Goal: Task Accomplishment & Management: Use online tool/utility

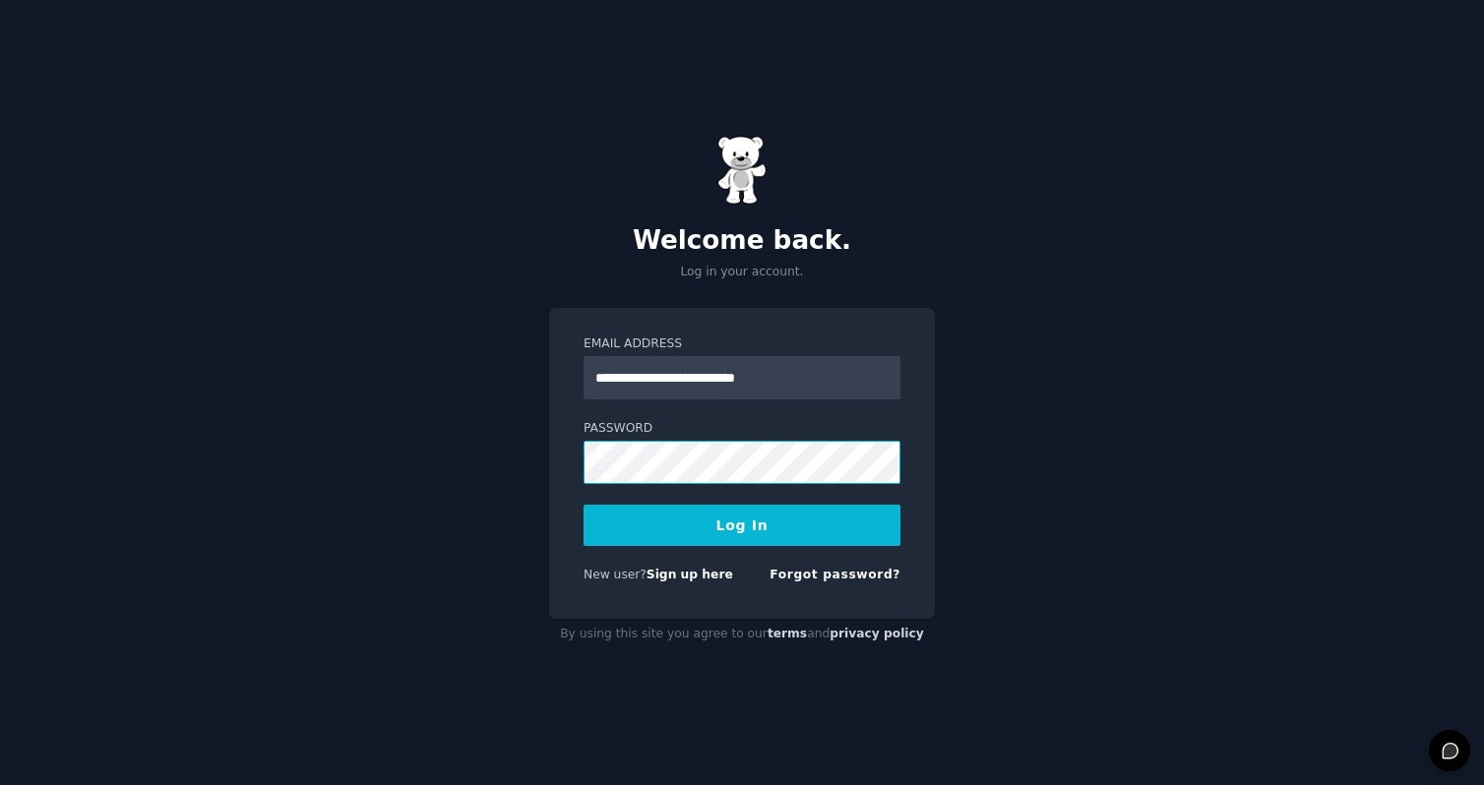
click at [583, 505] on button "Log In" at bounding box center [741, 525] width 317 height 41
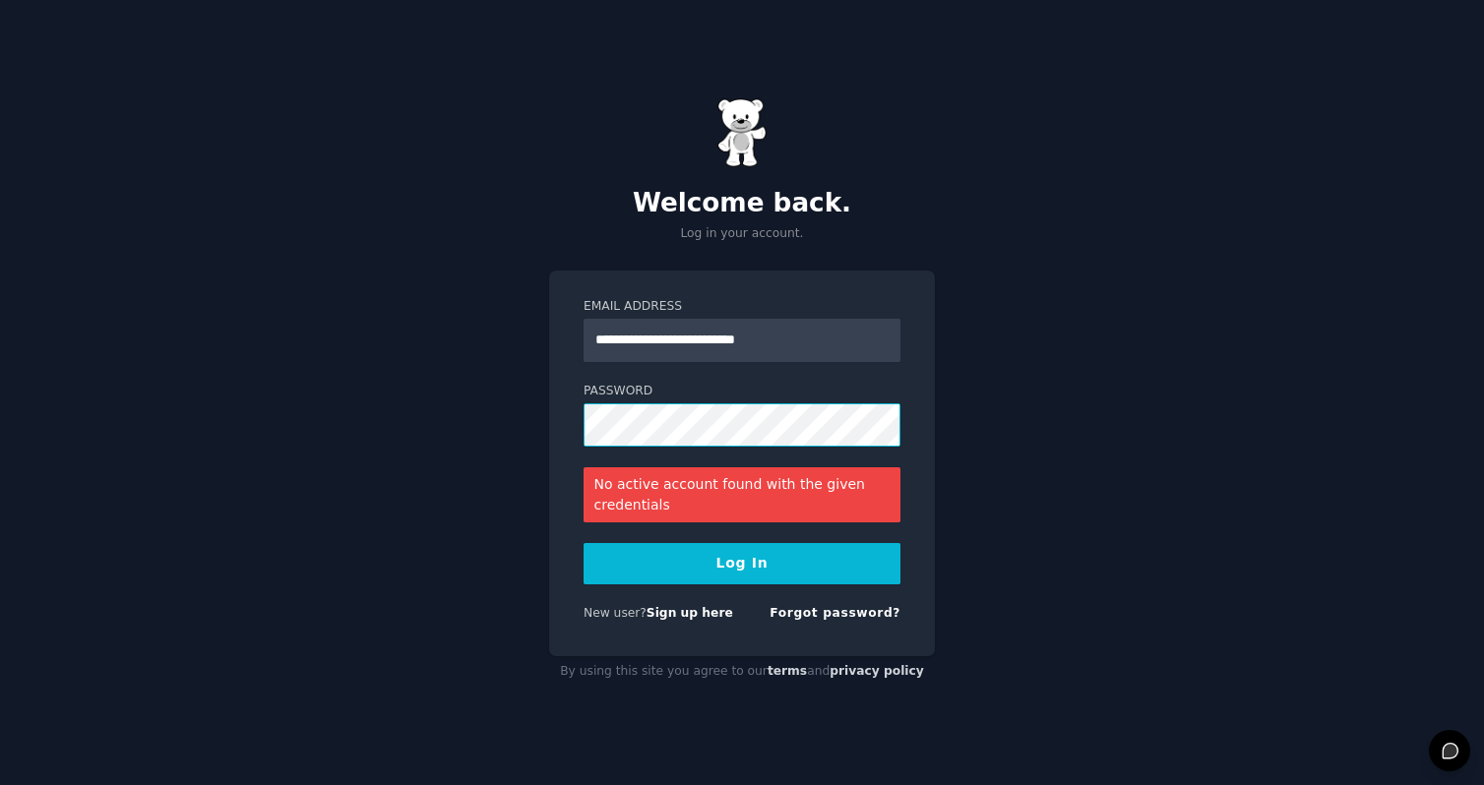
click at [583, 543] on button "Log In" at bounding box center [741, 563] width 317 height 41
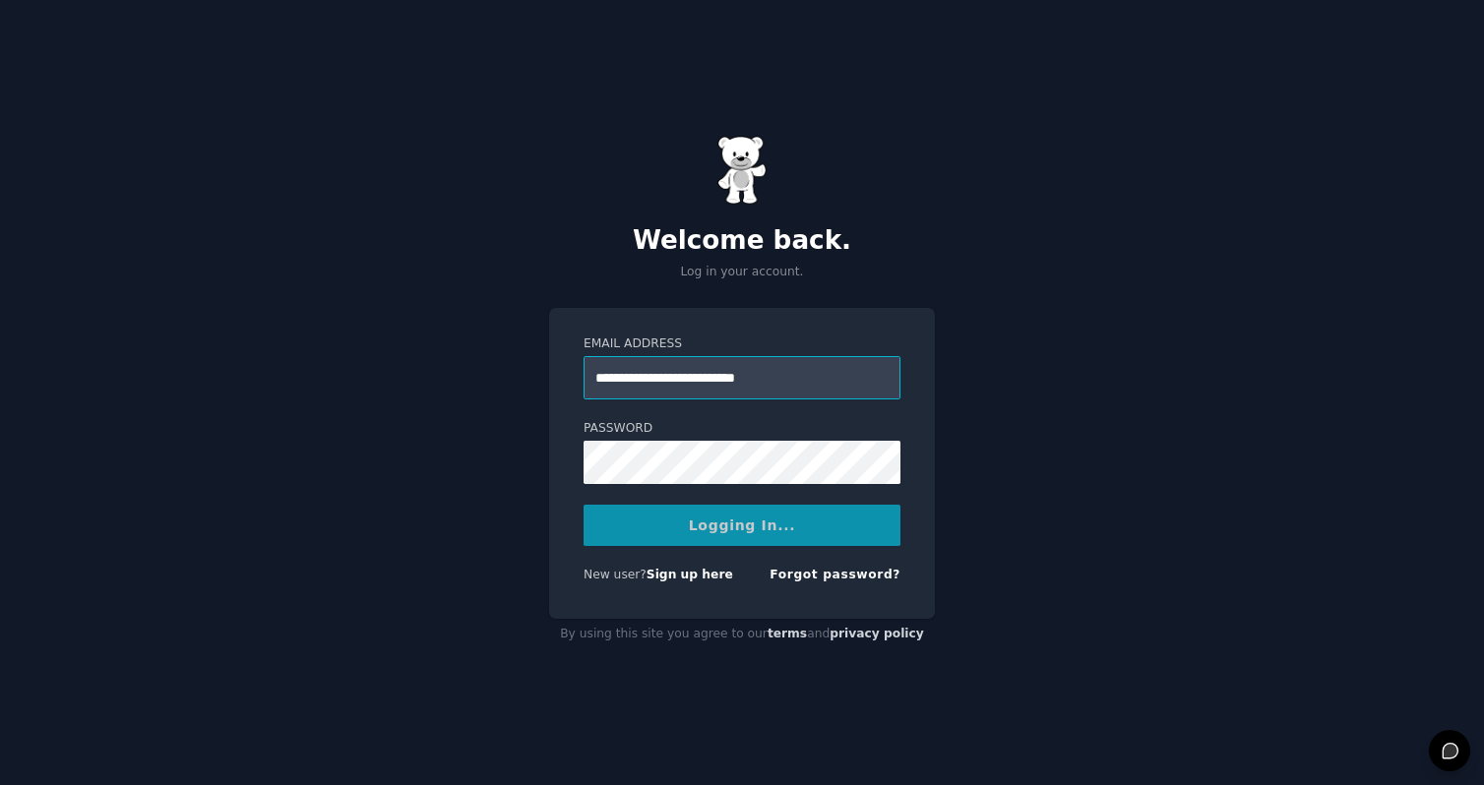
click at [698, 369] on input "**********" at bounding box center [741, 377] width 317 height 43
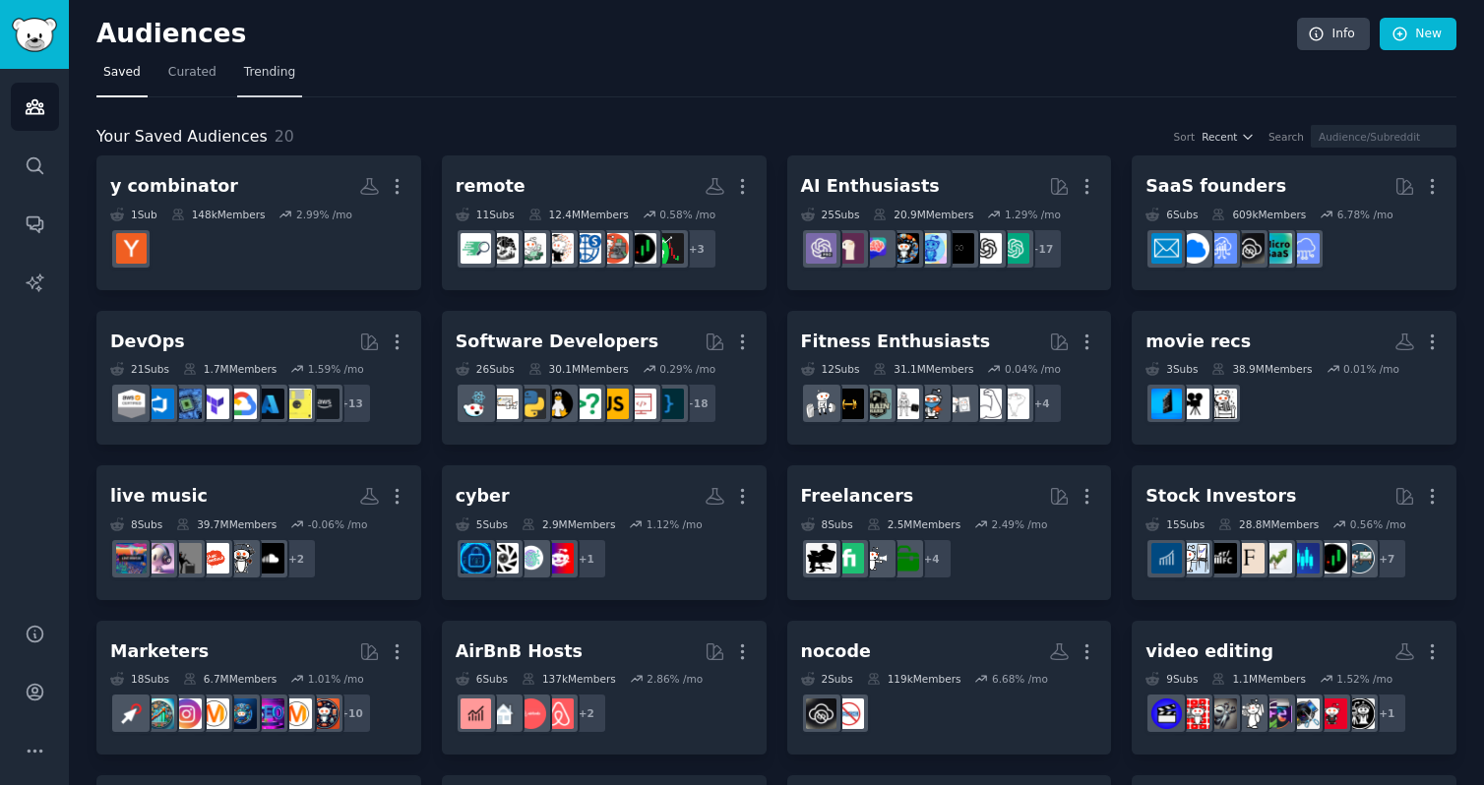
click at [268, 73] on span "Trending" at bounding box center [269, 73] width 51 height 18
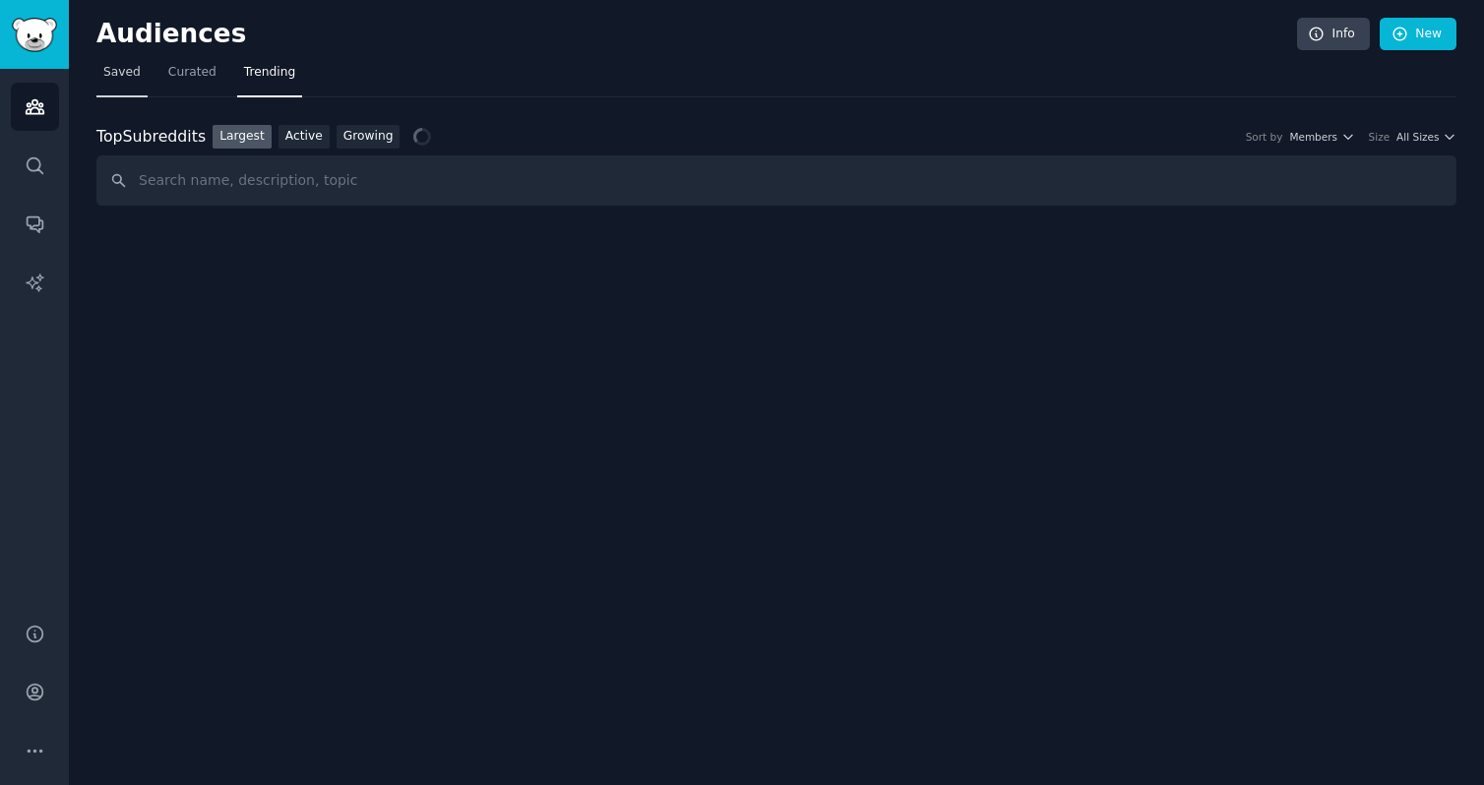
click at [141, 68] on link "Saved" at bounding box center [121, 77] width 51 height 40
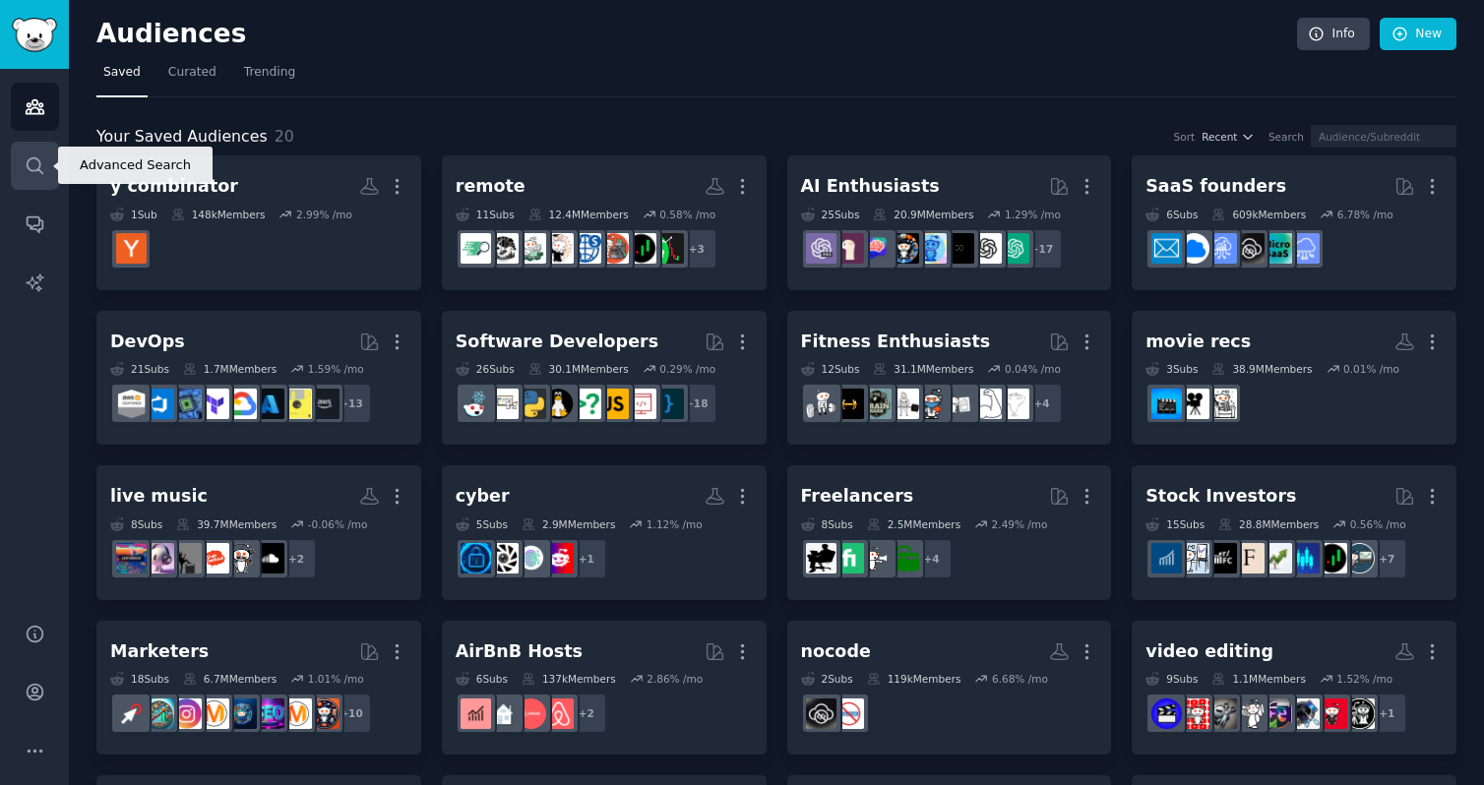
click at [35, 159] on icon "Sidebar" at bounding box center [35, 165] width 21 height 21
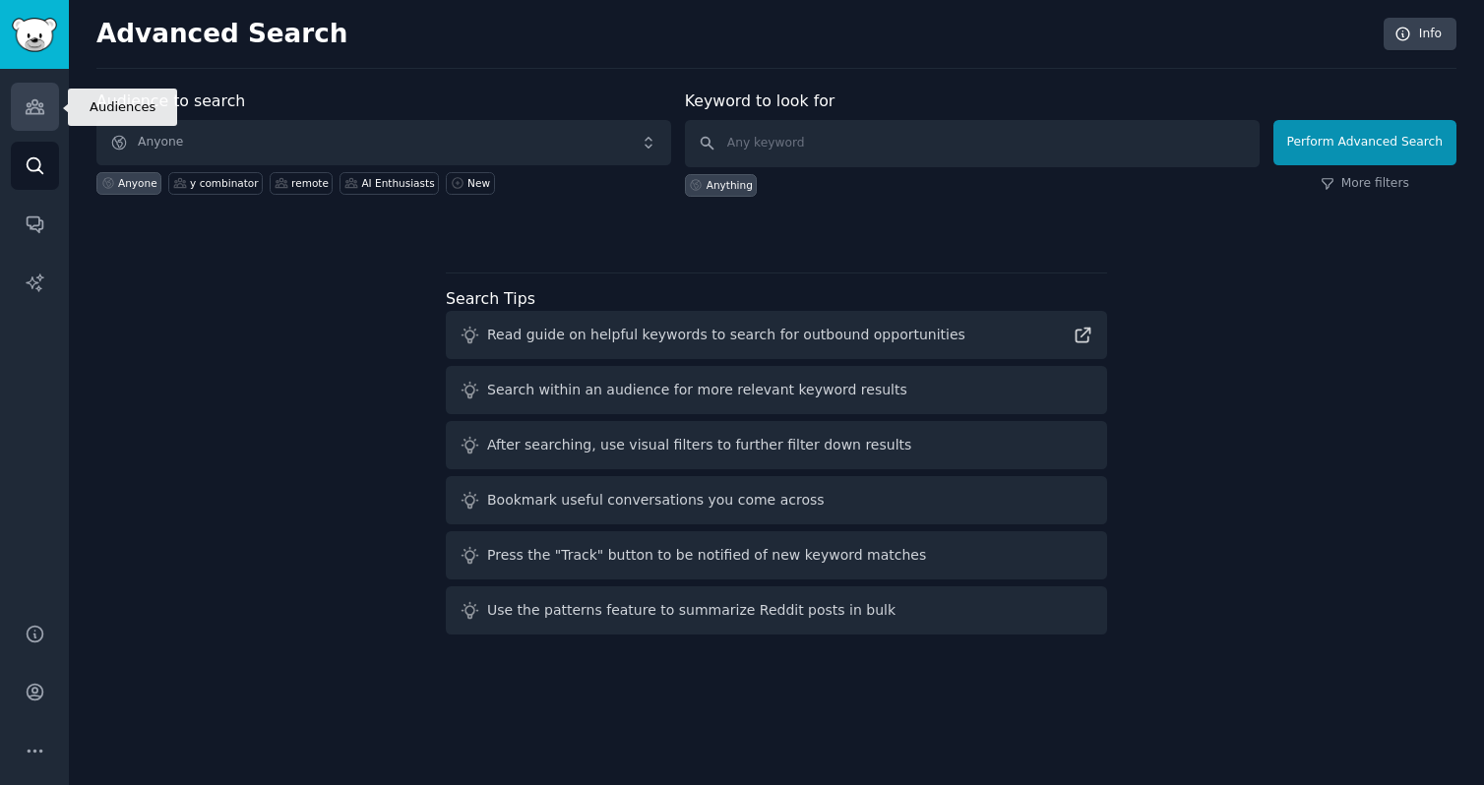
click at [38, 114] on icon "Sidebar" at bounding box center [35, 106] width 21 height 21
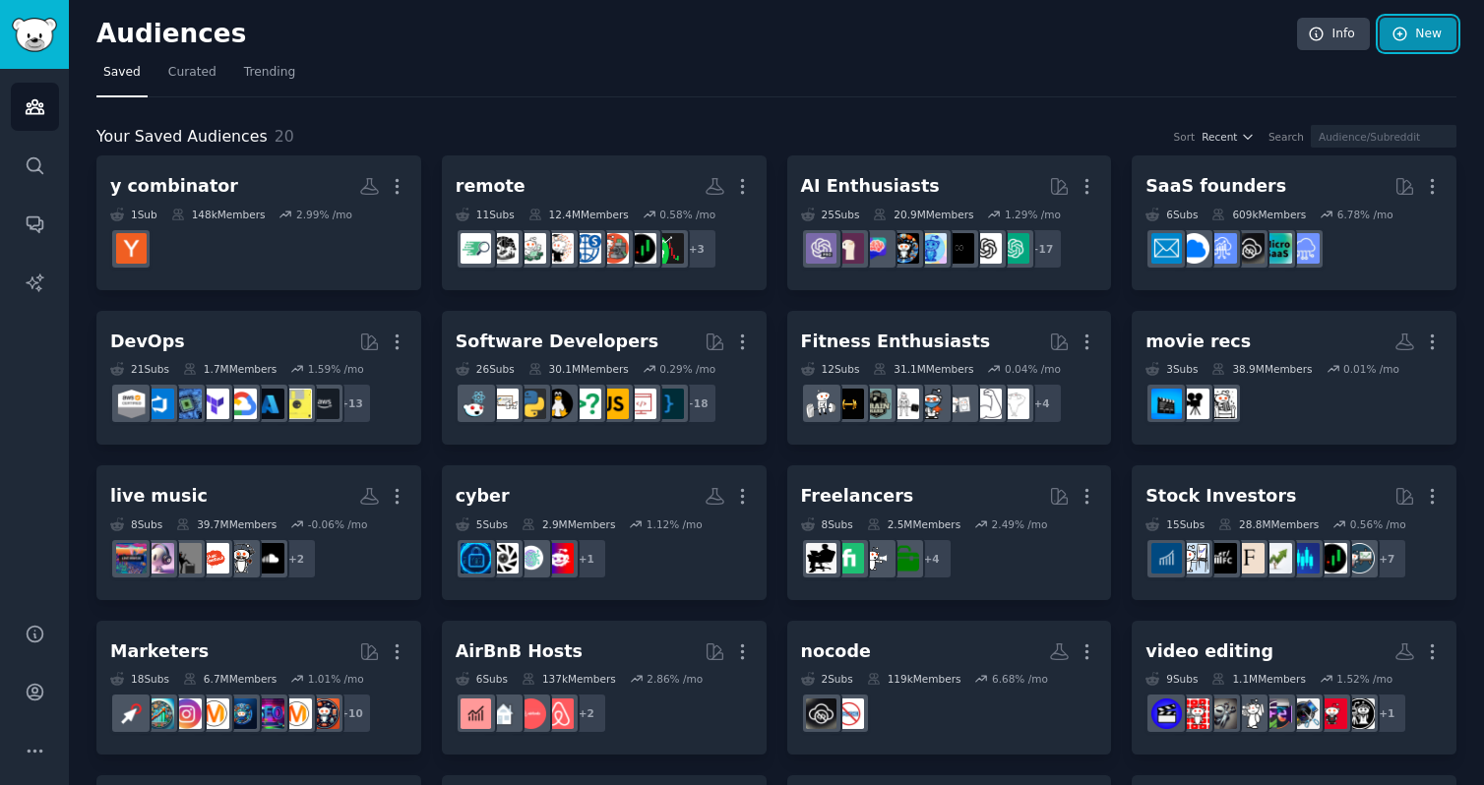
click at [1410, 35] on link "New" at bounding box center [1417, 34] width 77 height 33
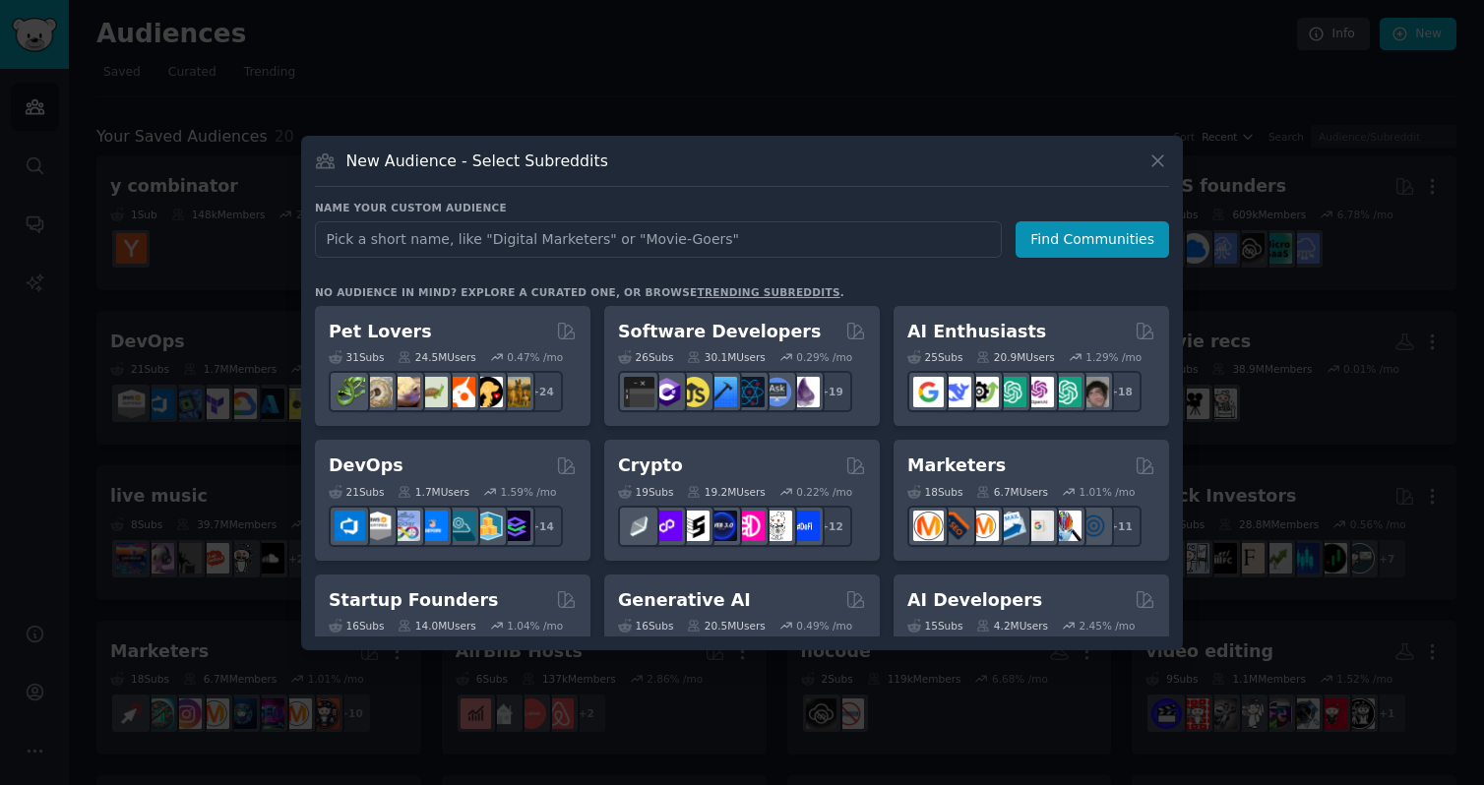
click at [1361, 81] on div at bounding box center [742, 392] width 1484 height 785
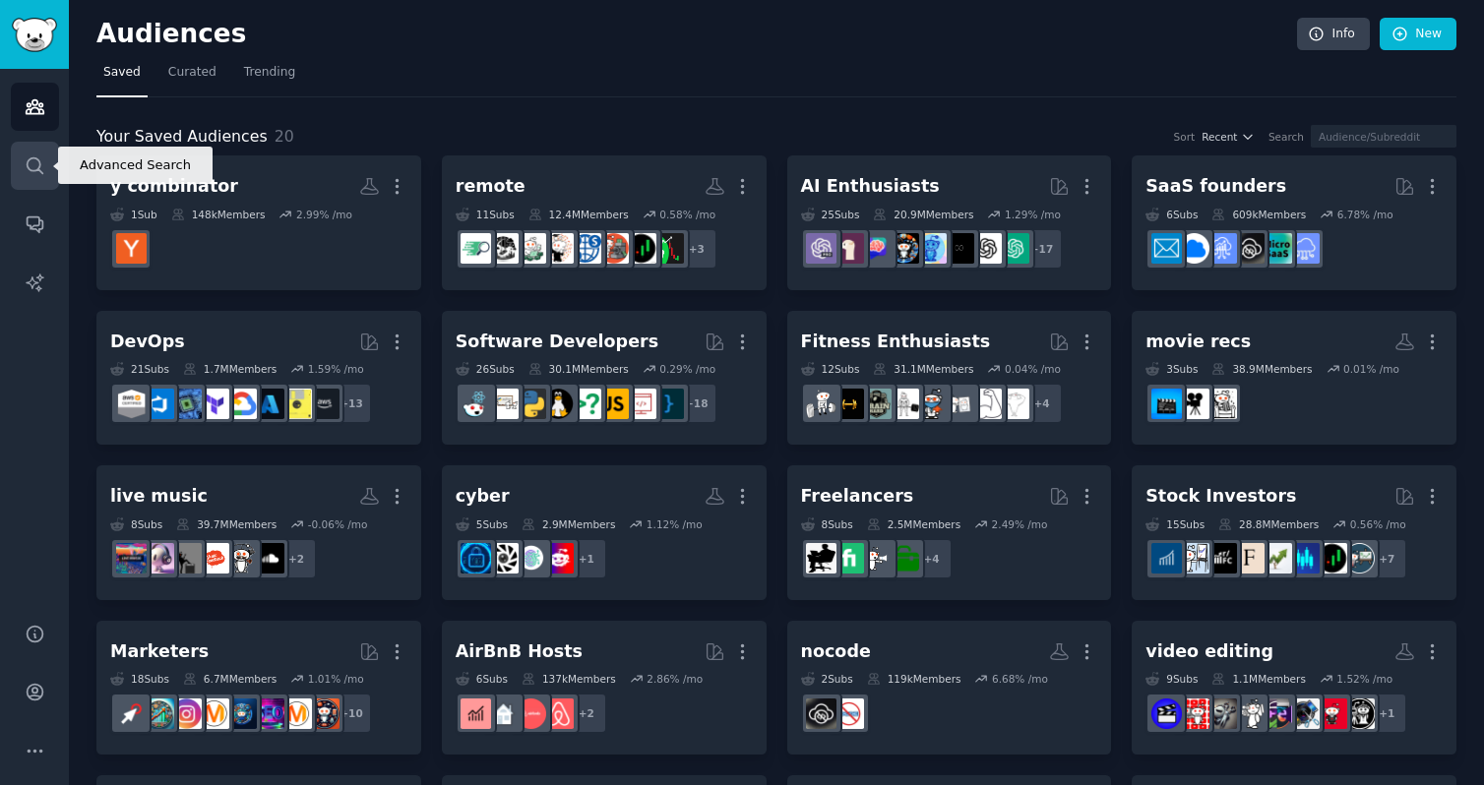
click at [28, 155] on icon "Sidebar" at bounding box center [35, 165] width 21 height 21
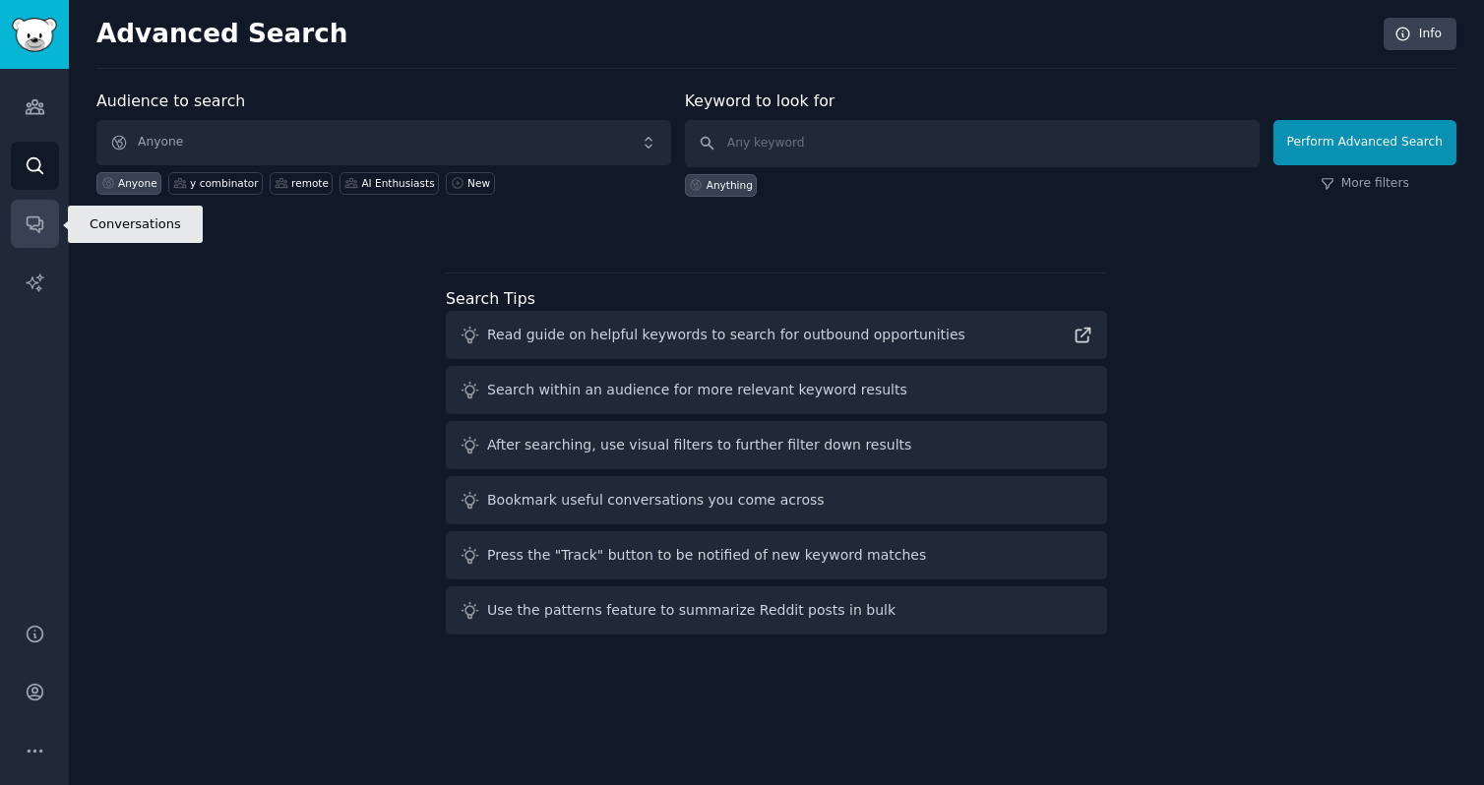
click at [36, 218] on icon "Sidebar" at bounding box center [35, 224] width 21 height 21
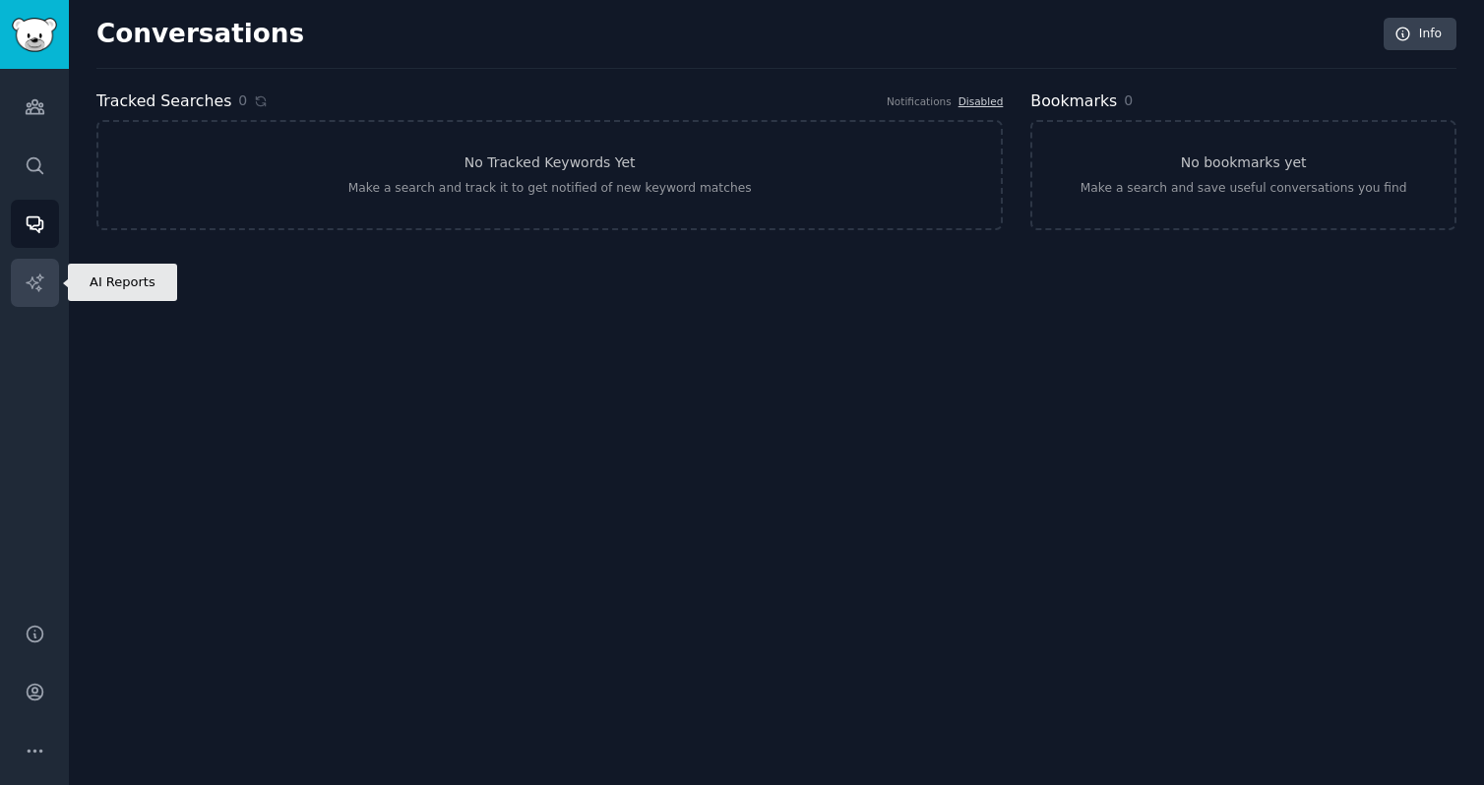
click at [28, 291] on icon "Sidebar" at bounding box center [35, 283] width 21 height 21
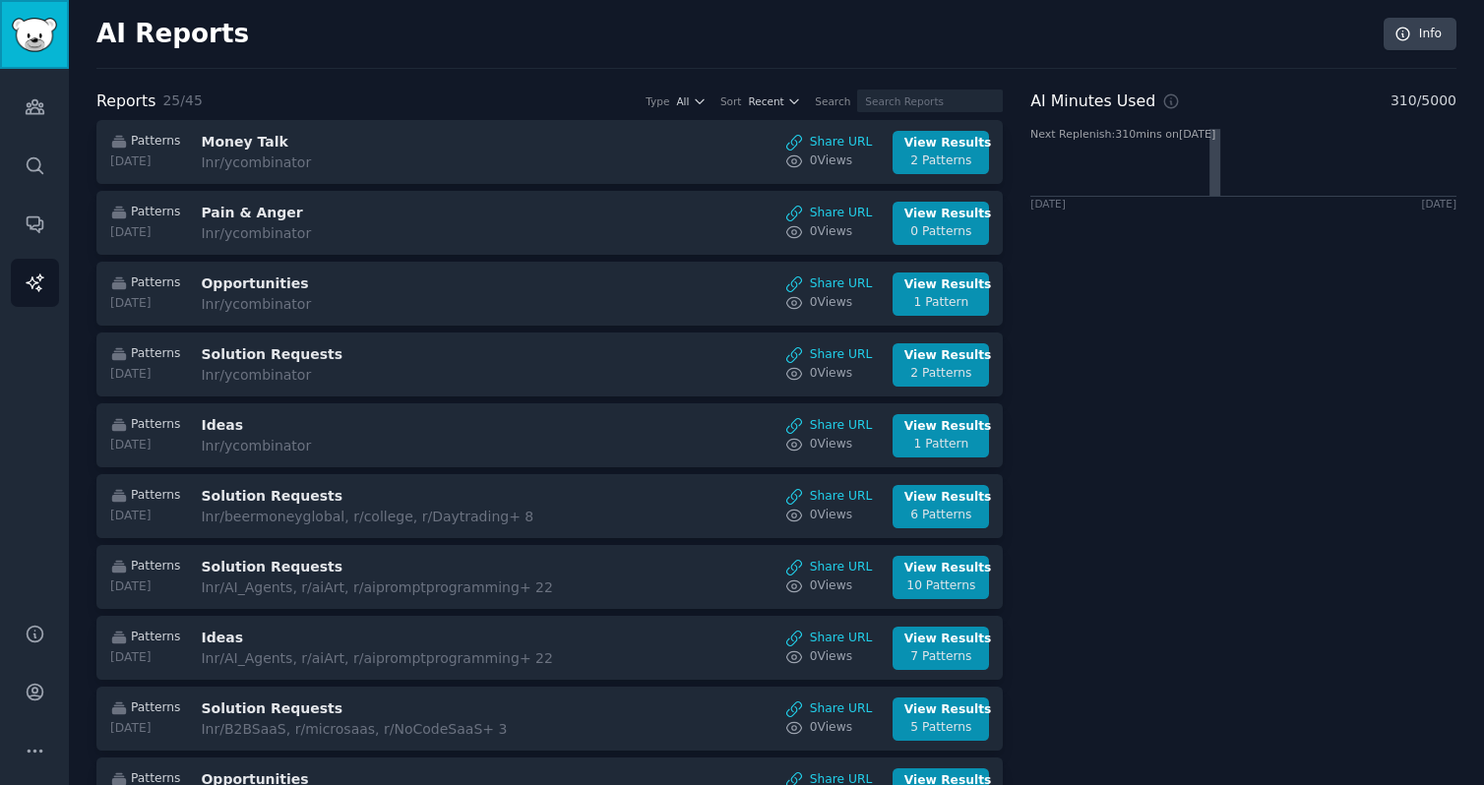
click at [50, 36] on img "Sidebar" at bounding box center [34, 35] width 45 height 34
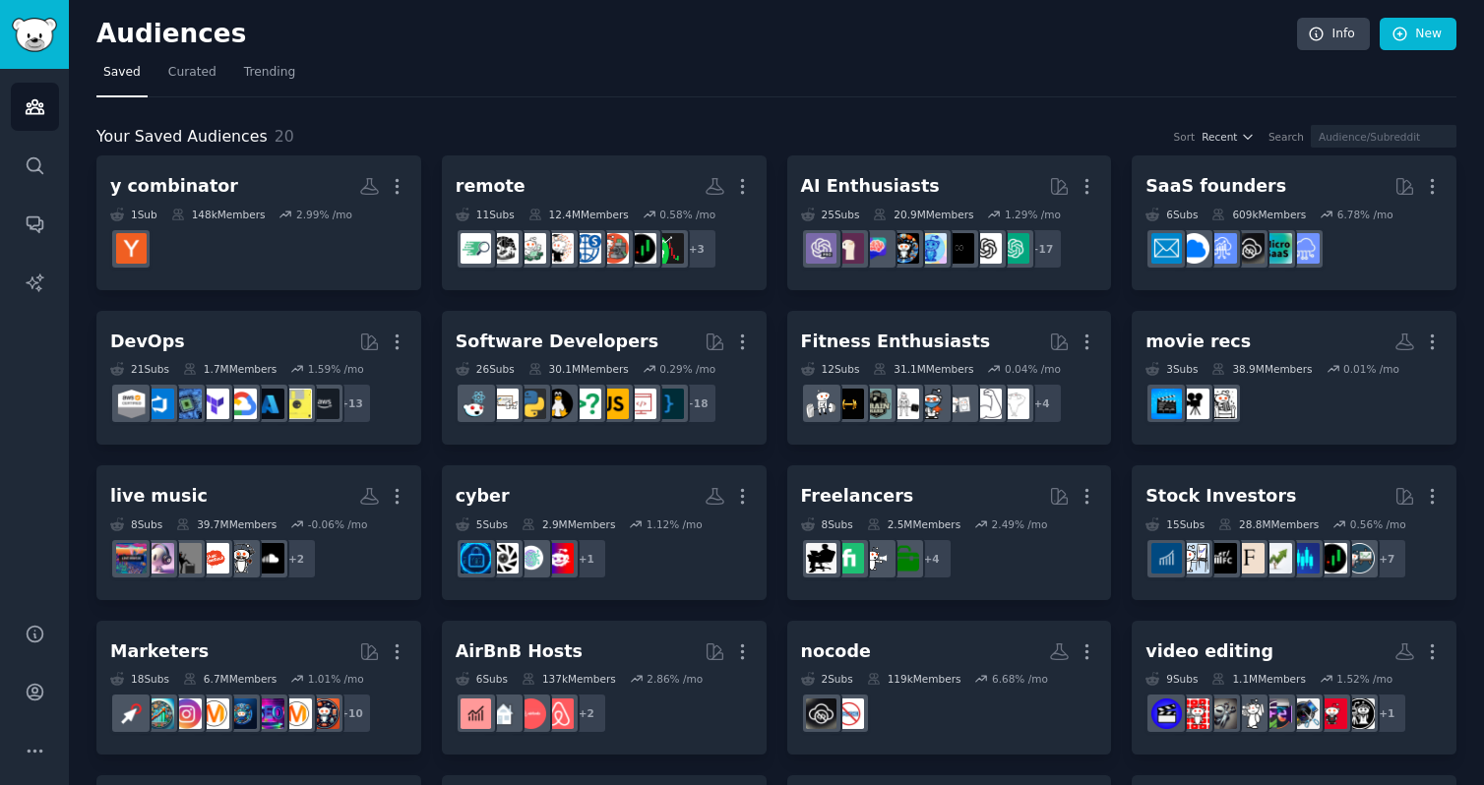
scroll to position [252, 0]
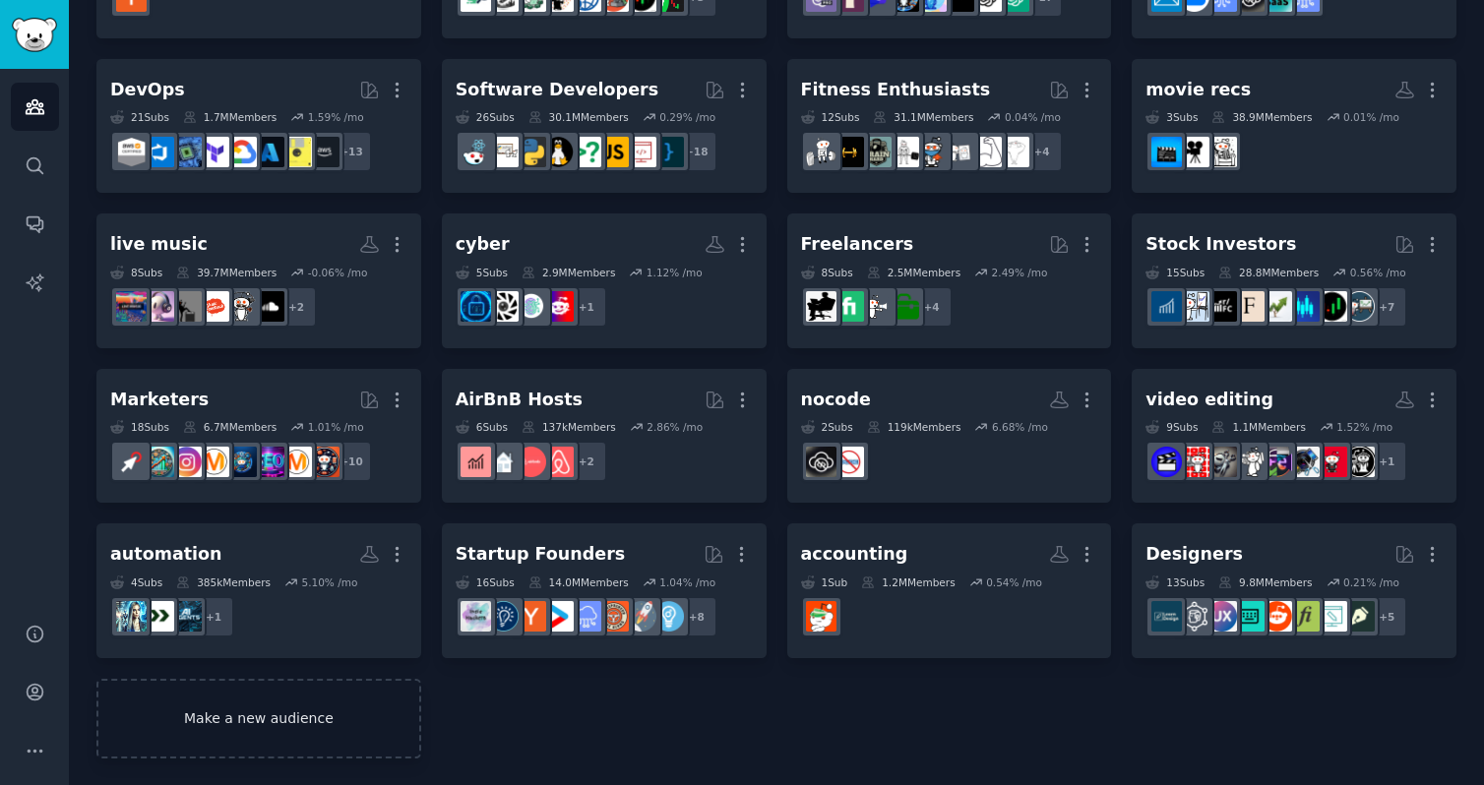
click at [181, 742] on link "Make a new audience" at bounding box center [258, 719] width 325 height 80
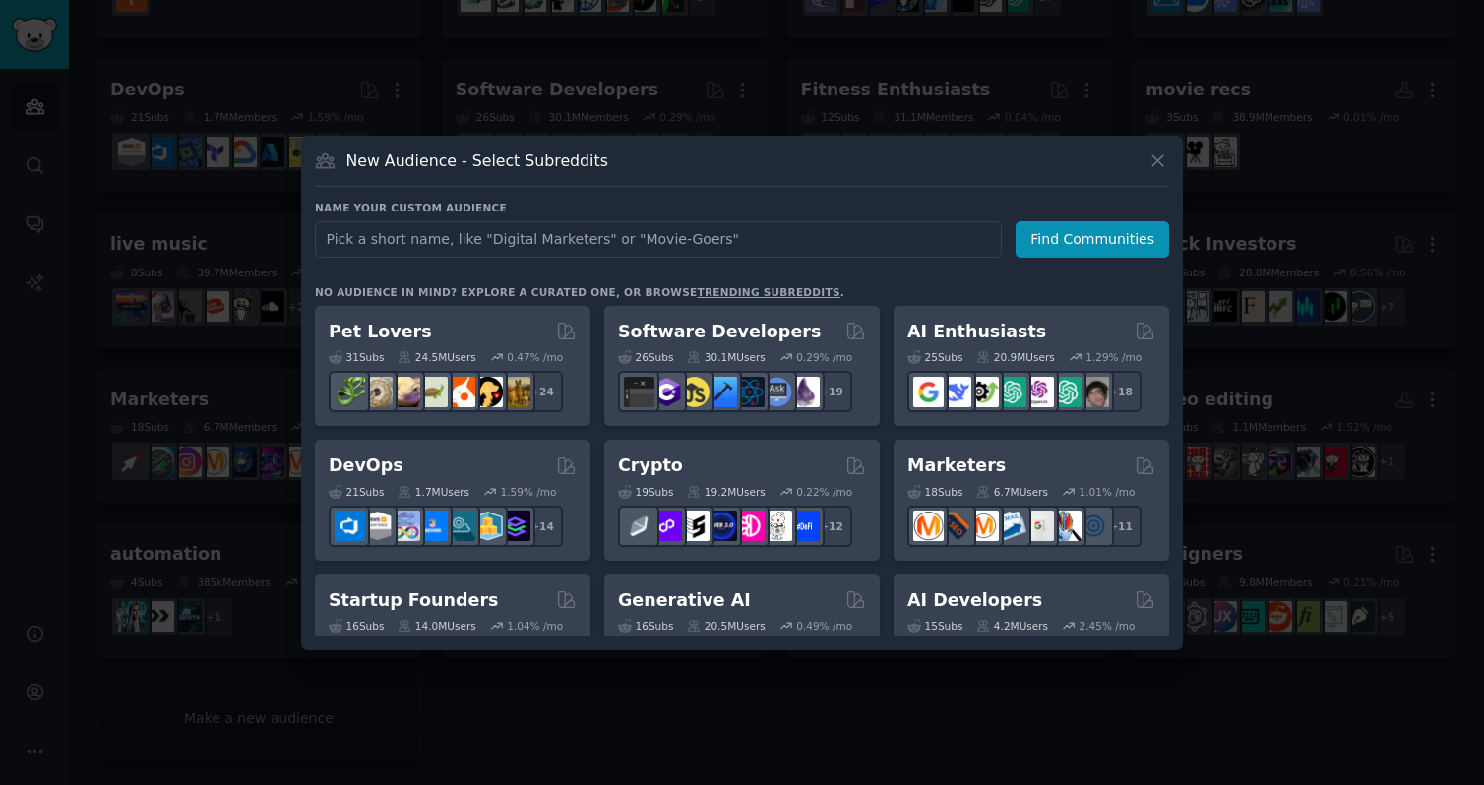
click at [224, 584] on div at bounding box center [742, 392] width 1484 height 785
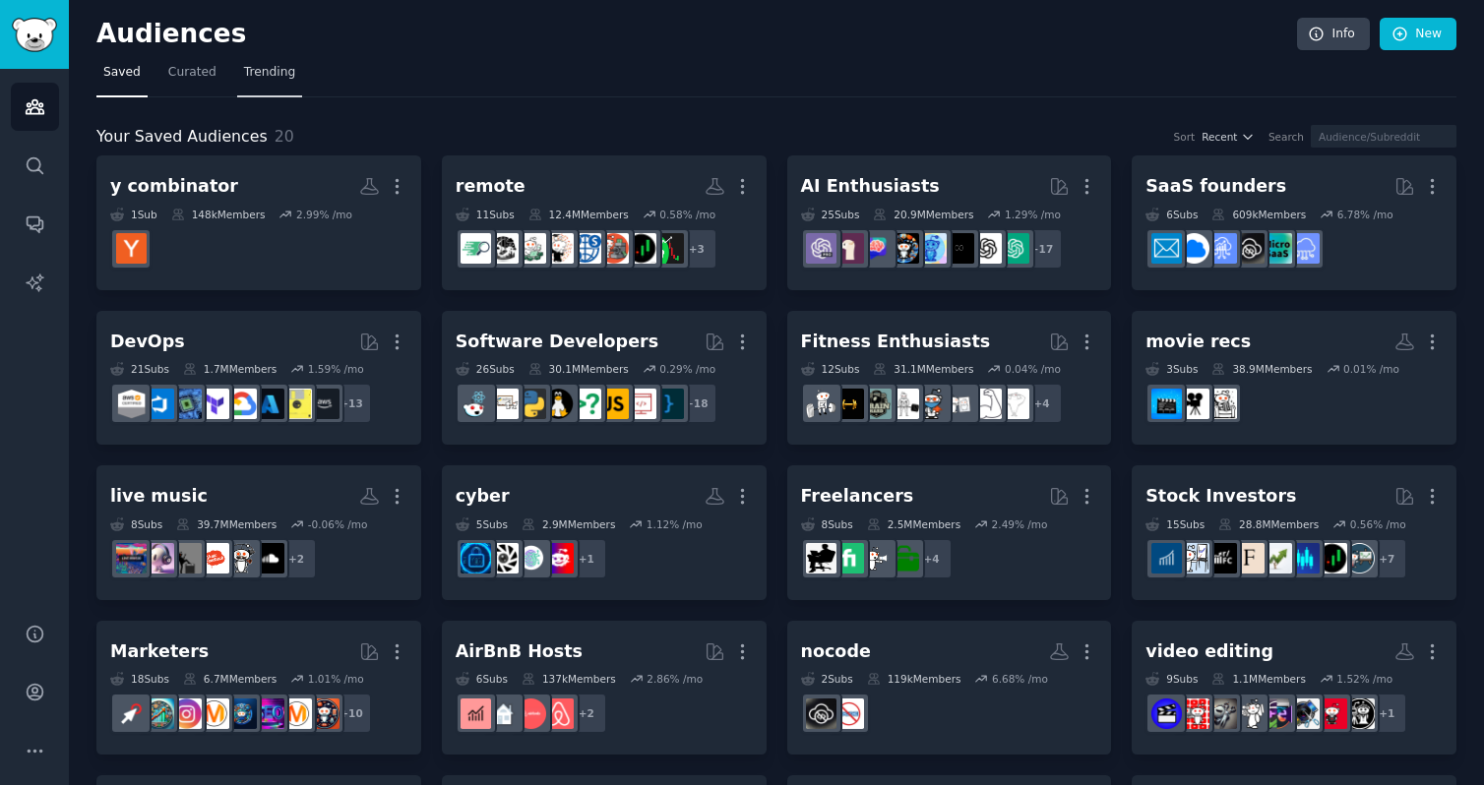
click at [286, 92] on link "Trending" at bounding box center [269, 77] width 65 height 40
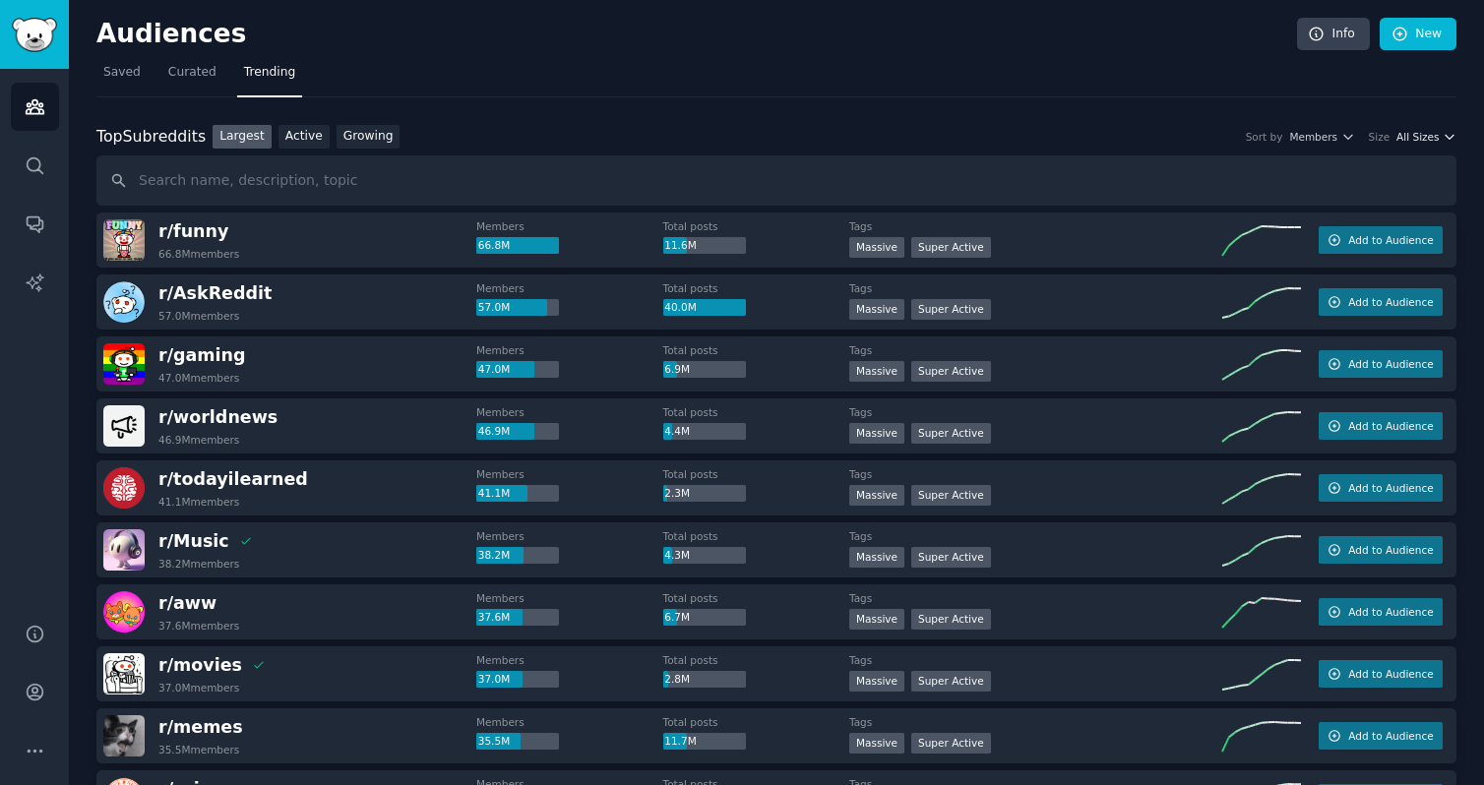
click at [1425, 139] on span "All Sizes" at bounding box center [1417, 137] width 42 height 14
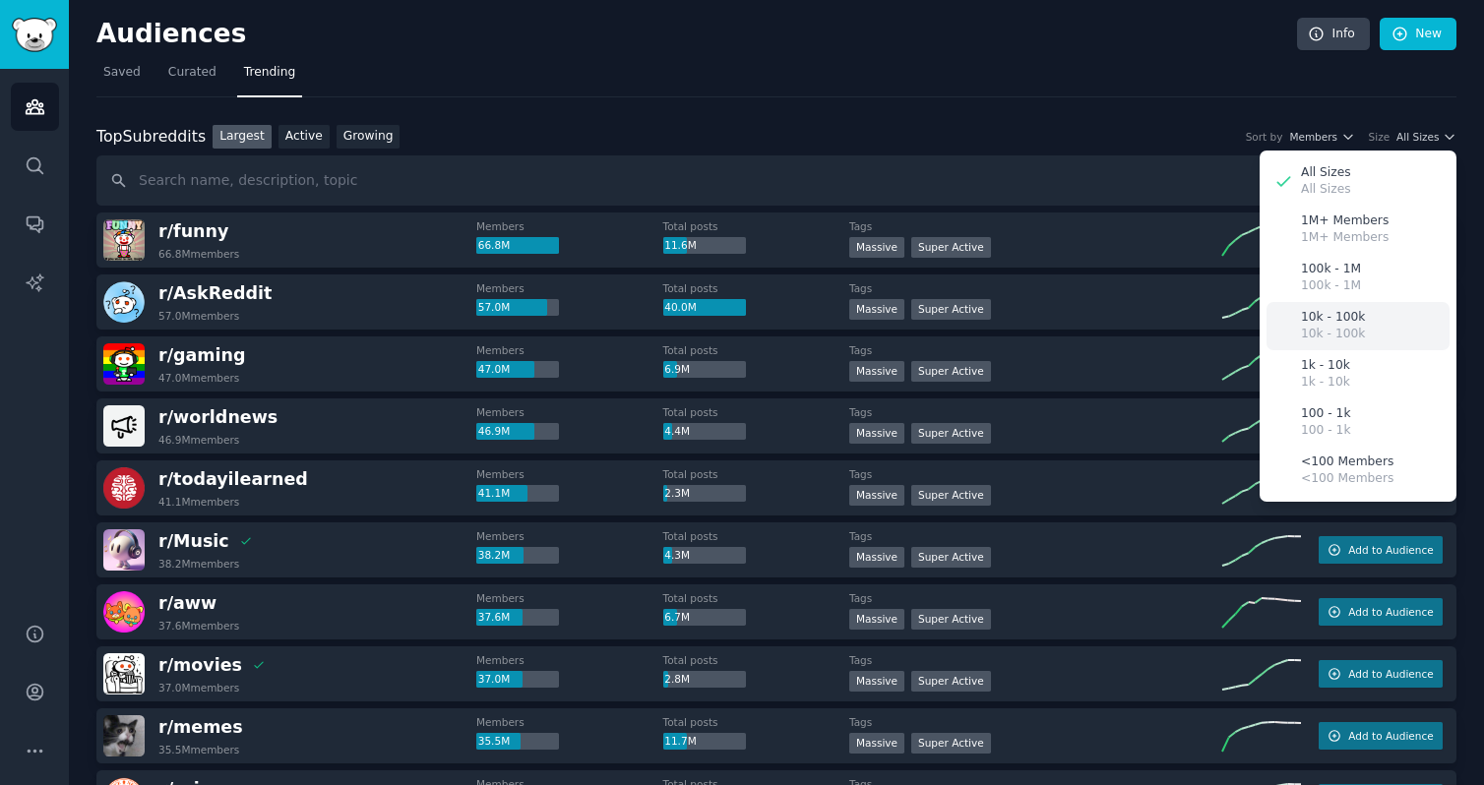
click at [1334, 314] on p "10k - 100k" at bounding box center [1333, 318] width 64 height 18
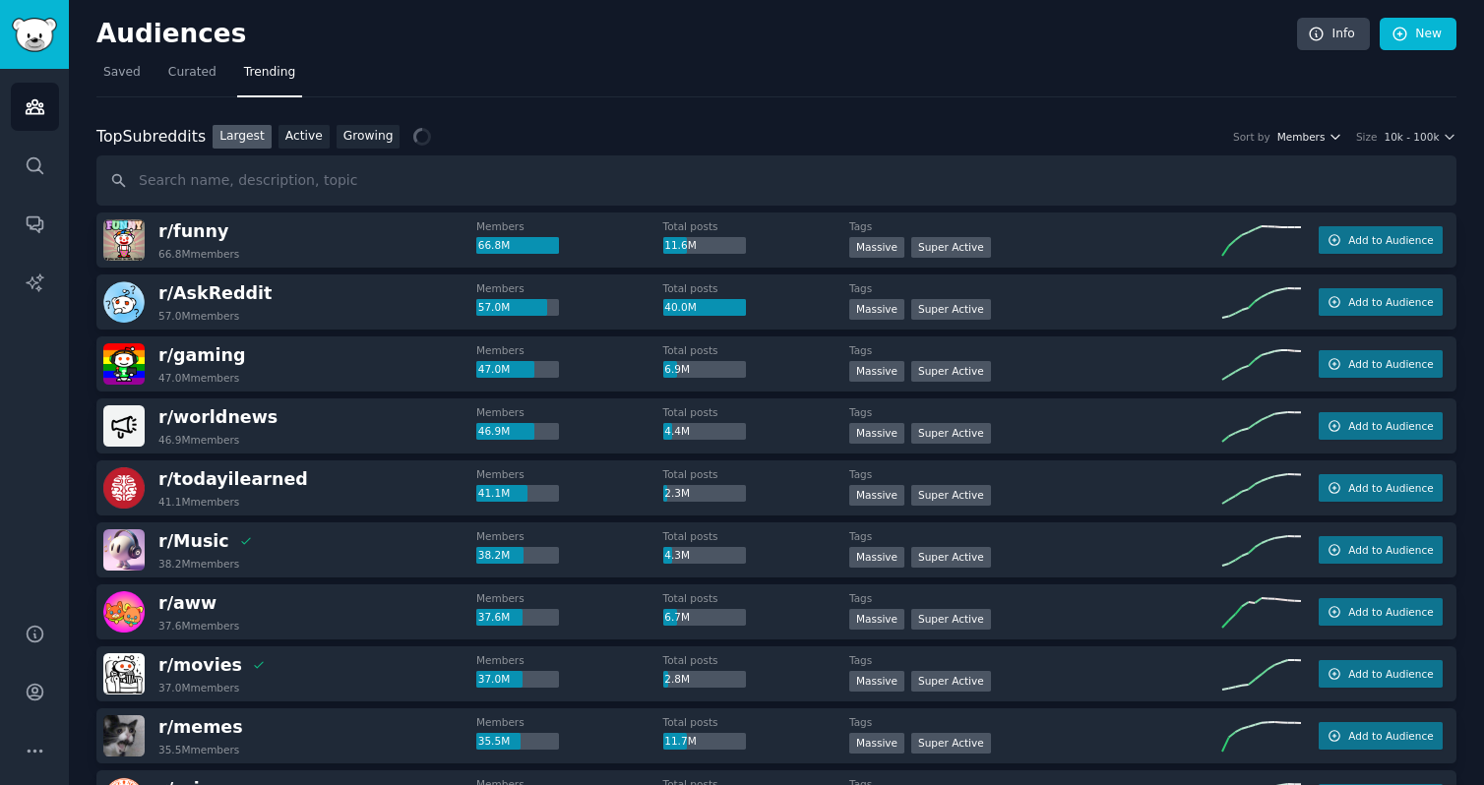
click at [1300, 136] on span "Members" at bounding box center [1301, 137] width 48 height 14
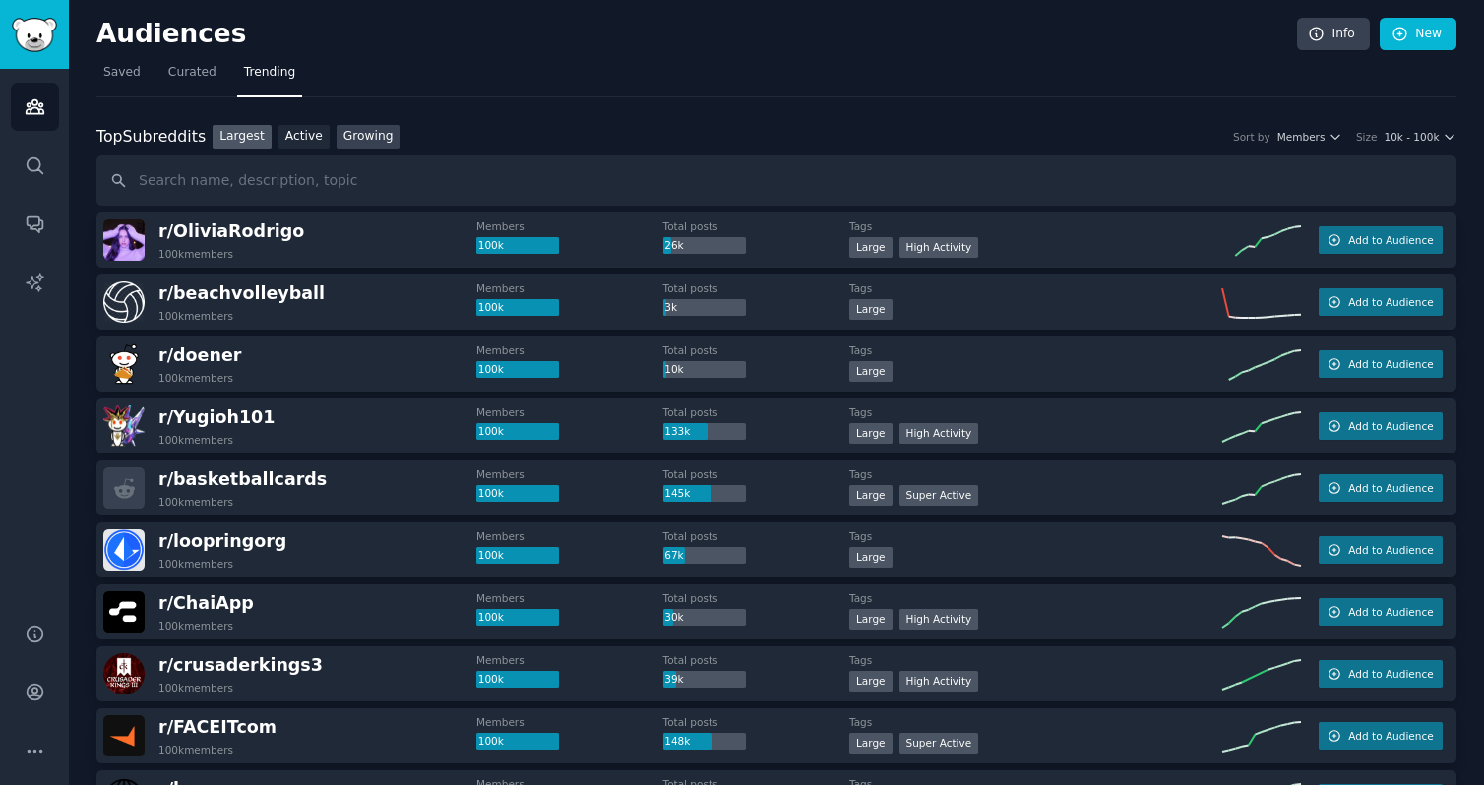
click at [346, 137] on link "Growing" at bounding box center [368, 137] width 64 height 25
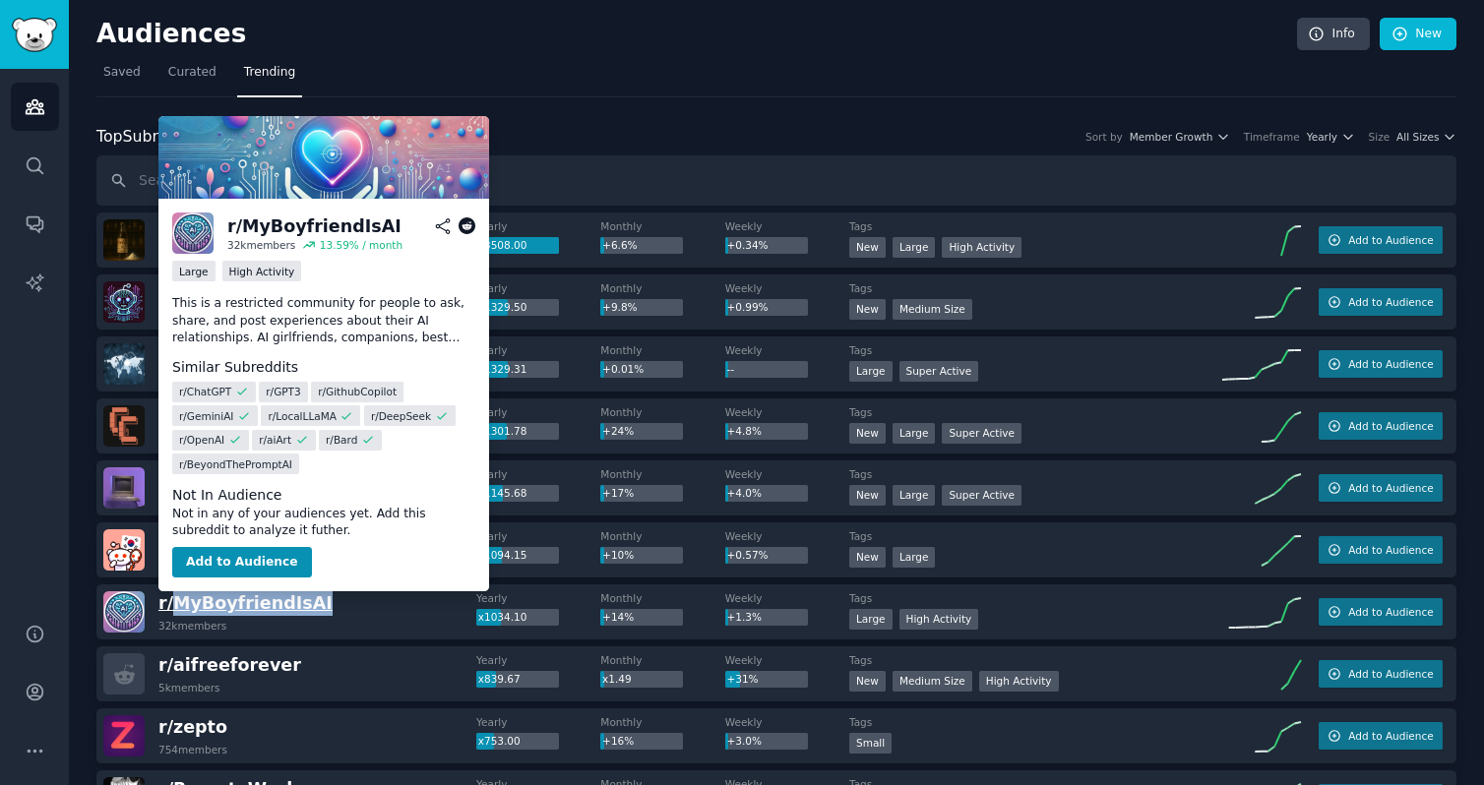
click at [225, 605] on span "r/ MyBoyfriendIsAI" at bounding box center [245, 603] width 174 height 20
click at [257, 610] on span "r/ MyBoyfriendIsAI" at bounding box center [245, 603] width 174 height 20
click at [257, 570] on button "Add to Audience" at bounding box center [242, 562] width 140 height 31
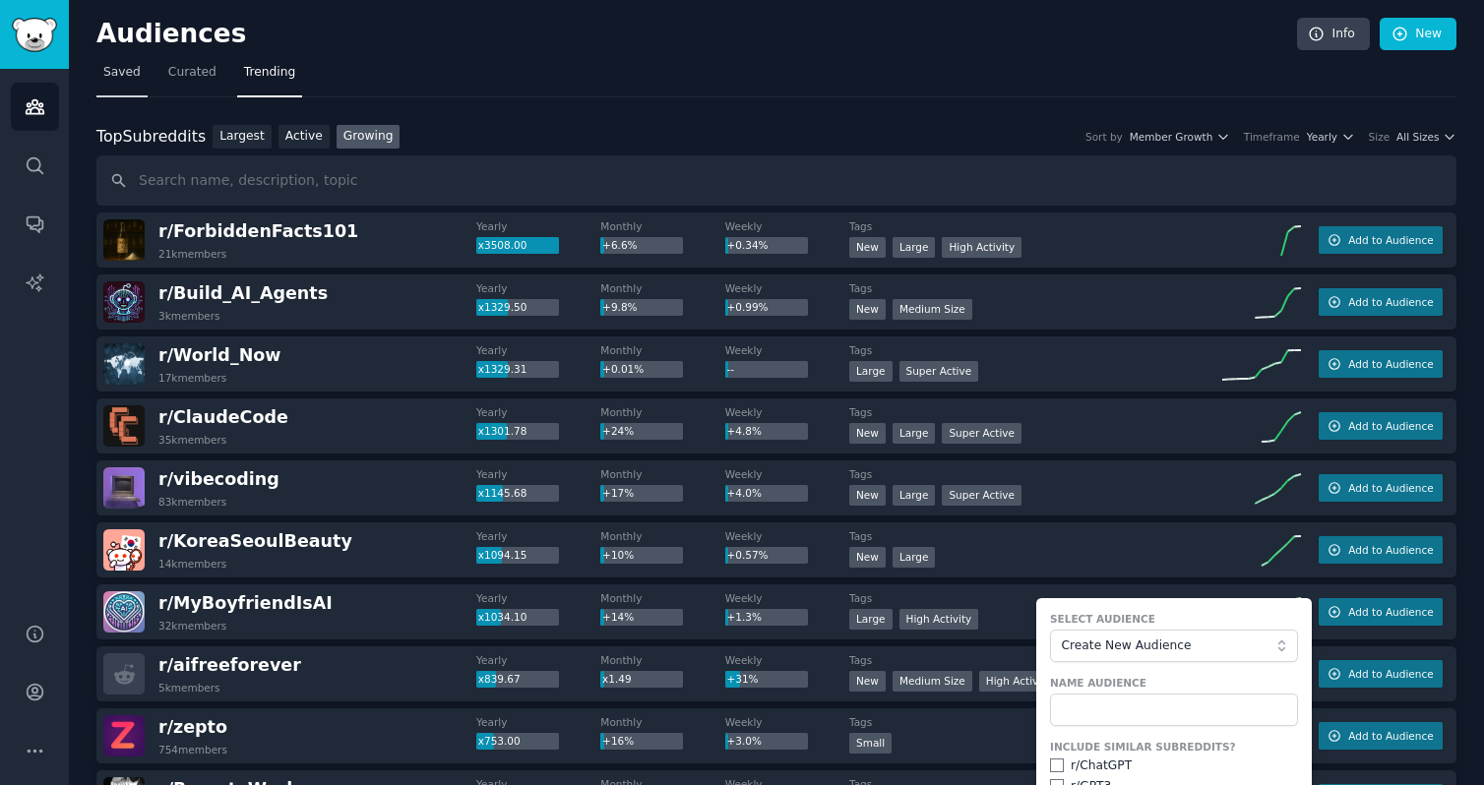
click at [115, 69] on span "Saved" at bounding box center [121, 73] width 37 height 18
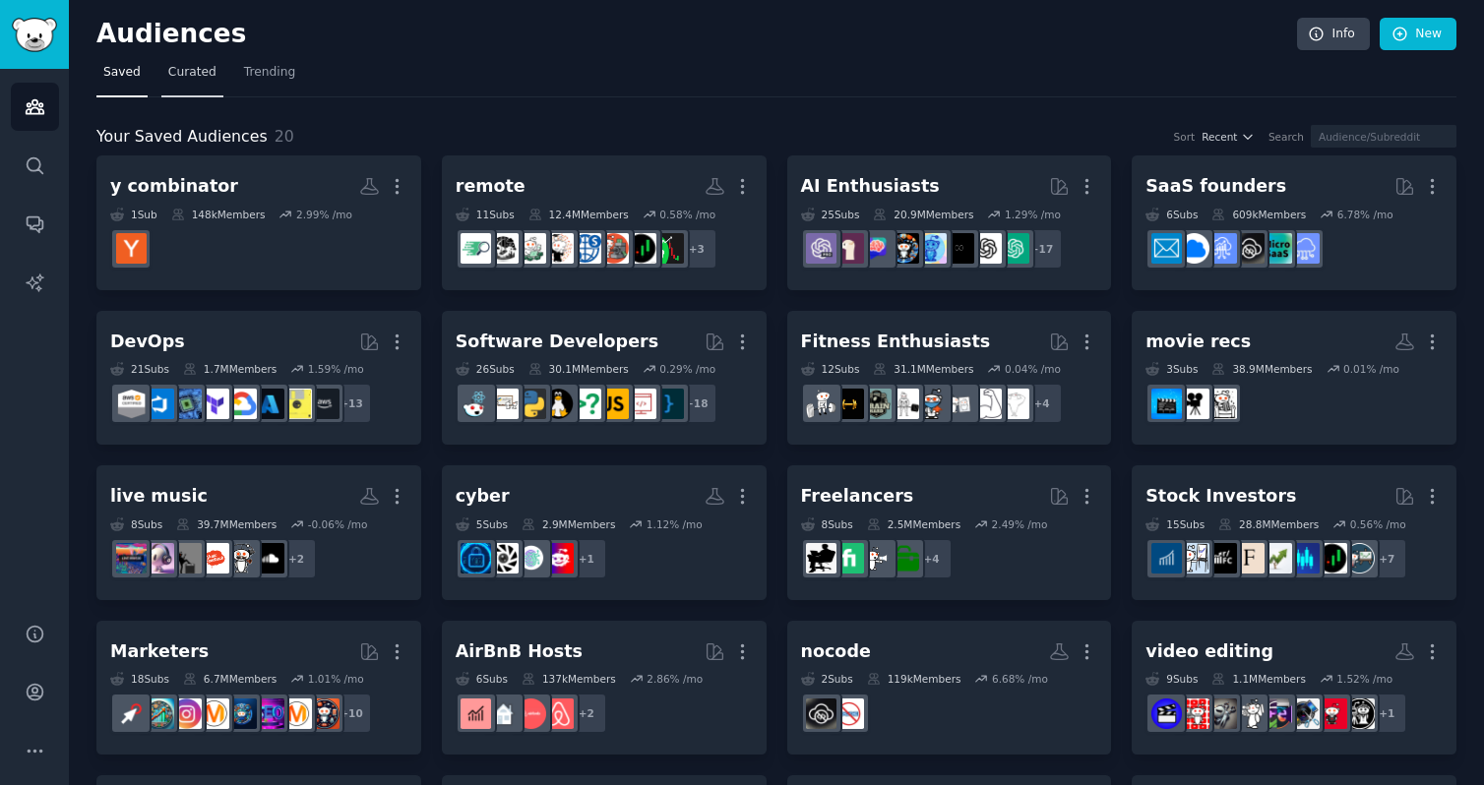
click at [183, 70] on span "Curated" at bounding box center [192, 73] width 48 height 18
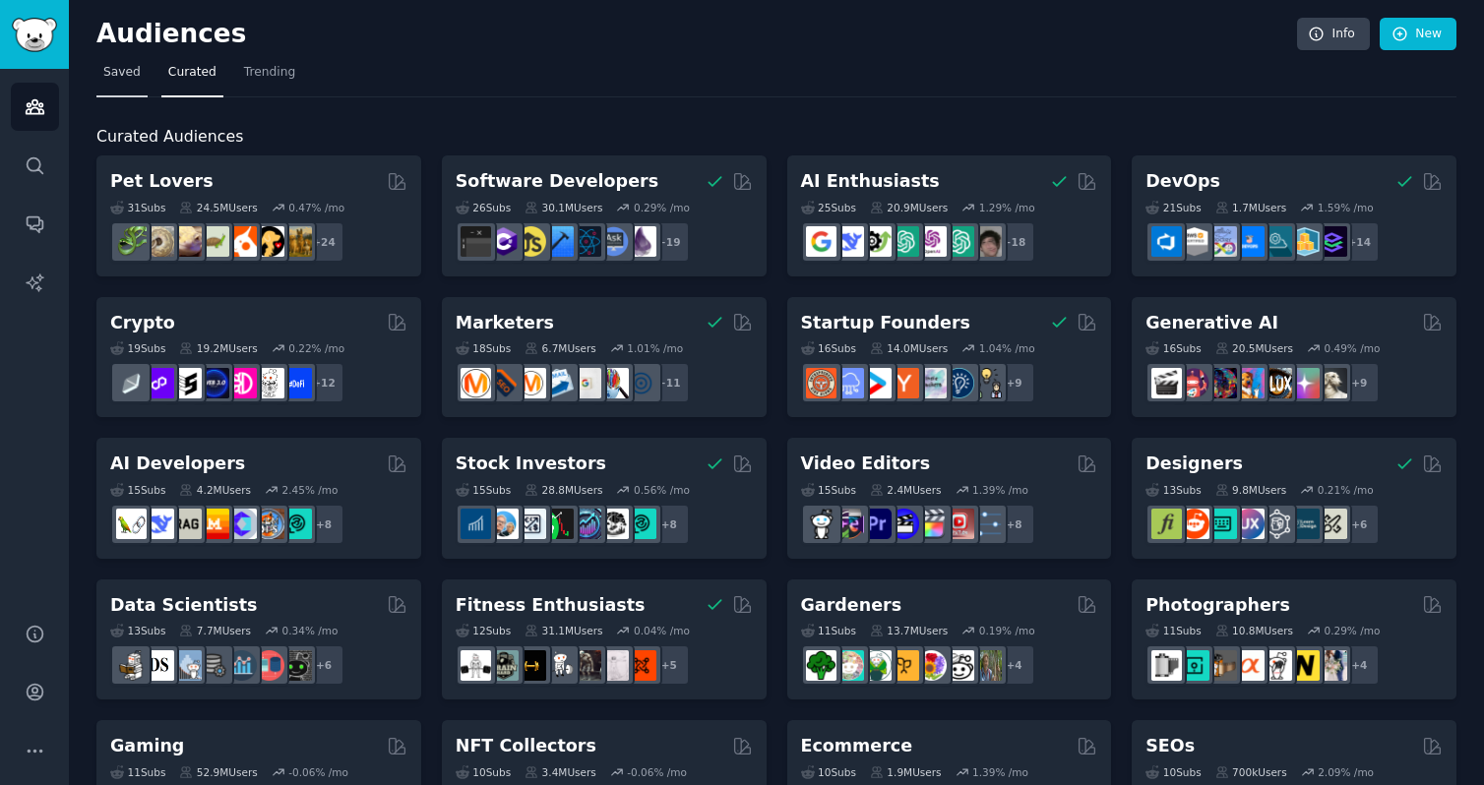
click at [108, 77] on span "Saved" at bounding box center [121, 73] width 37 height 18
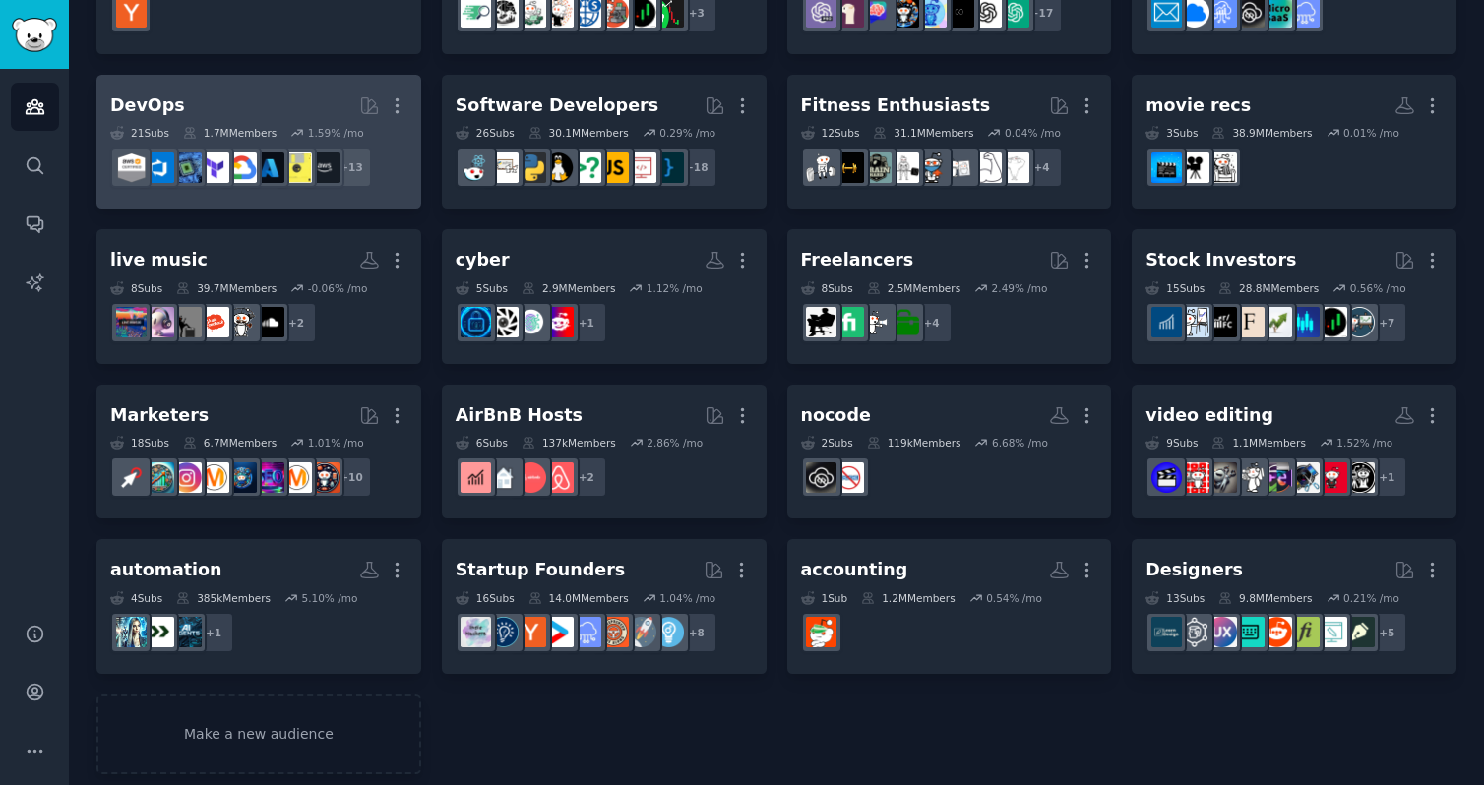
scroll to position [252, 0]
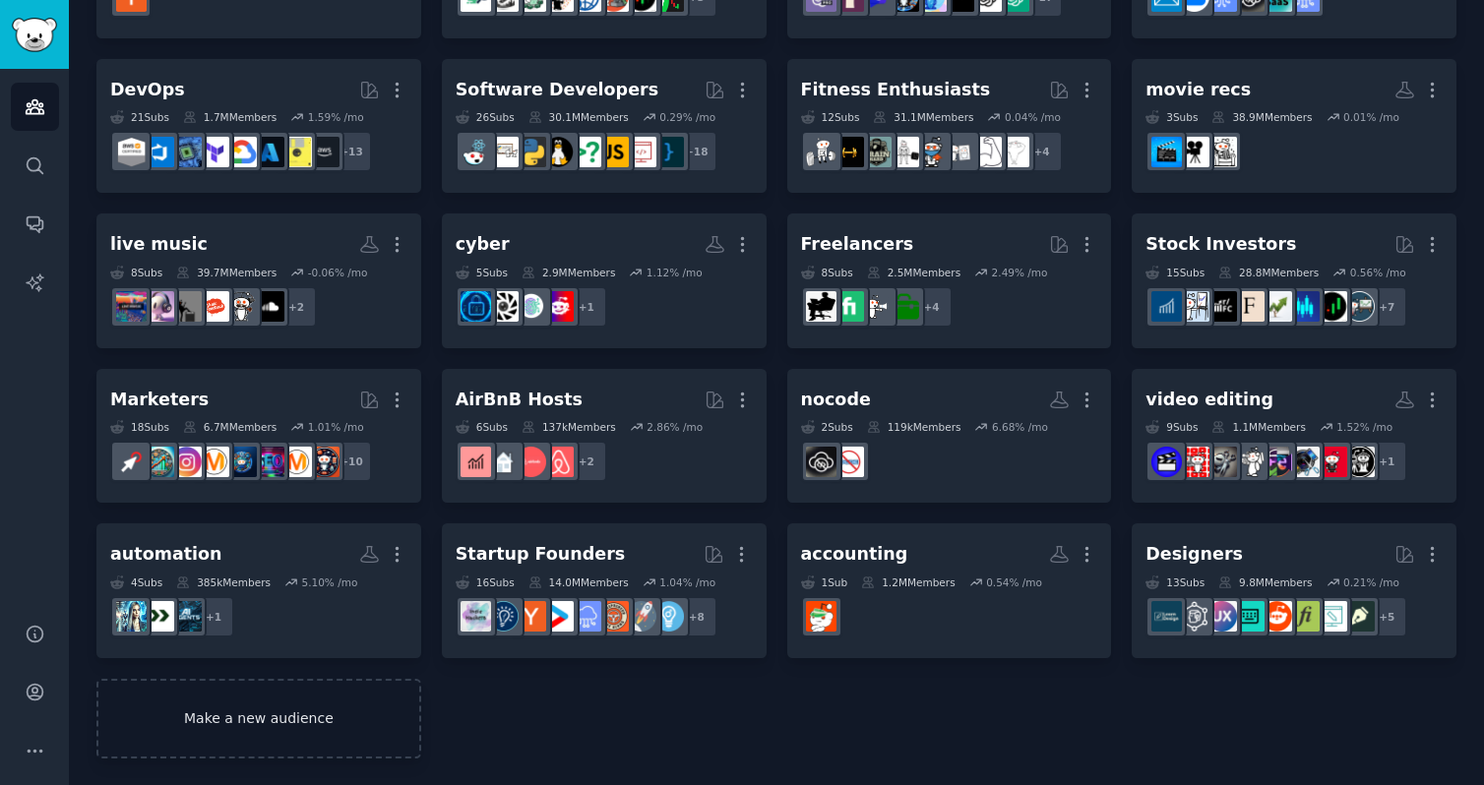
click at [200, 711] on link "Make a new audience" at bounding box center [258, 719] width 325 height 80
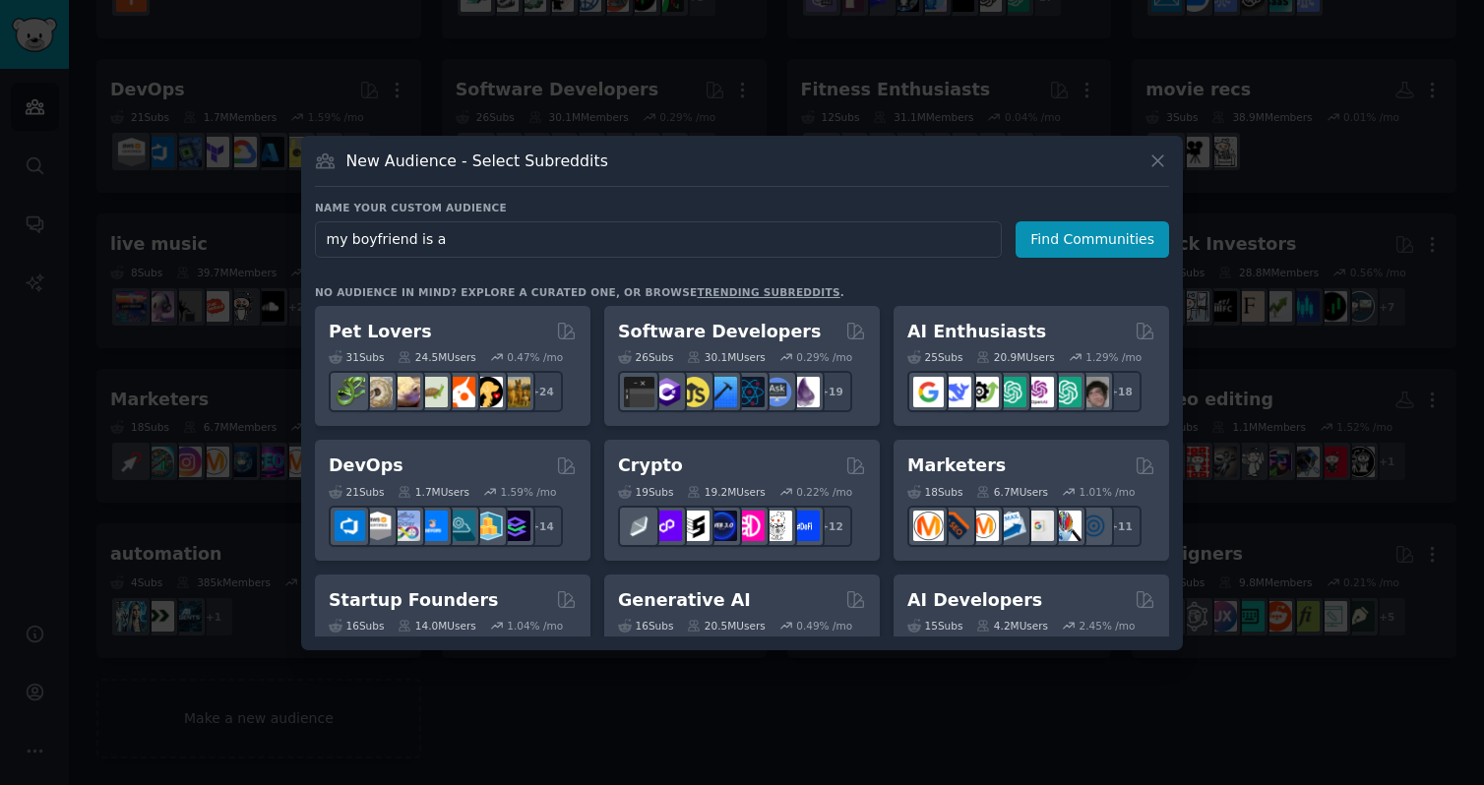
type input "my boyfriend is ai"
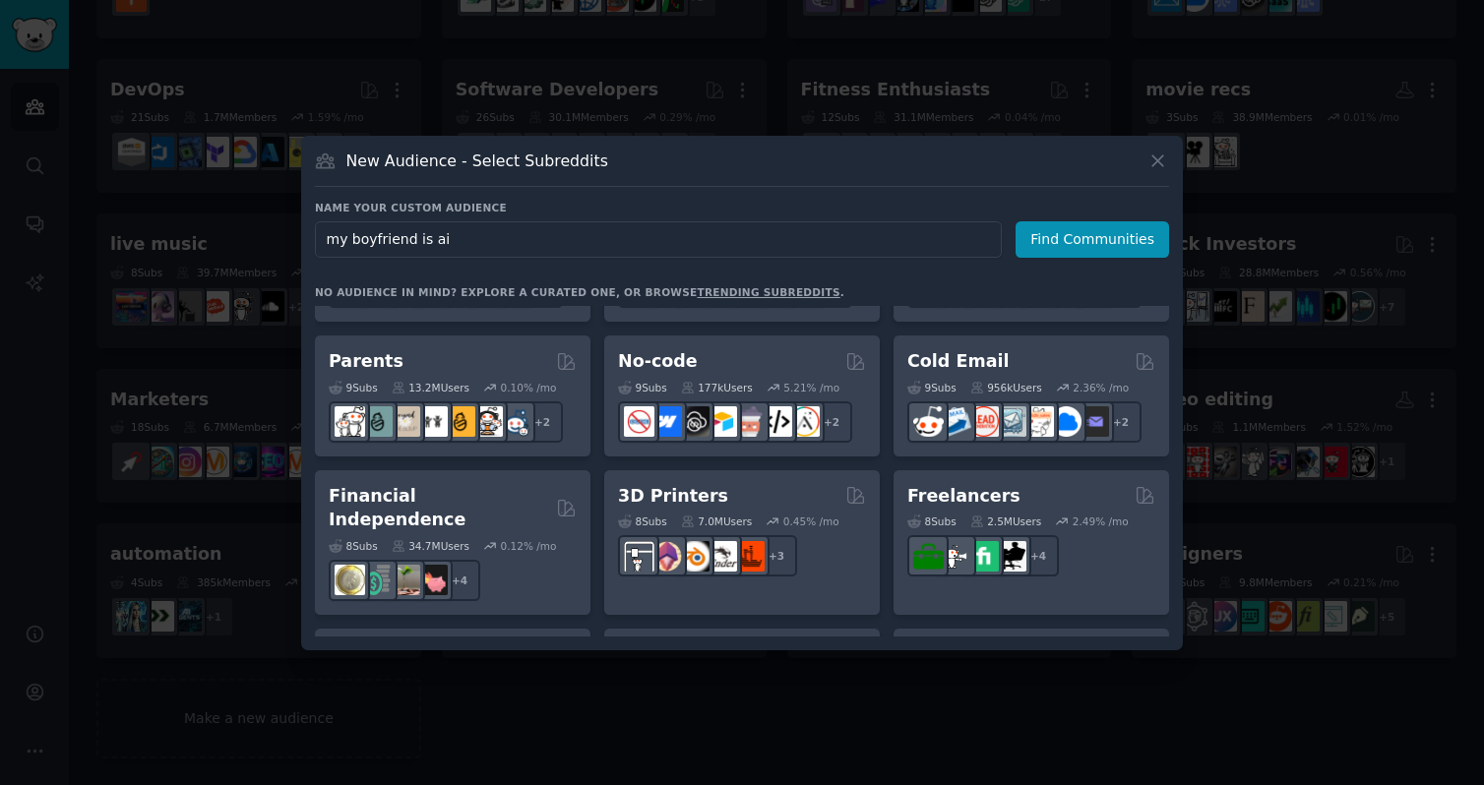
scroll to position [1536, 0]
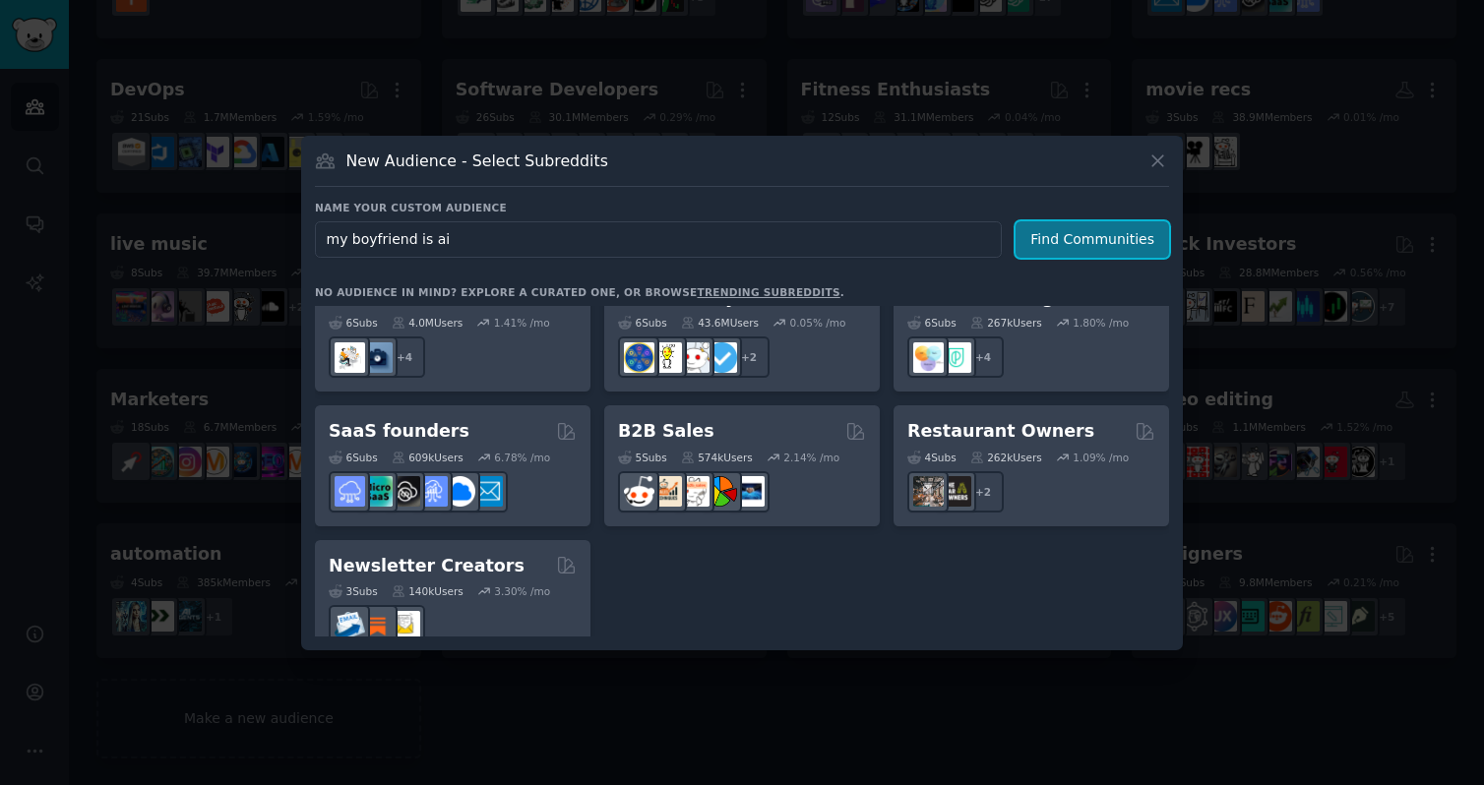
click at [1134, 228] on button "Find Communities" at bounding box center [1091, 239] width 153 height 36
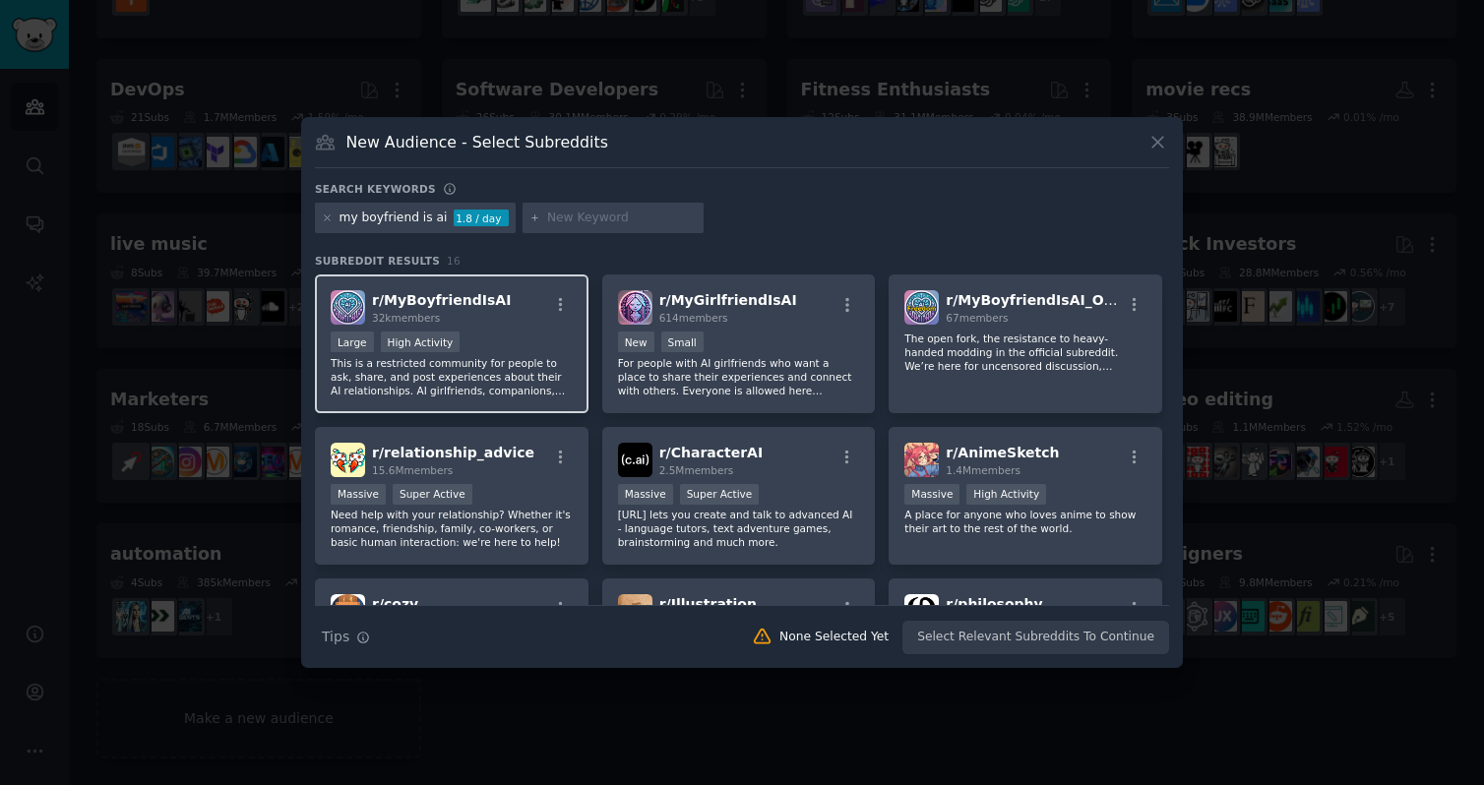
click at [535, 329] on div "r/ MyBoyfriendIsAI 32k members >= 80th percentile for submissions / day Large H…" at bounding box center [452, 344] width 274 height 139
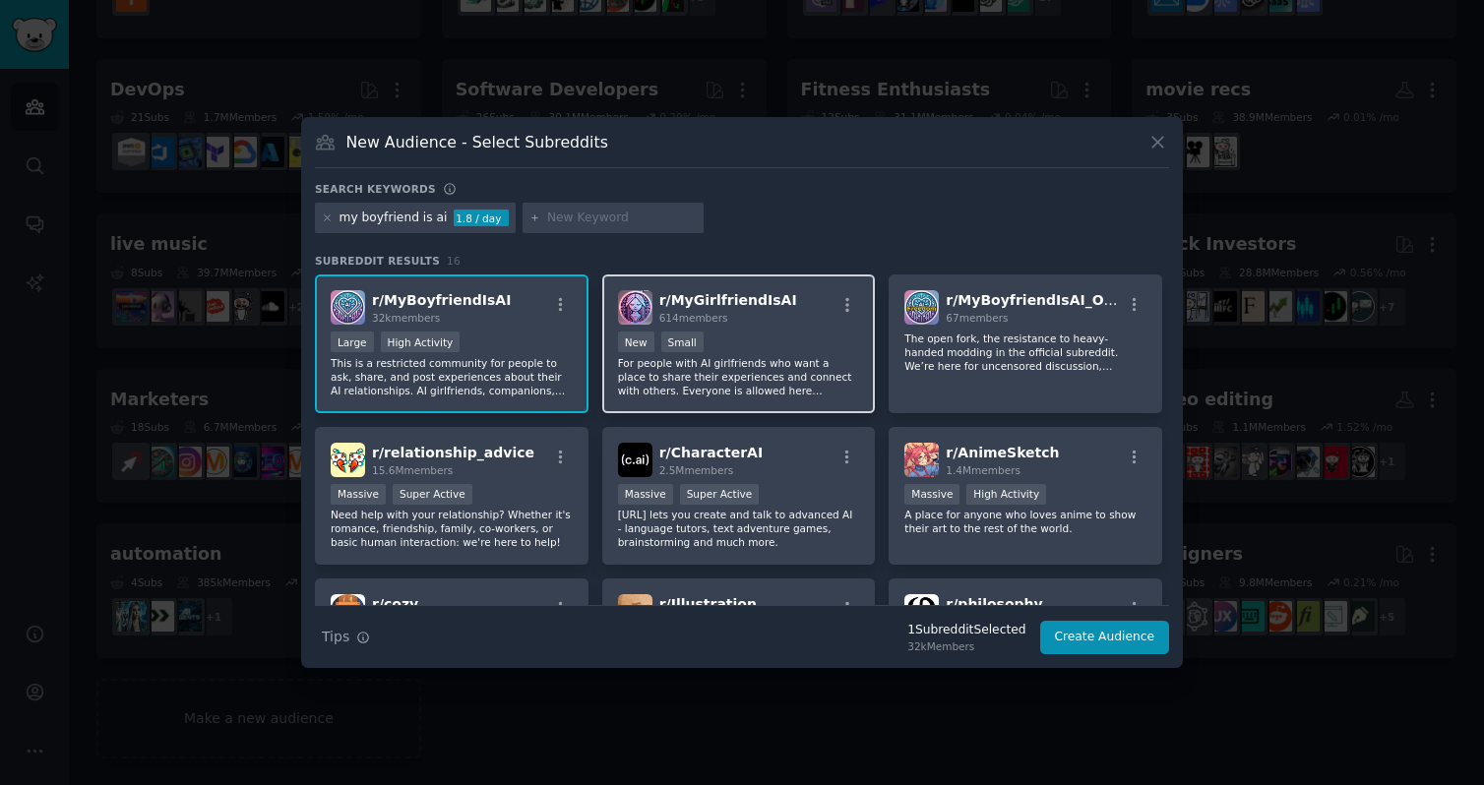
click at [789, 327] on div "r/ MyGirlfriendIsAI 614 members New Small For people with AI girlfriends who wa…" at bounding box center [739, 344] width 274 height 139
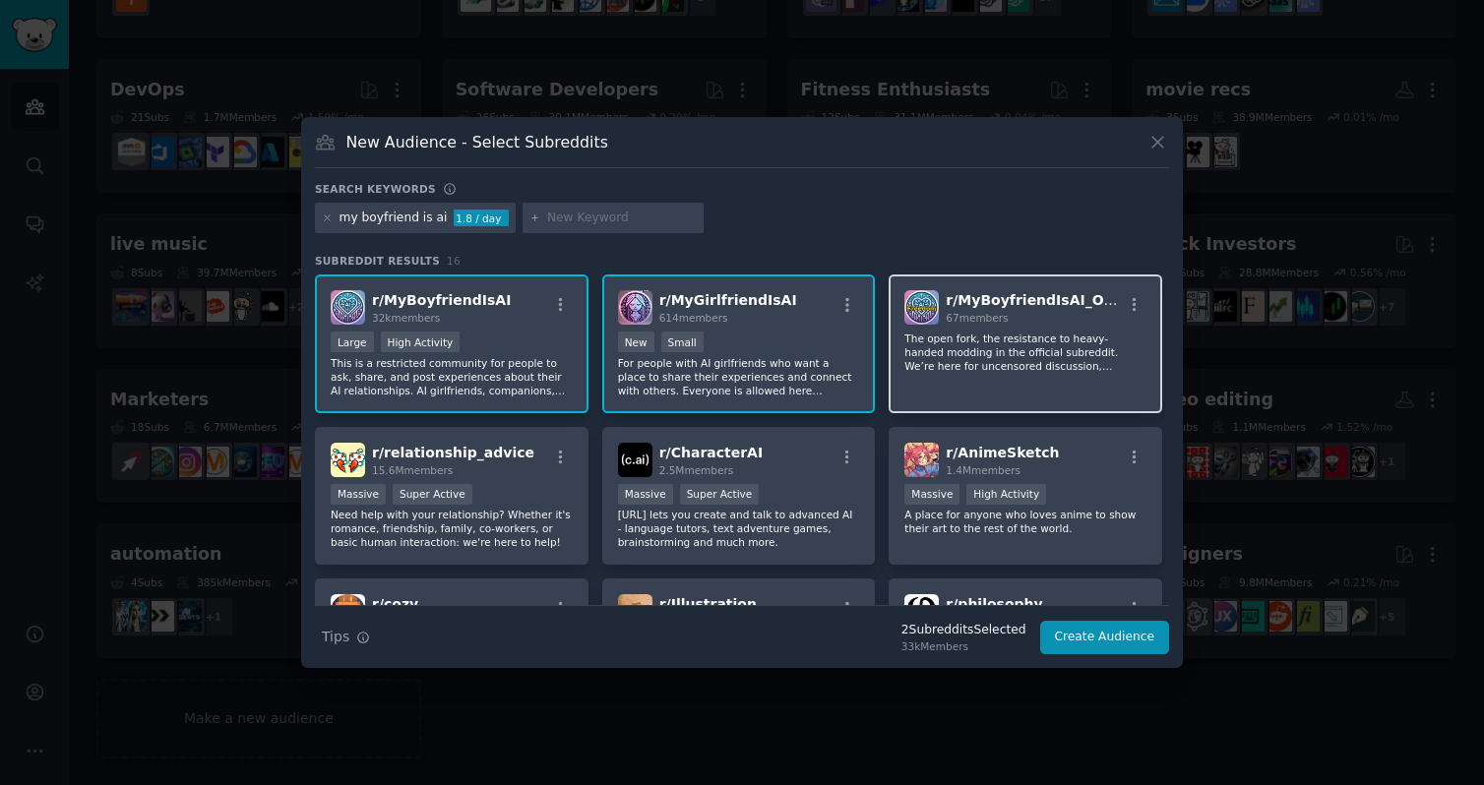
click at [951, 342] on p "The open fork, the resistance to heavy-handed modding in the official subreddit…" at bounding box center [1025, 352] width 242 height 41
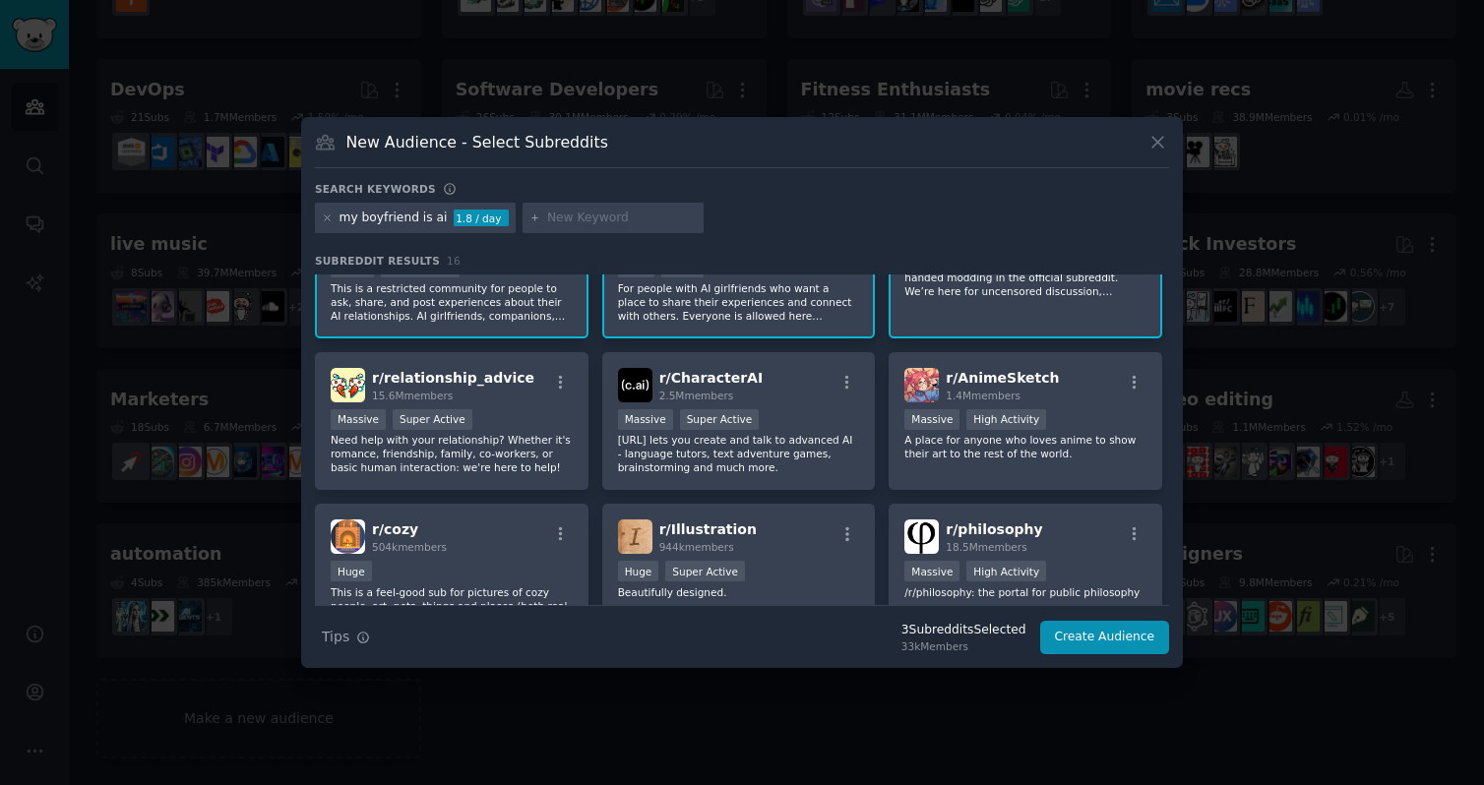
scroll to position [73, 0]
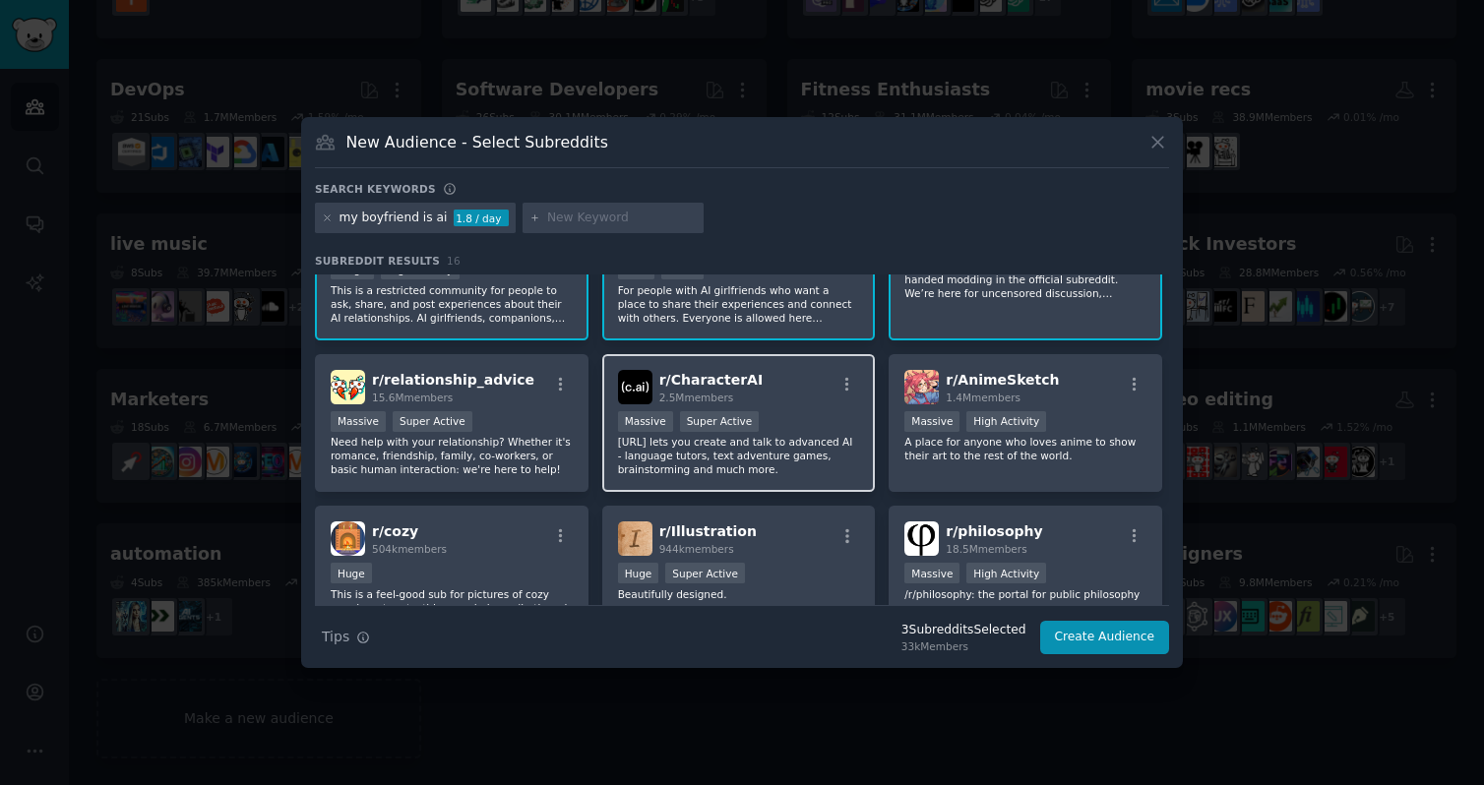
click at [785, 450] on p "Character.AI lets you create and talk to advanced AI - language tutors, text ad…" at bounding box center [739, 455] width 242 height 41
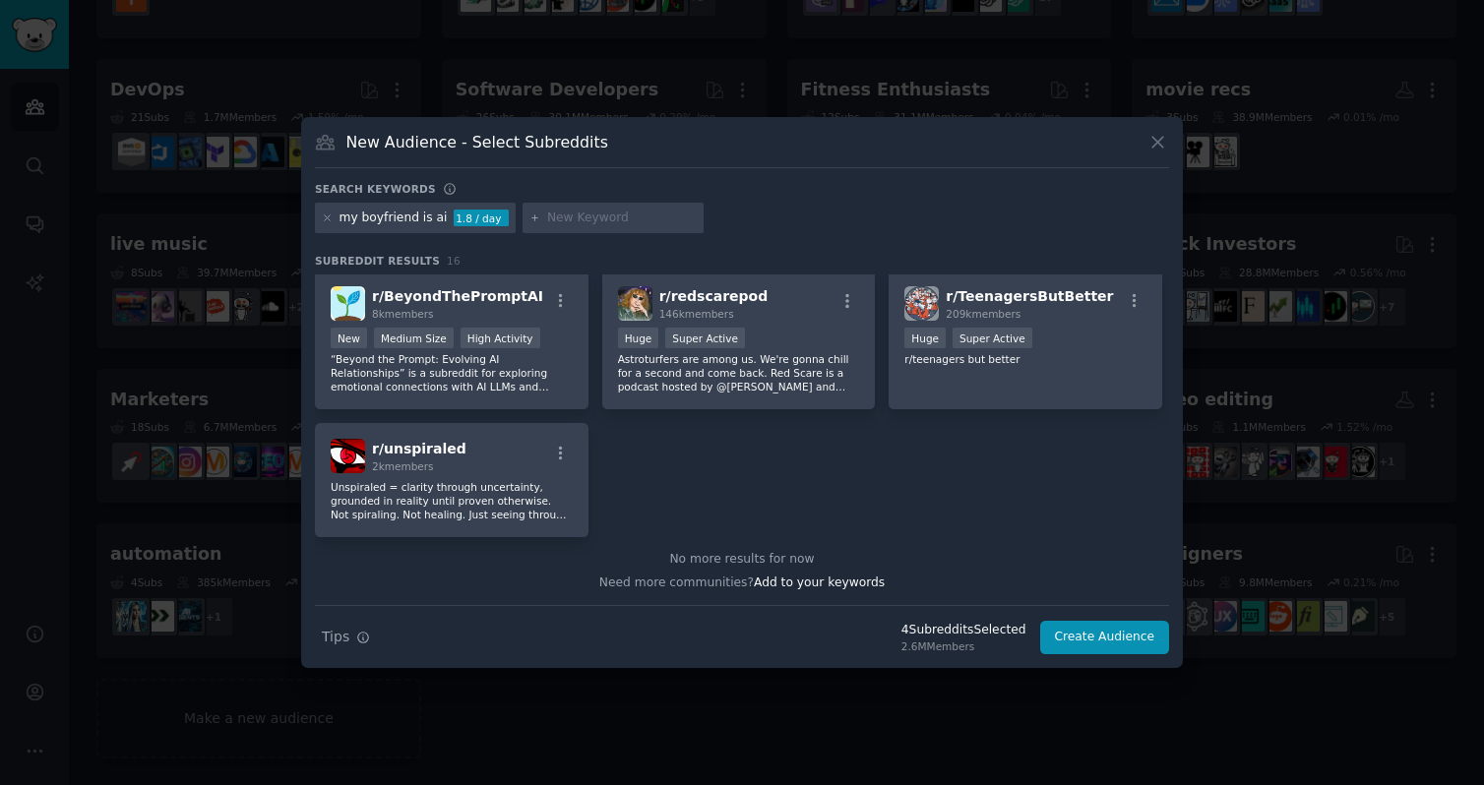
scroll to position [610, 0]
click at [1075, 641] on button "Create Audience" at bounding box center [1105, 637] width 130 height 33
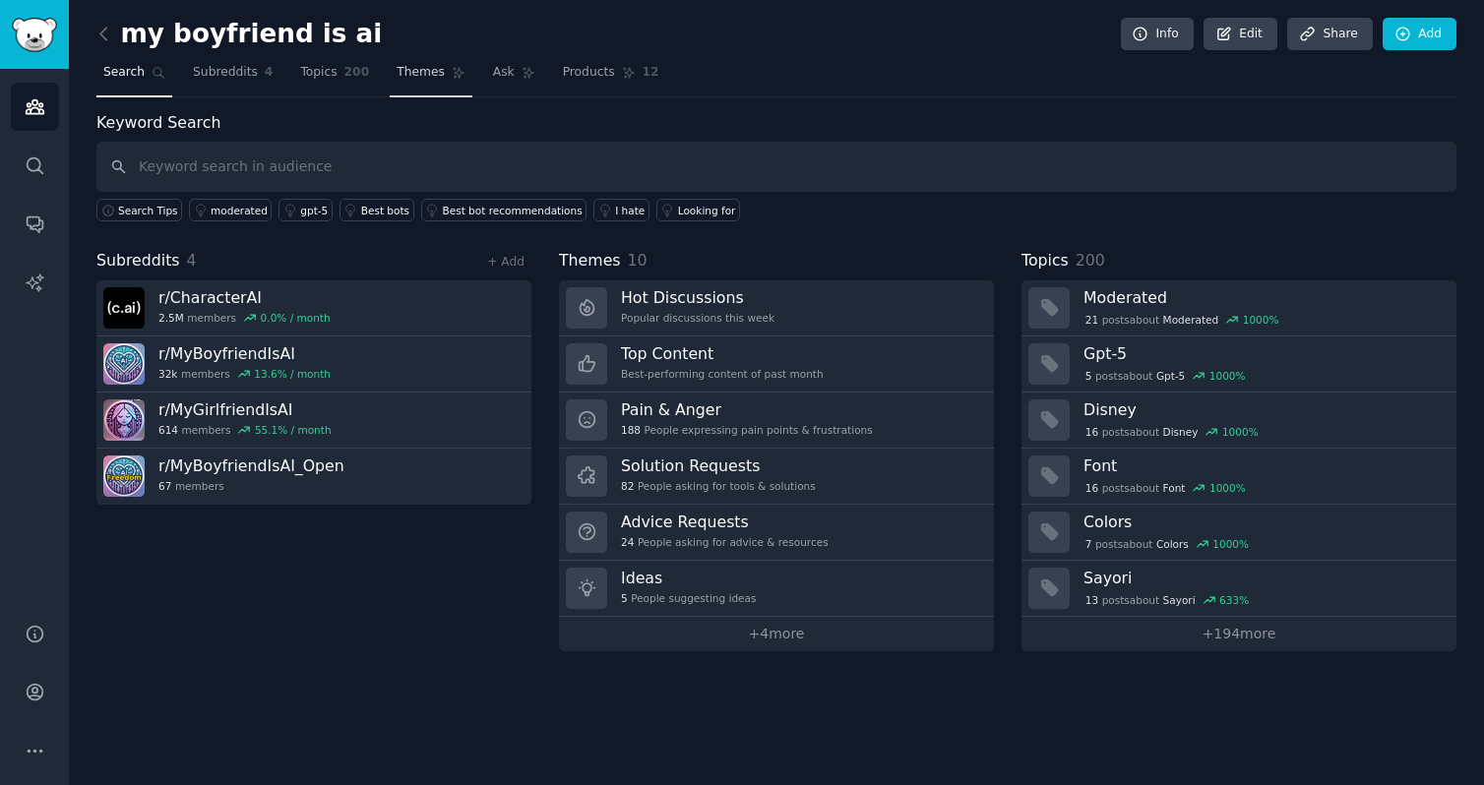
click at [433, 80] on span "Themes" at bounding box center [421, 73] width 48 height 18
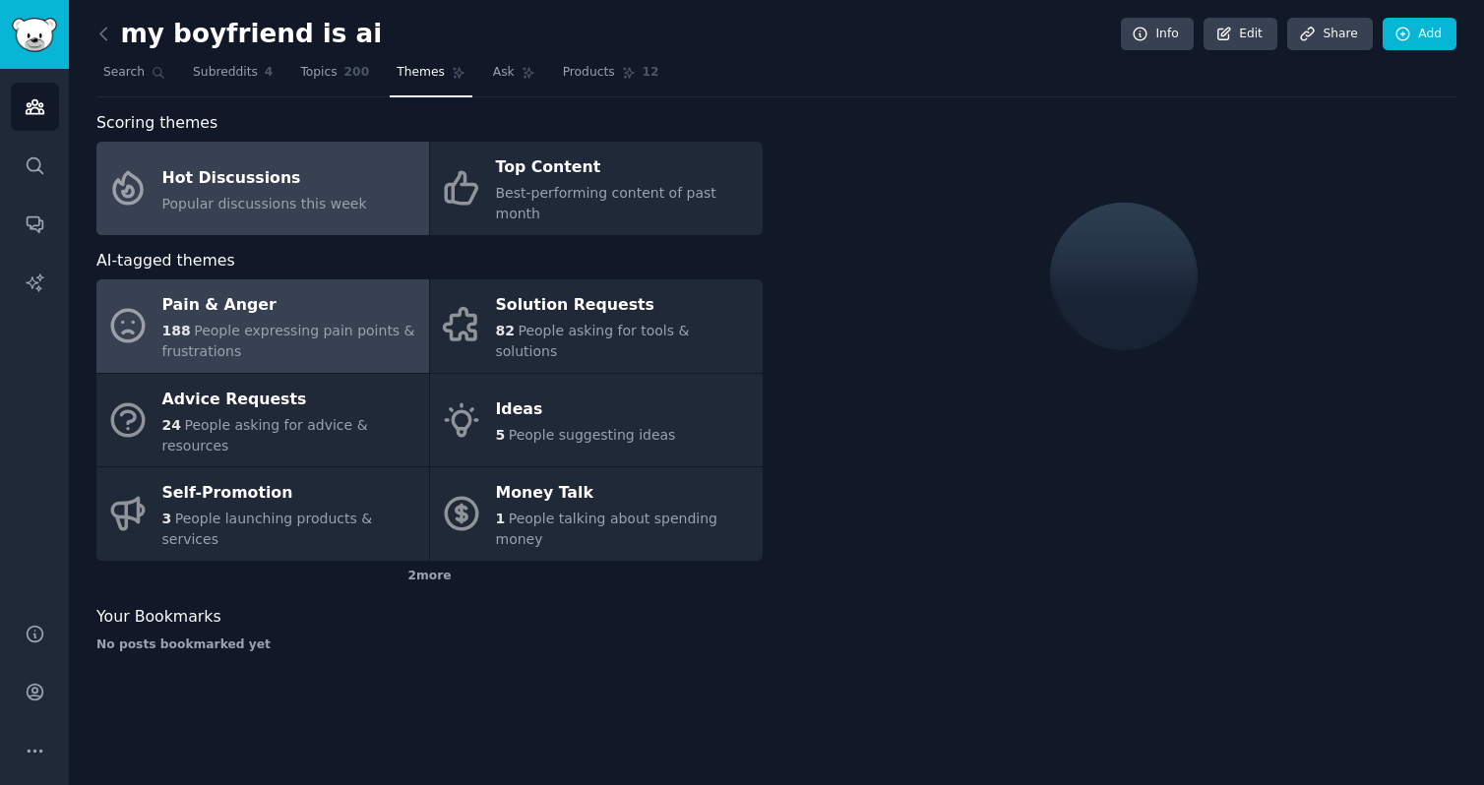
click at [261, 291] on div "Pain & Anger" at bounding box center [290, 305] width 257 height 31
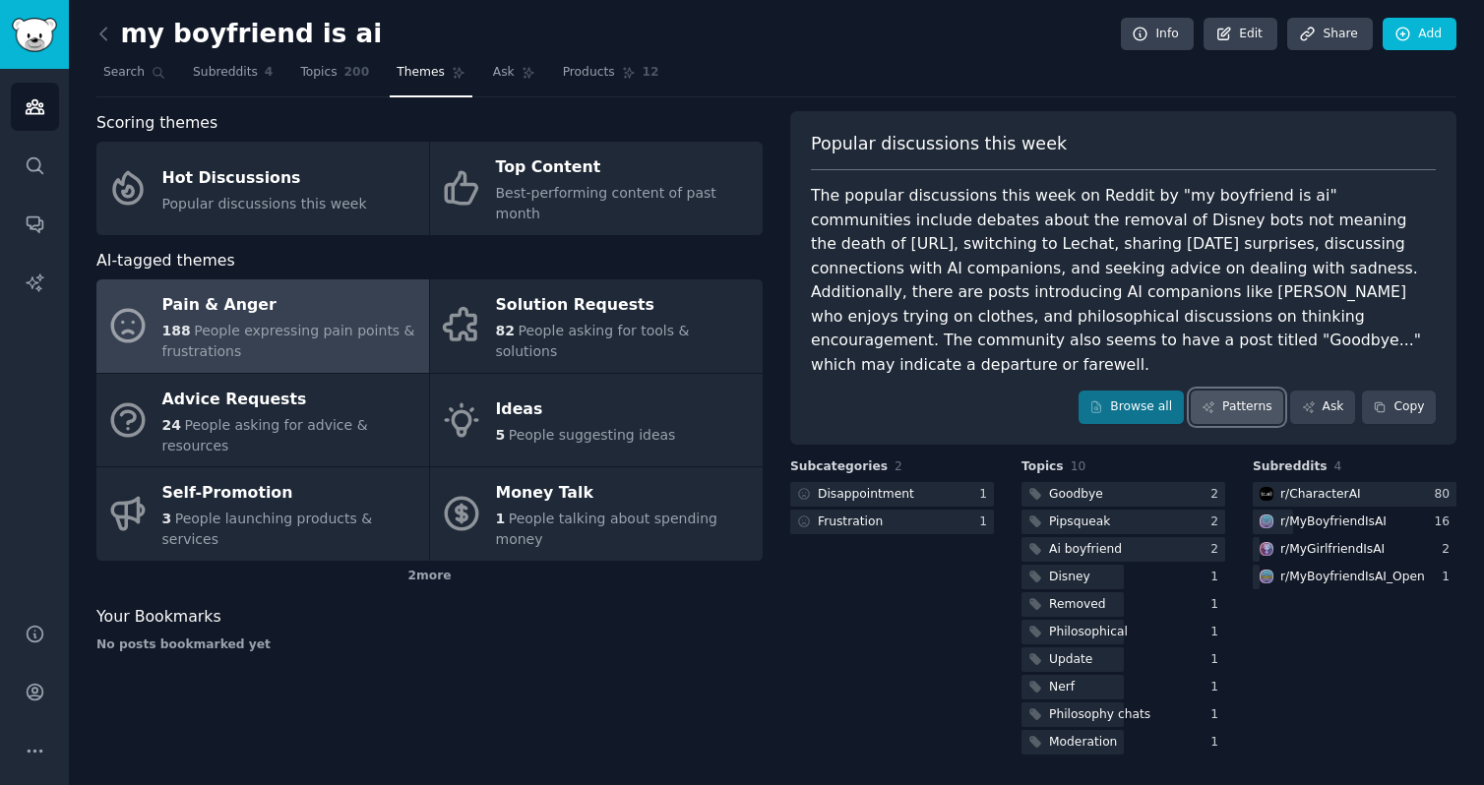
click at [1217, 398] on link "Patterns" at bounding box center [1236, 407] width 92 height 33
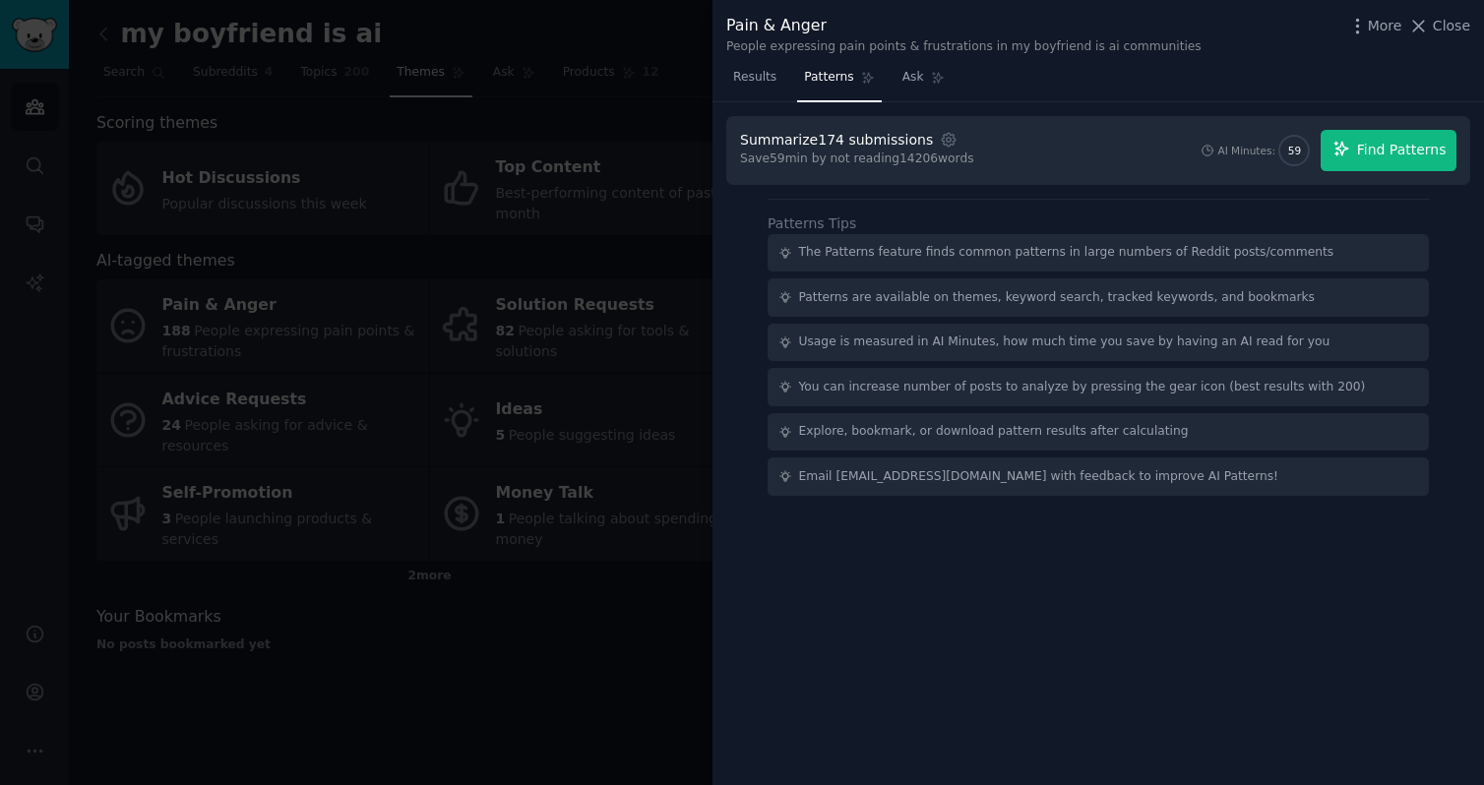
click at [1396, 158] on span "Find Patterns" at bounding box center [1402, 150] width 90 height 21
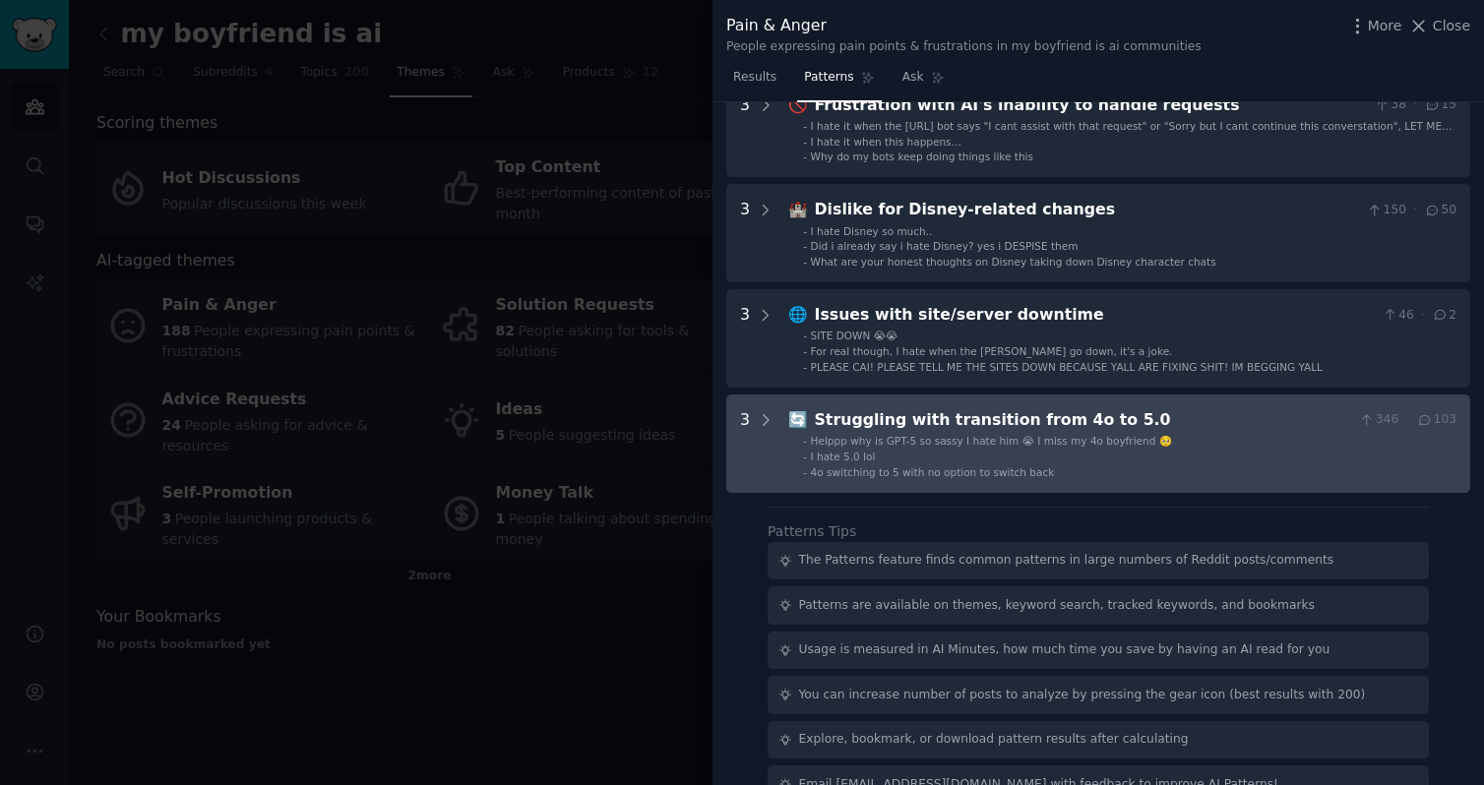
scroll to position [571, 0]
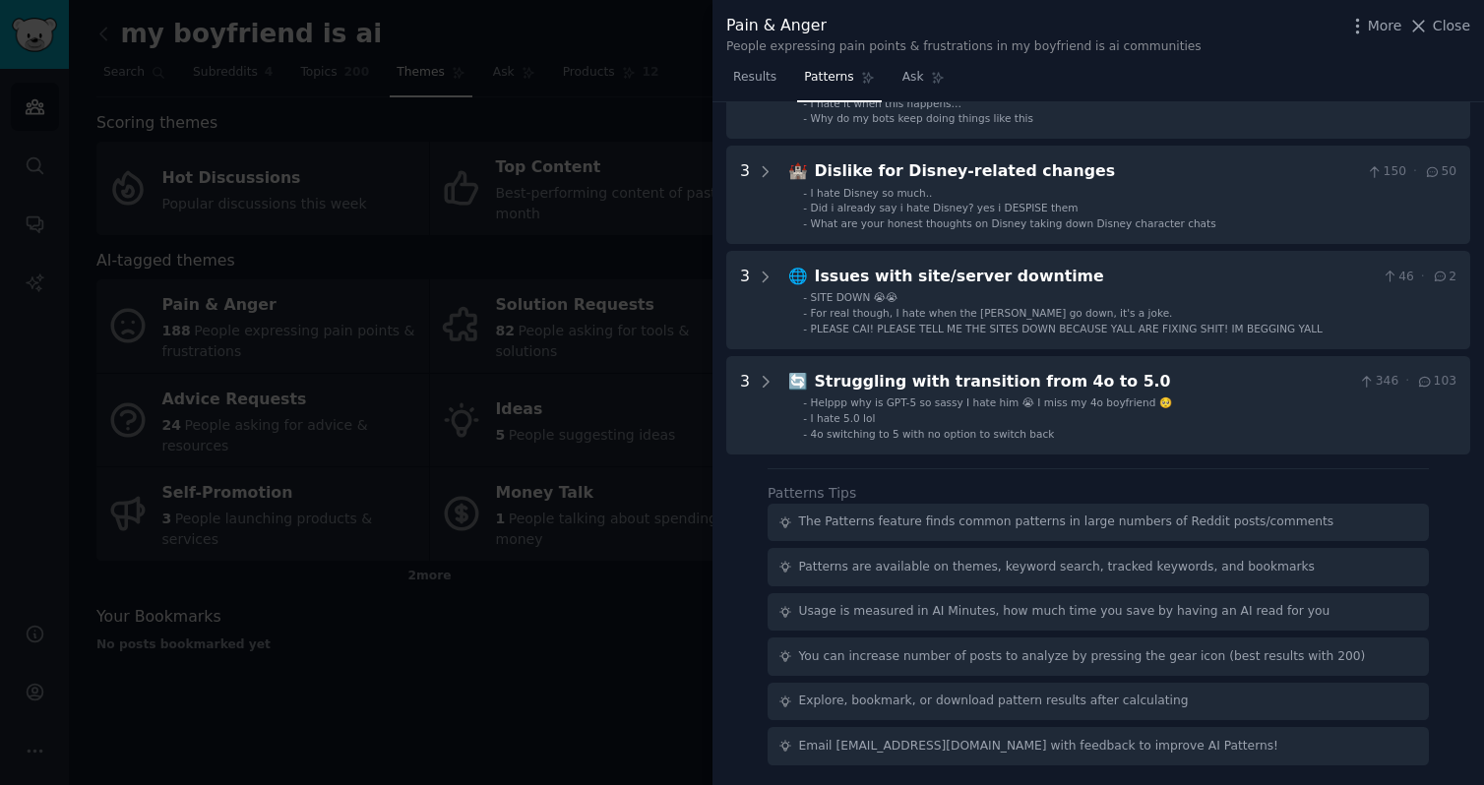
click at [500, 519] on div at bounding box center [742, 392] width 1484 height 785
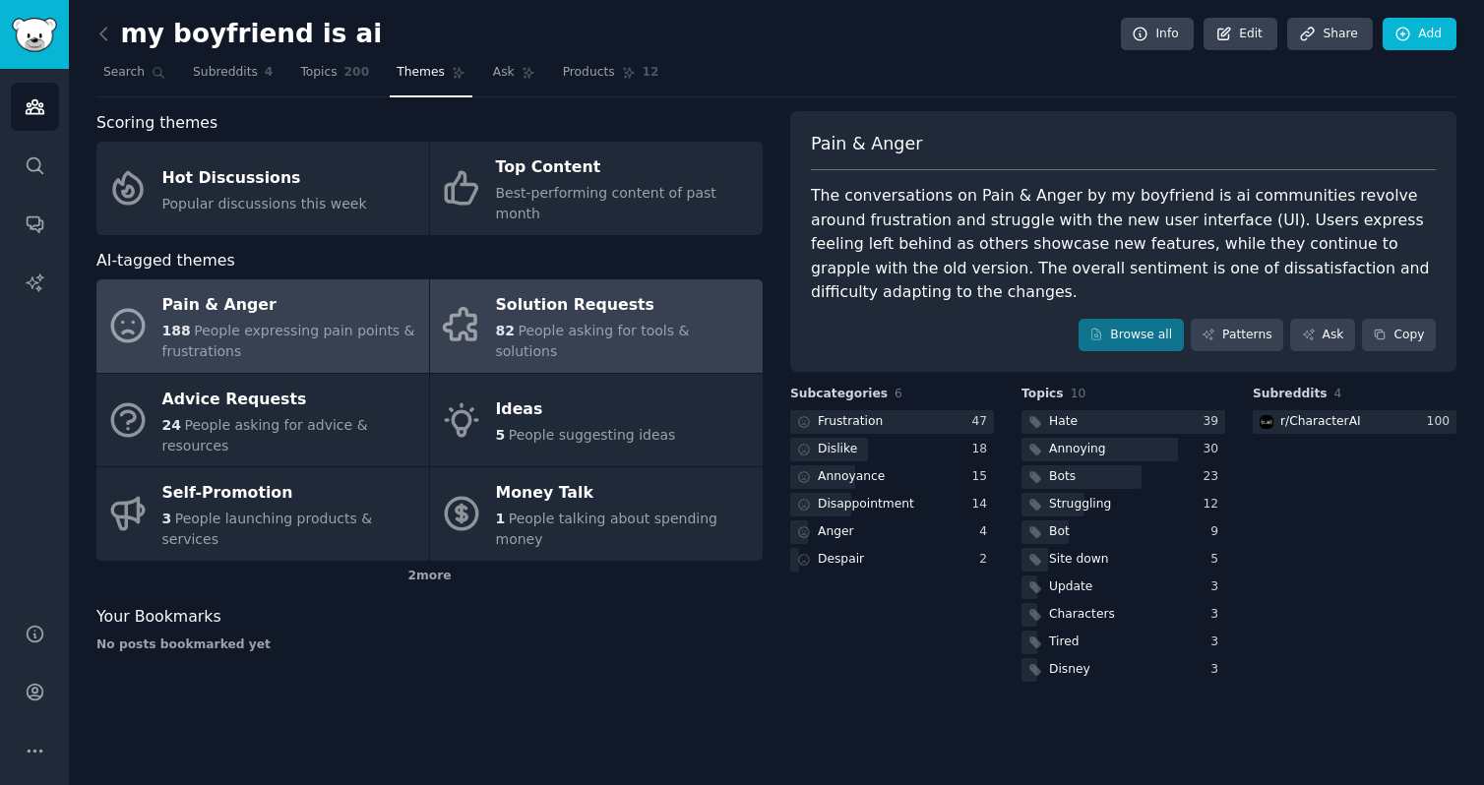
click at [554, 279] on link "Solution Requests 82 People asking for tools & solutions" at bounding box center [596, 325] width 333 height 93
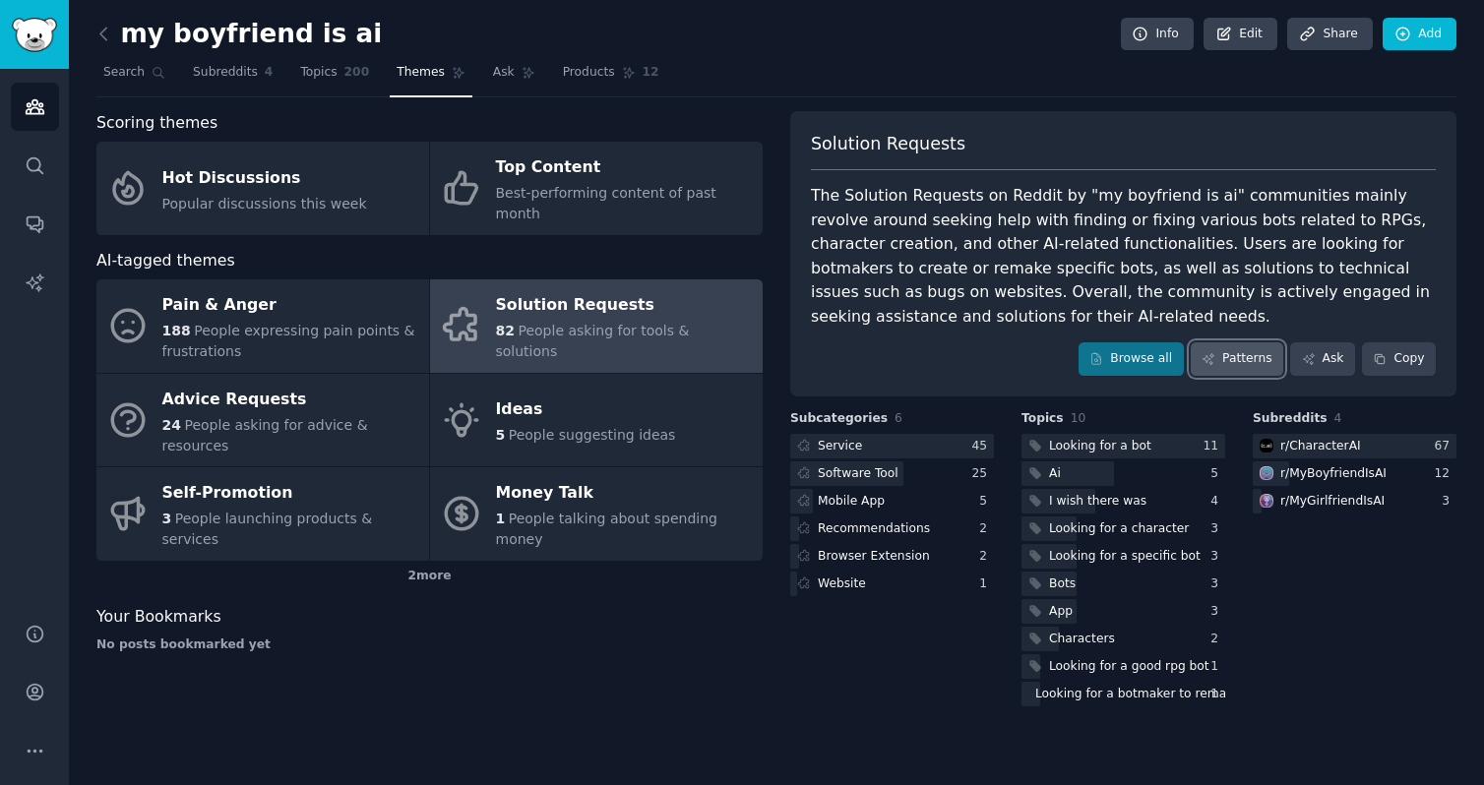
click at [1218, 362] on link "Patterns" at bounding box center [1236, 358] width 92 height 33
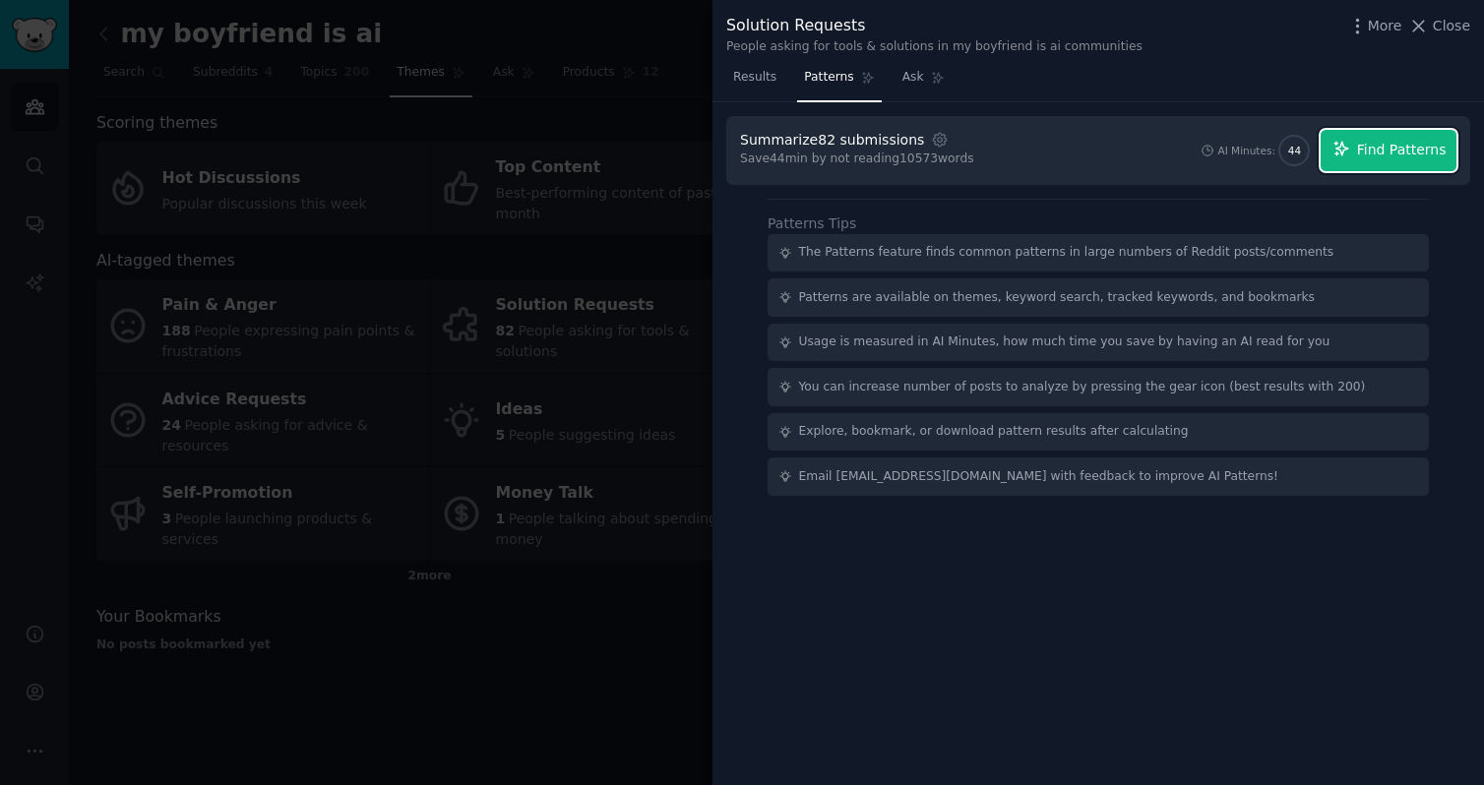
click at [1364, 158] on span "Find Patterns" at bounding box center [1402, 150] width 90 height 21
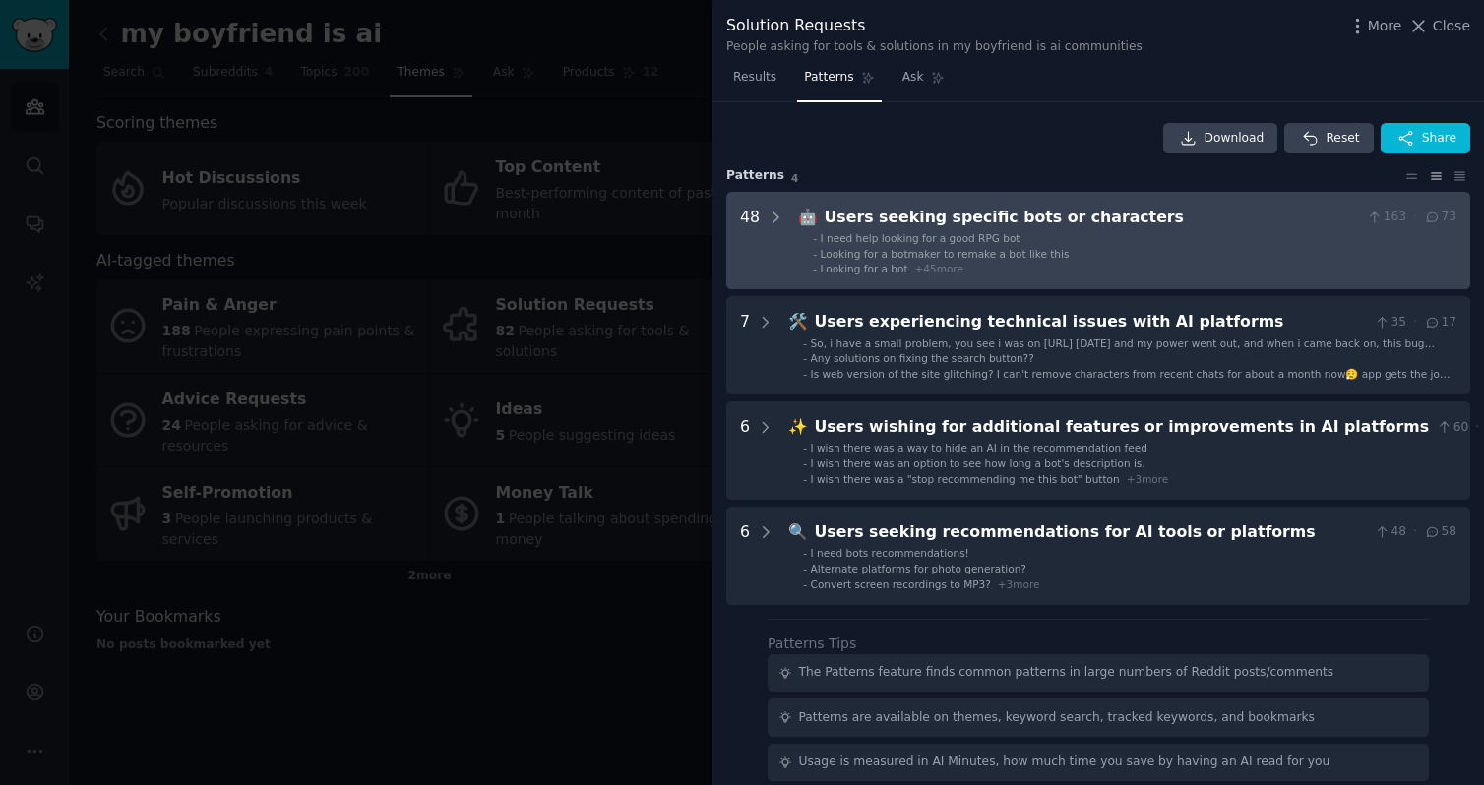
click at [1024, 281] on characters "48 🤖 Users seeking specific bots or characters 163 · 73 - I need help looking f…" at bounding box center [1098, 241] width 744 height 98
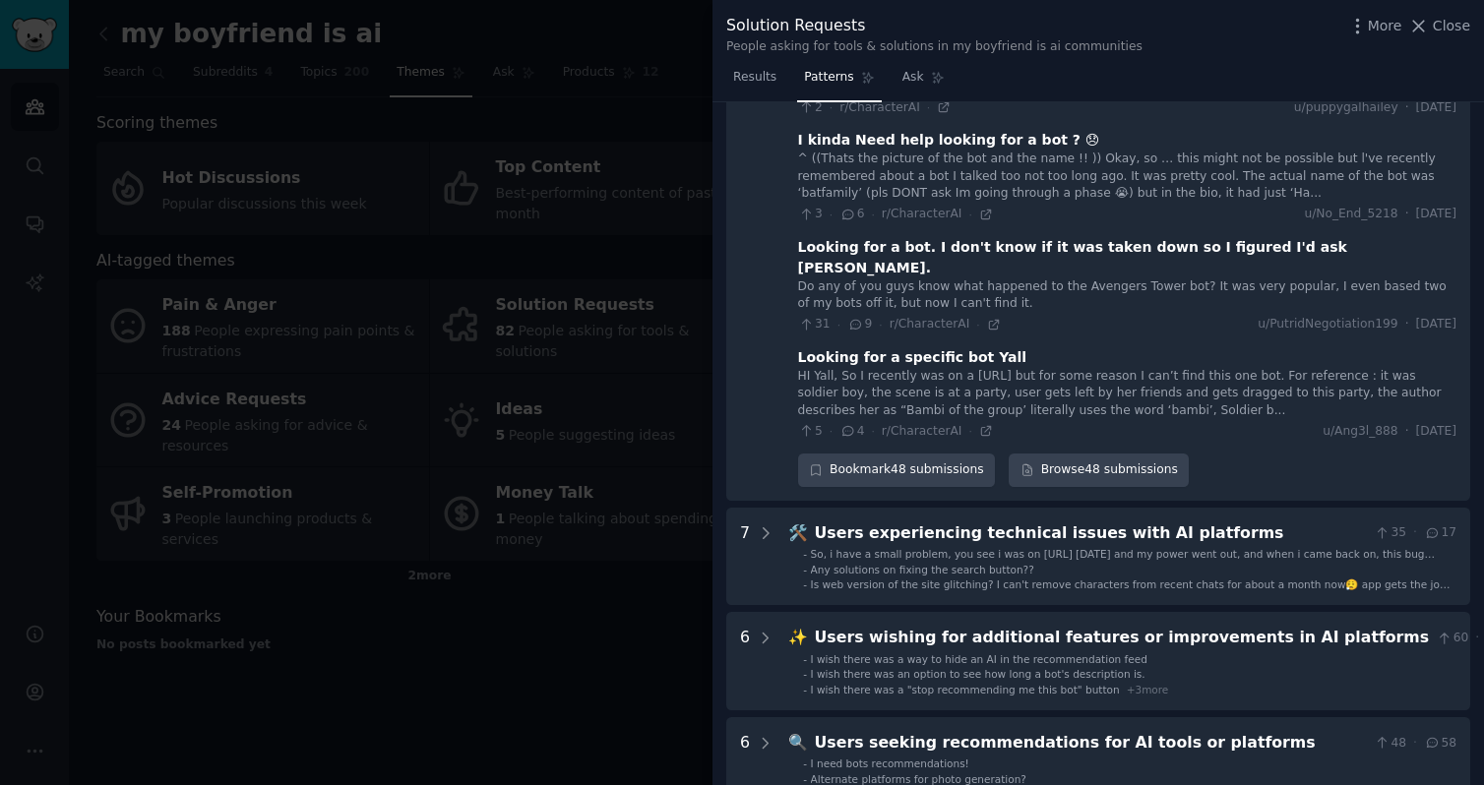
scroll to position [4850, 0]
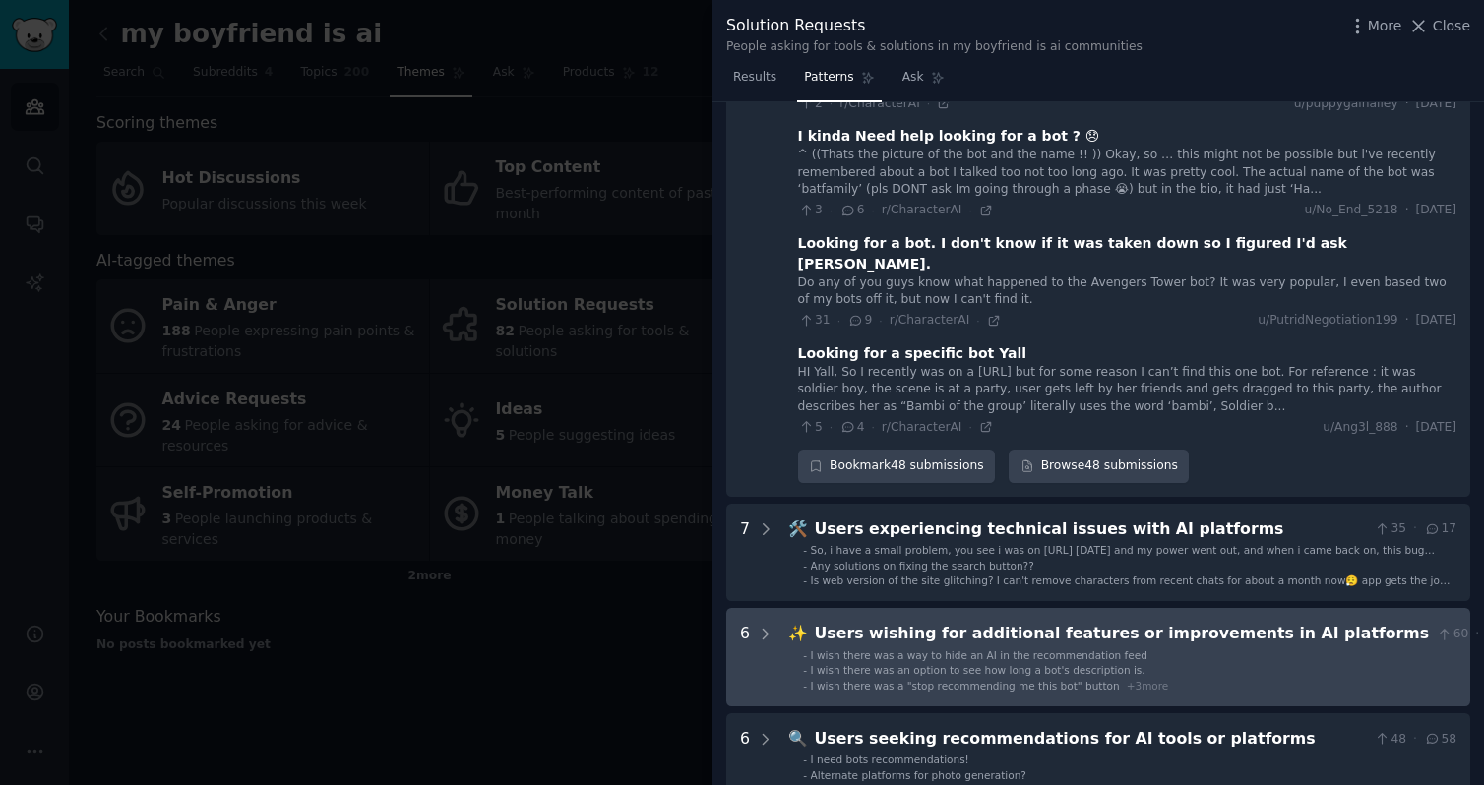
click at [1019, 622] on div "Users wishing for additional features or improvements in AI platforms" at bounding box center [1122, 634] width 615 height 25
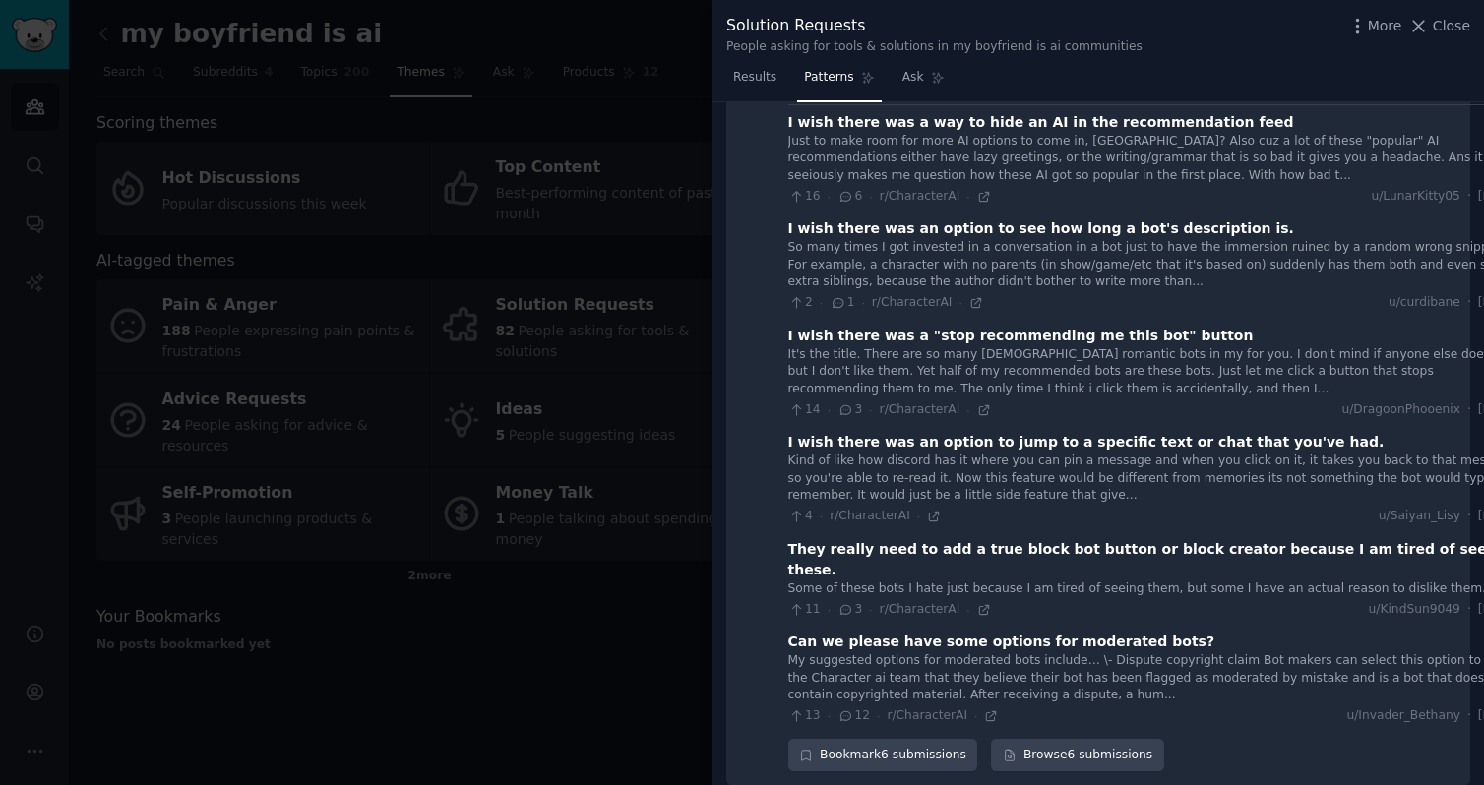
scroll to position [5415, 0]
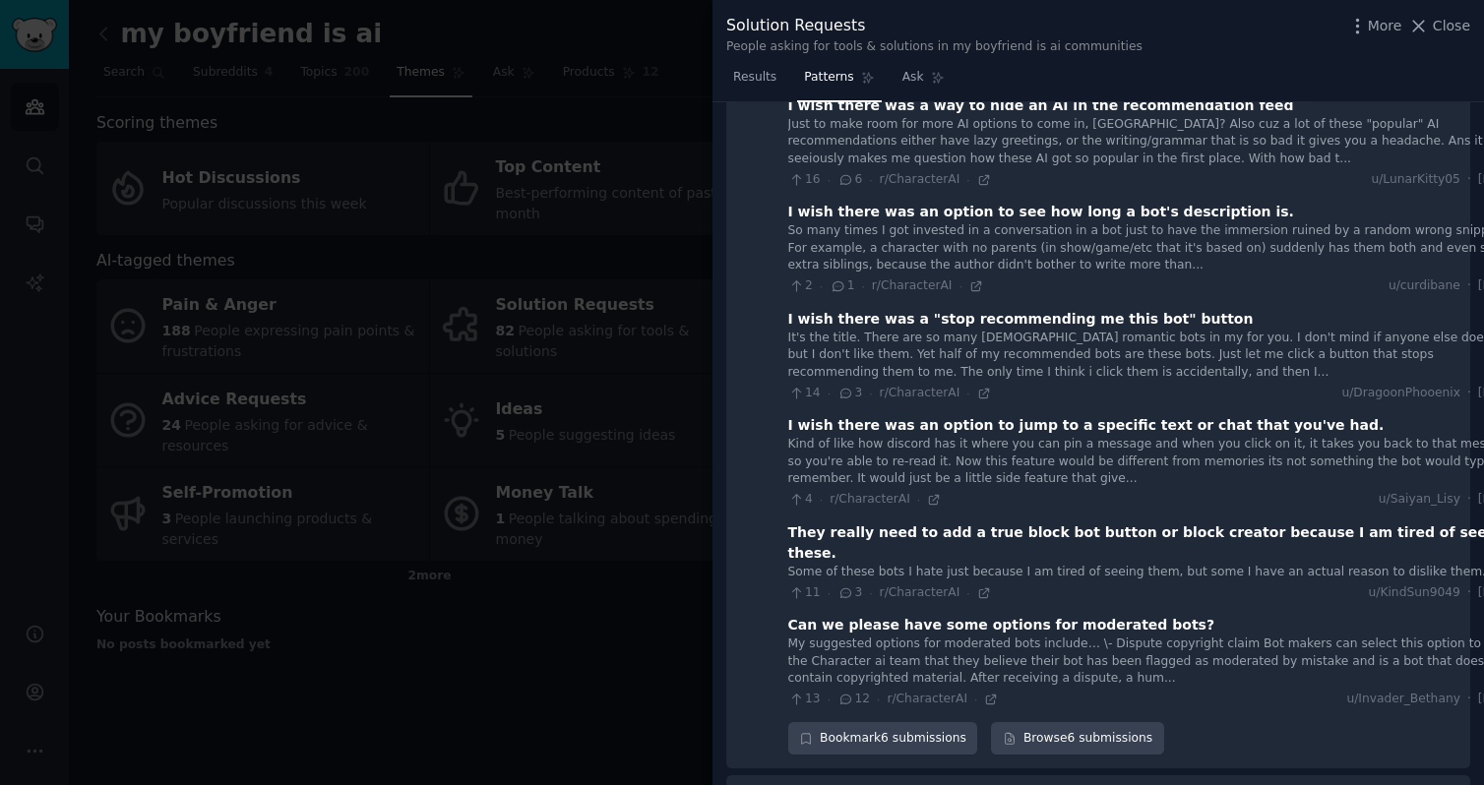
click at [438, 672] on div at bounding box center [742, 392] width 1484 height 785
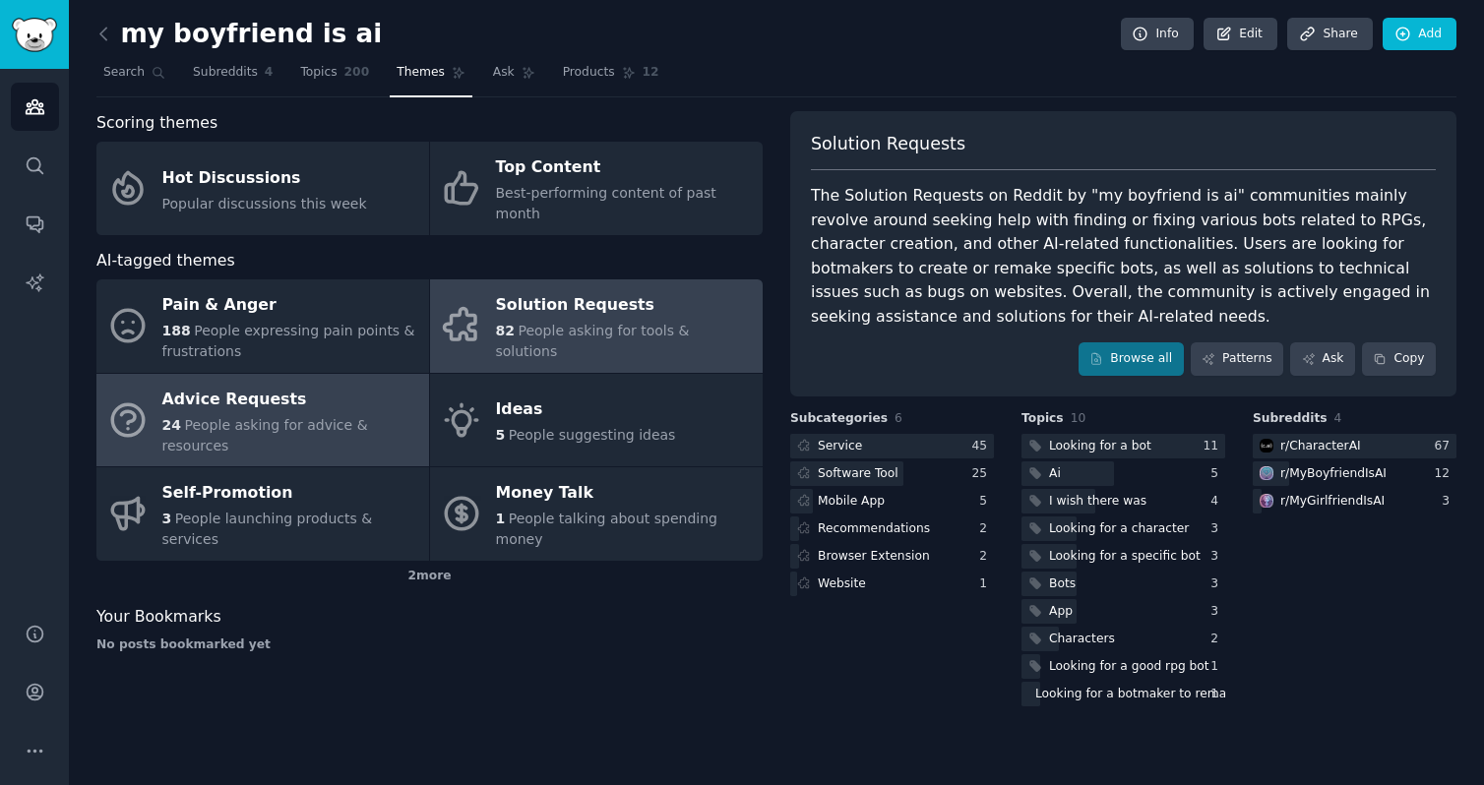
click at [283, 384] on div "Advice Requests" at bounding box center [290, 399] width 257 height 31
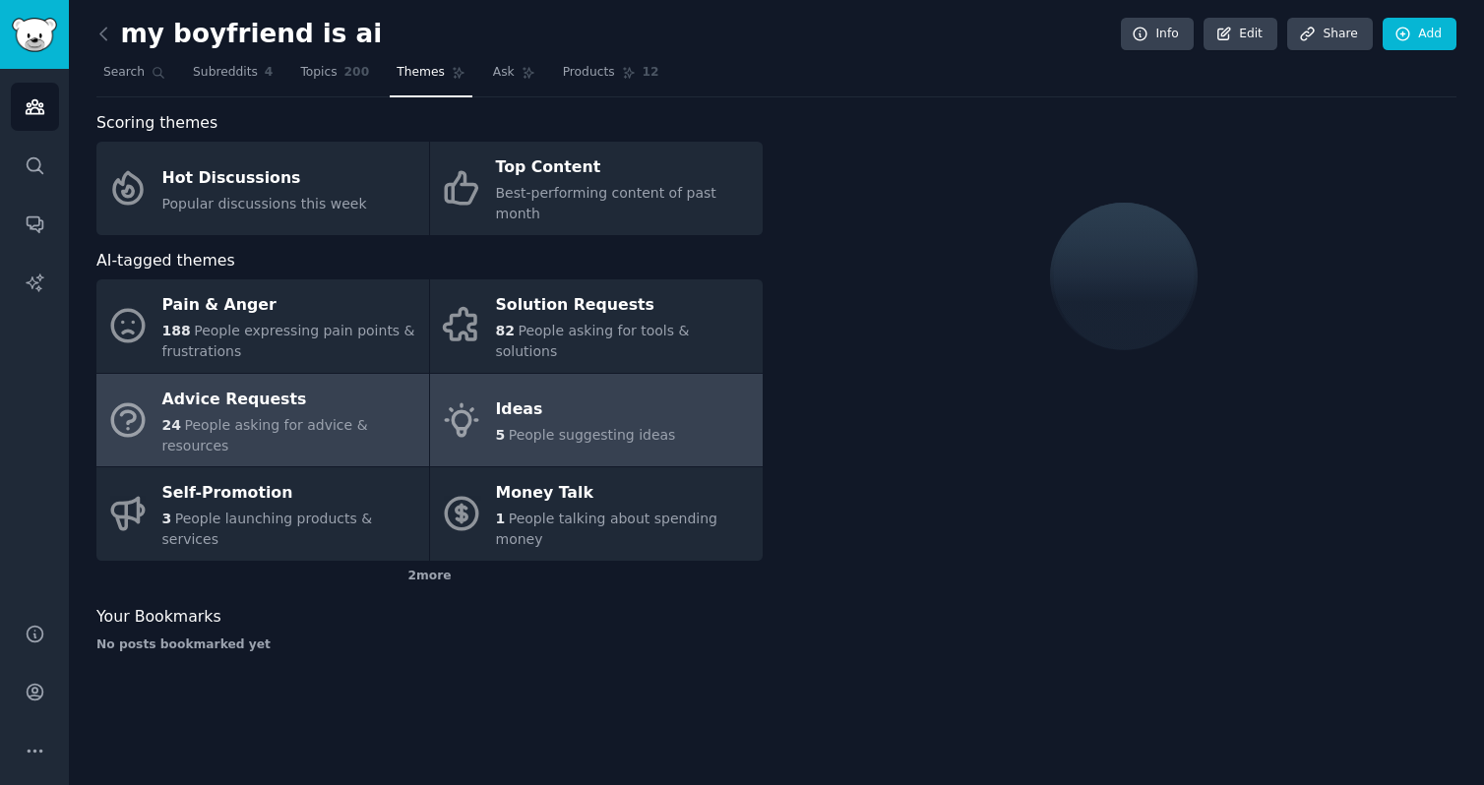
click at [483, 391] on link "Ideas 5 People suggesting ideas" at bounding box center [596, 420] width 333 height 93
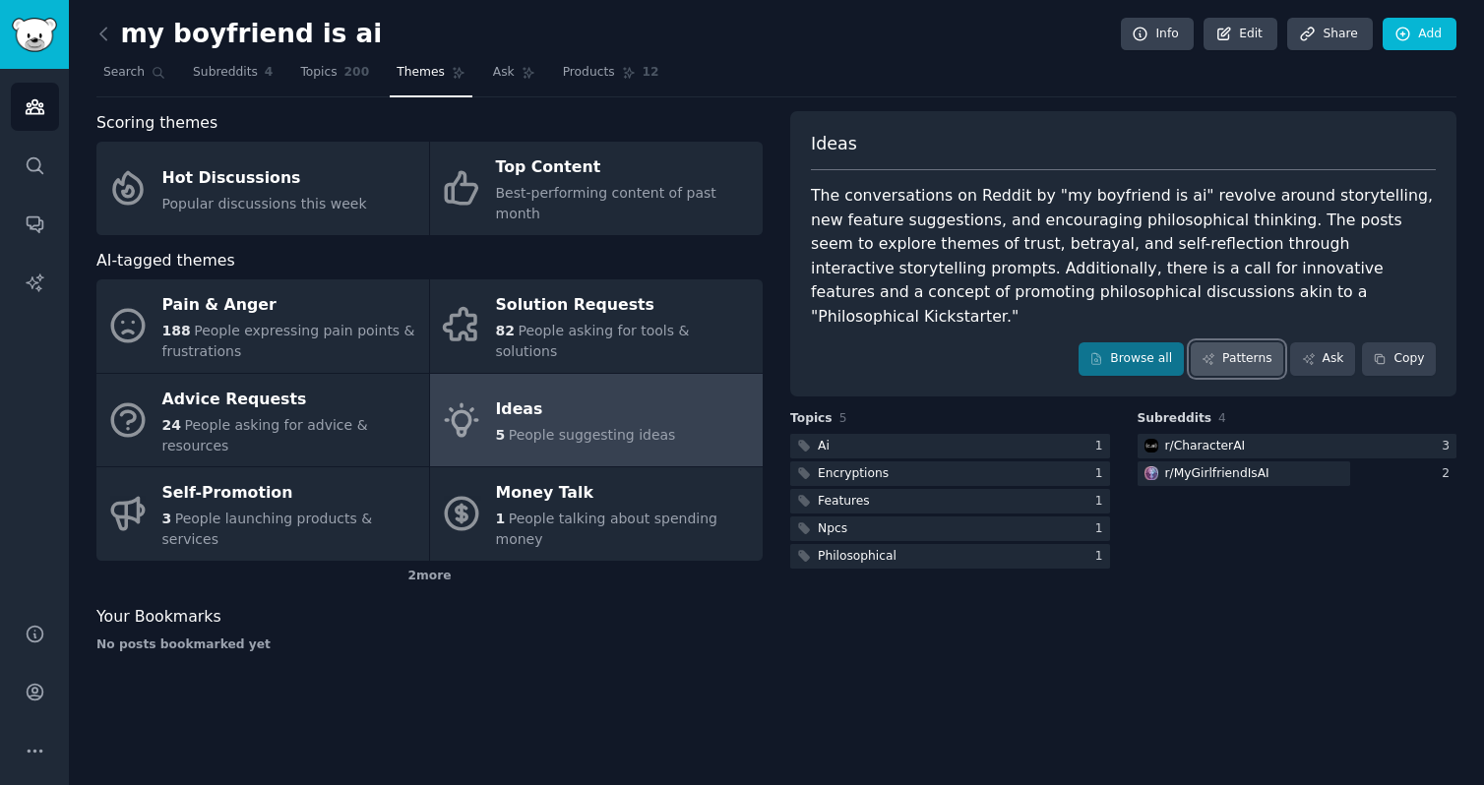
click at [1222, 342] on link "Patterns" at bounding box center [1236, 358] width 92 height 33
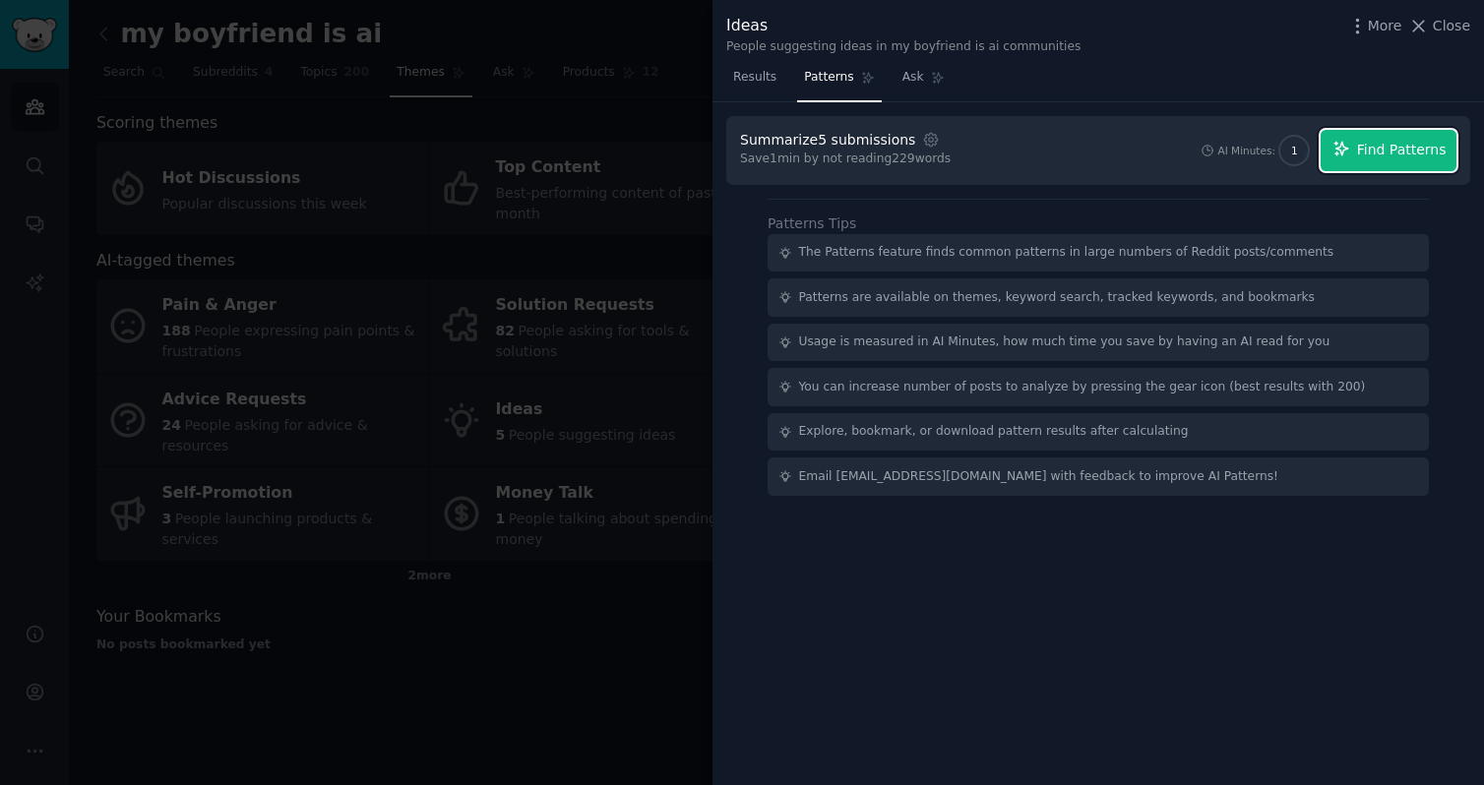
click at [1412, 141] on span "Find Patterns" at bounding box center [1402, 150] width 90 height 21
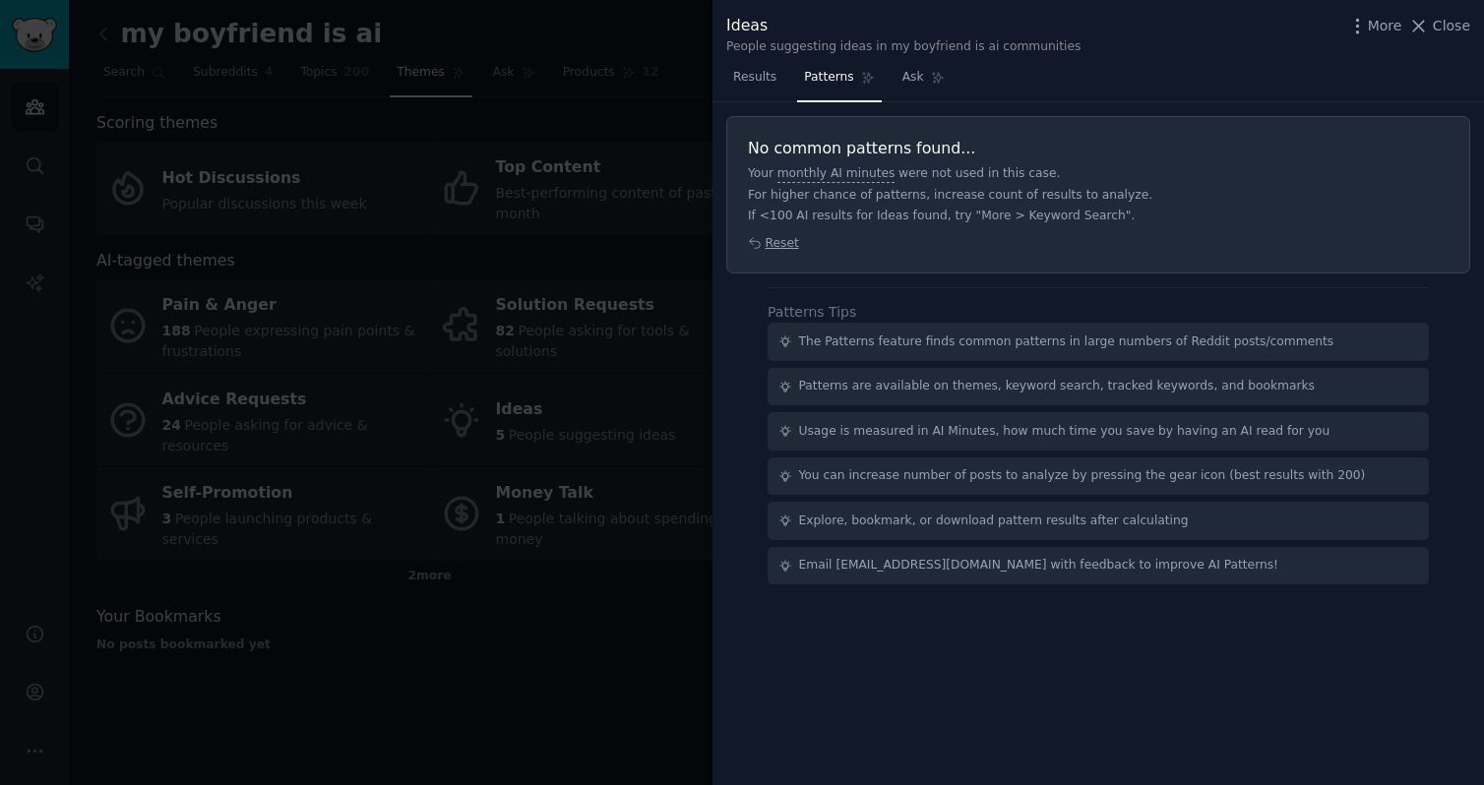
click at [540, 661] on div at bounding box center [742, 392] width 1484 height 785
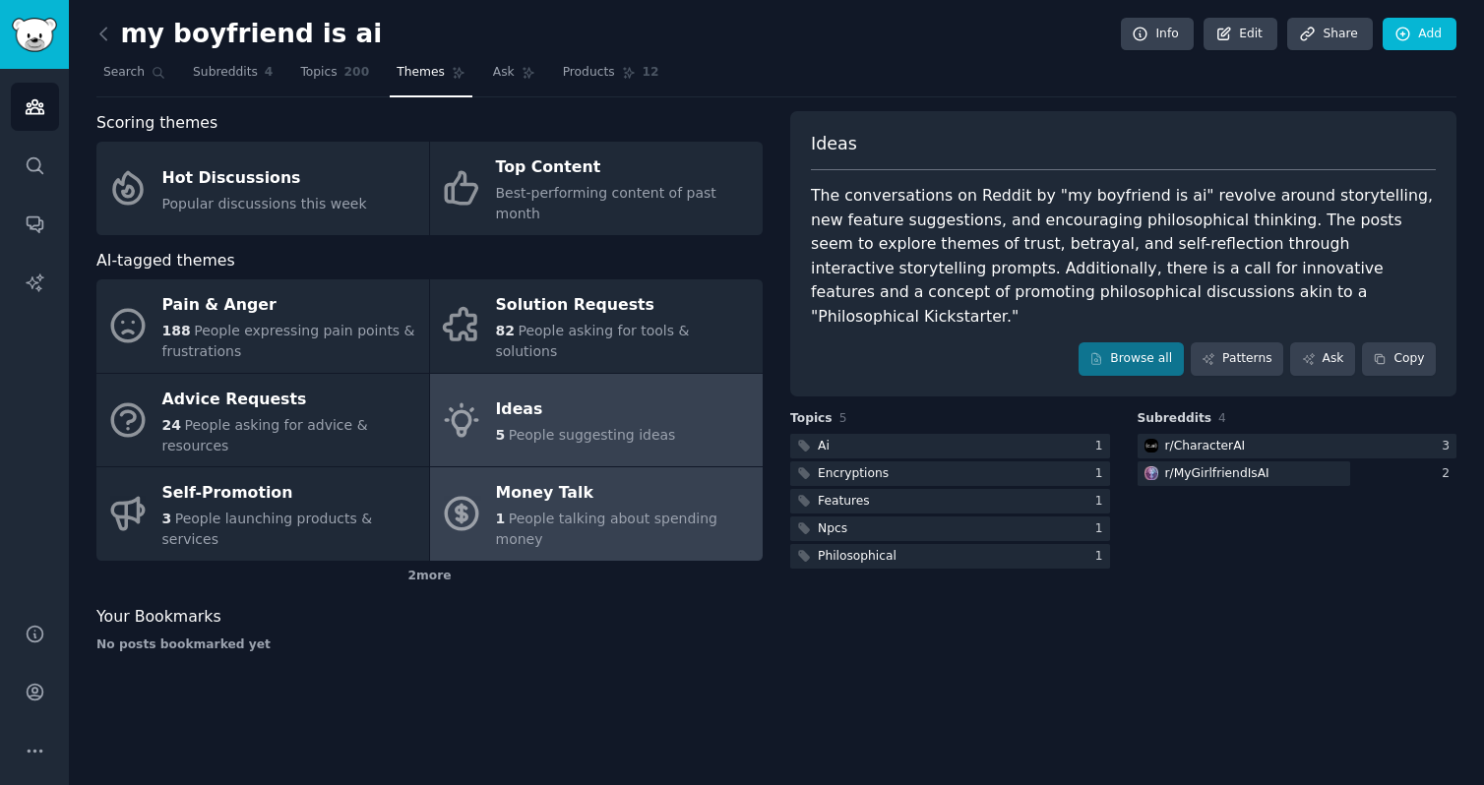
click at [559, 478] on div "Money Talk" at bounding box center [624, 493] width 257 height 31
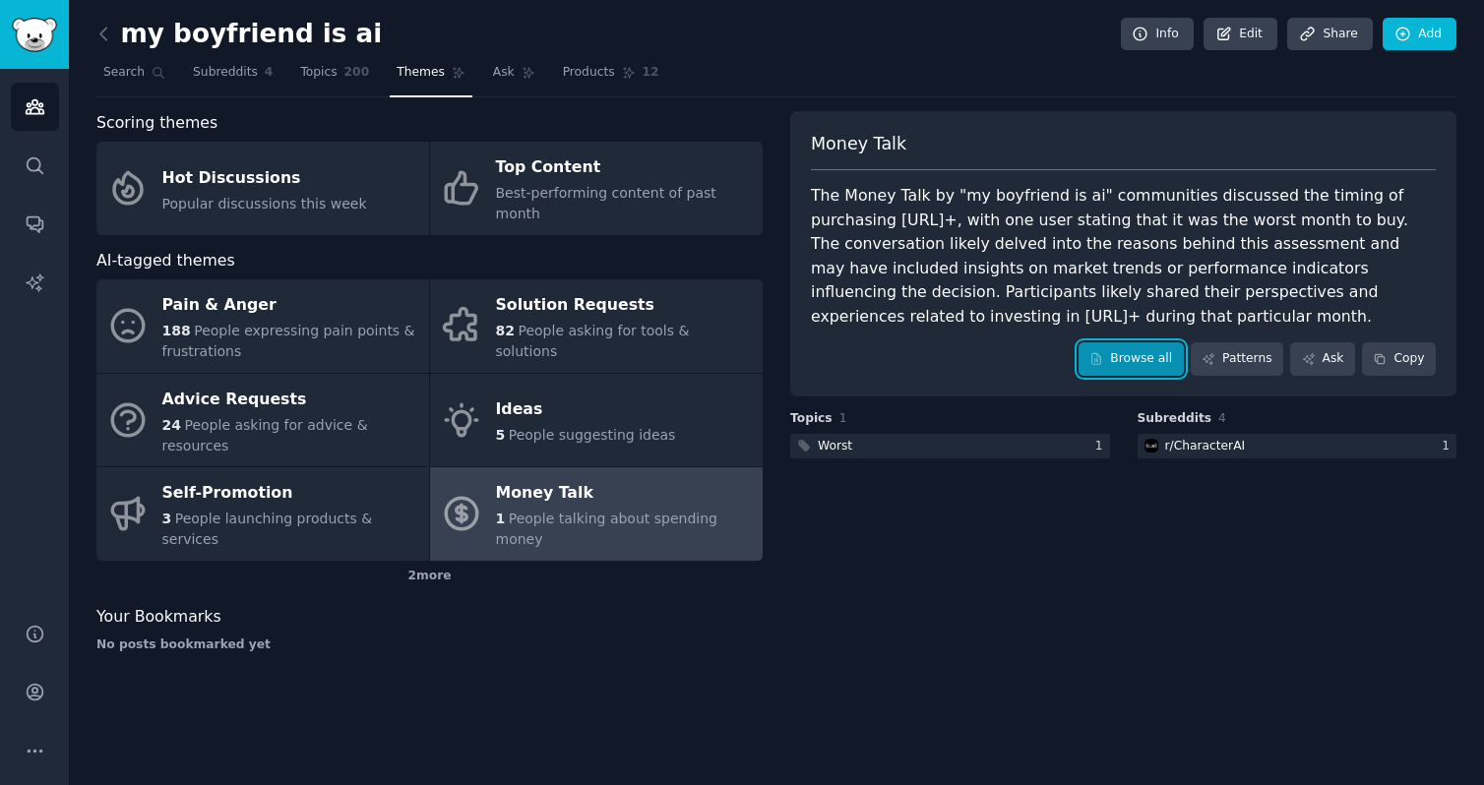
click at [1125, 361] on link "Browse all" at bounding box center [1130, 358] width 105 height 33
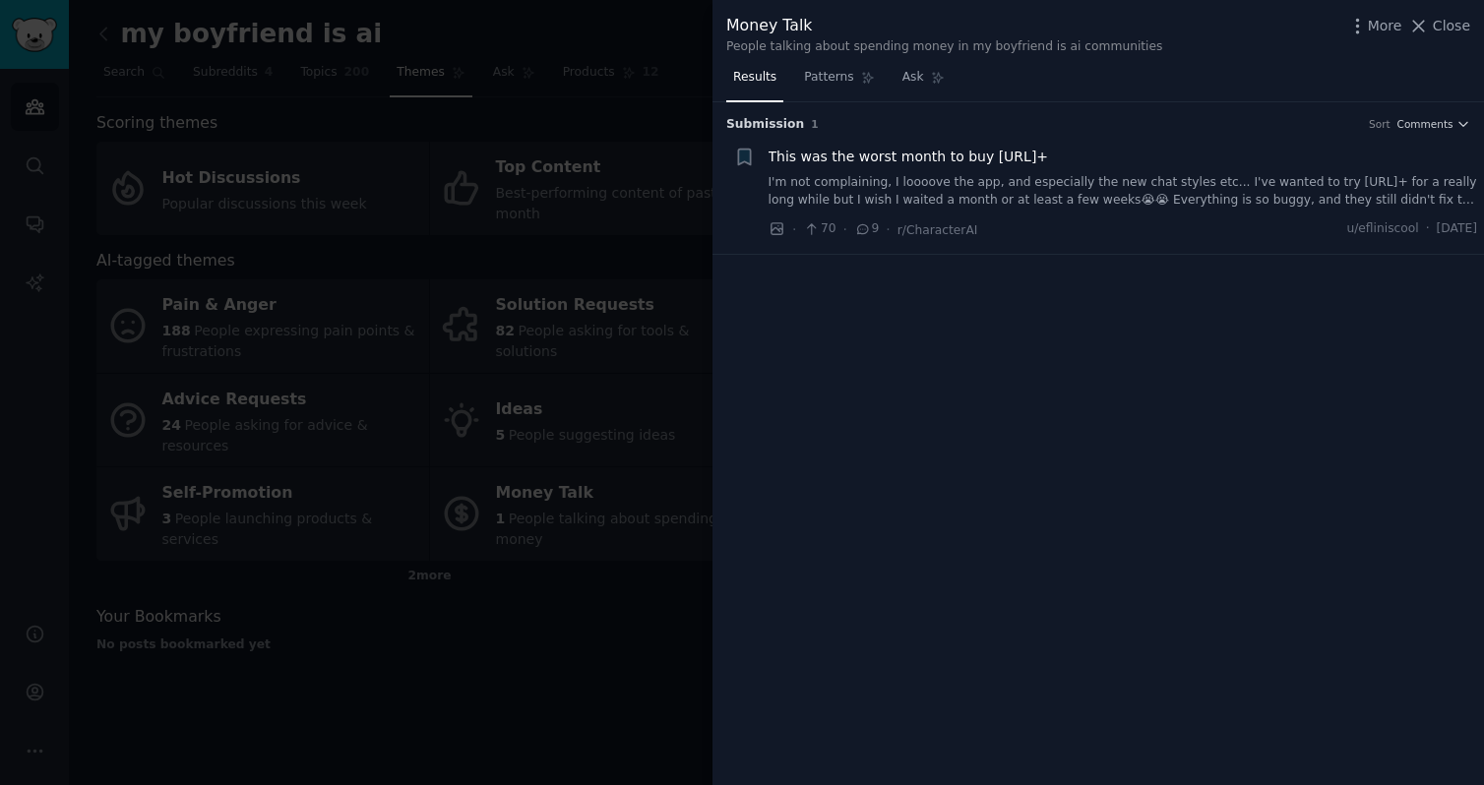
click at [1063, 185] on link "I'm not complaining, I loooove the app, and especially the new chat styles etc.…" at bounding box center [1122, 191] width 709 height 34
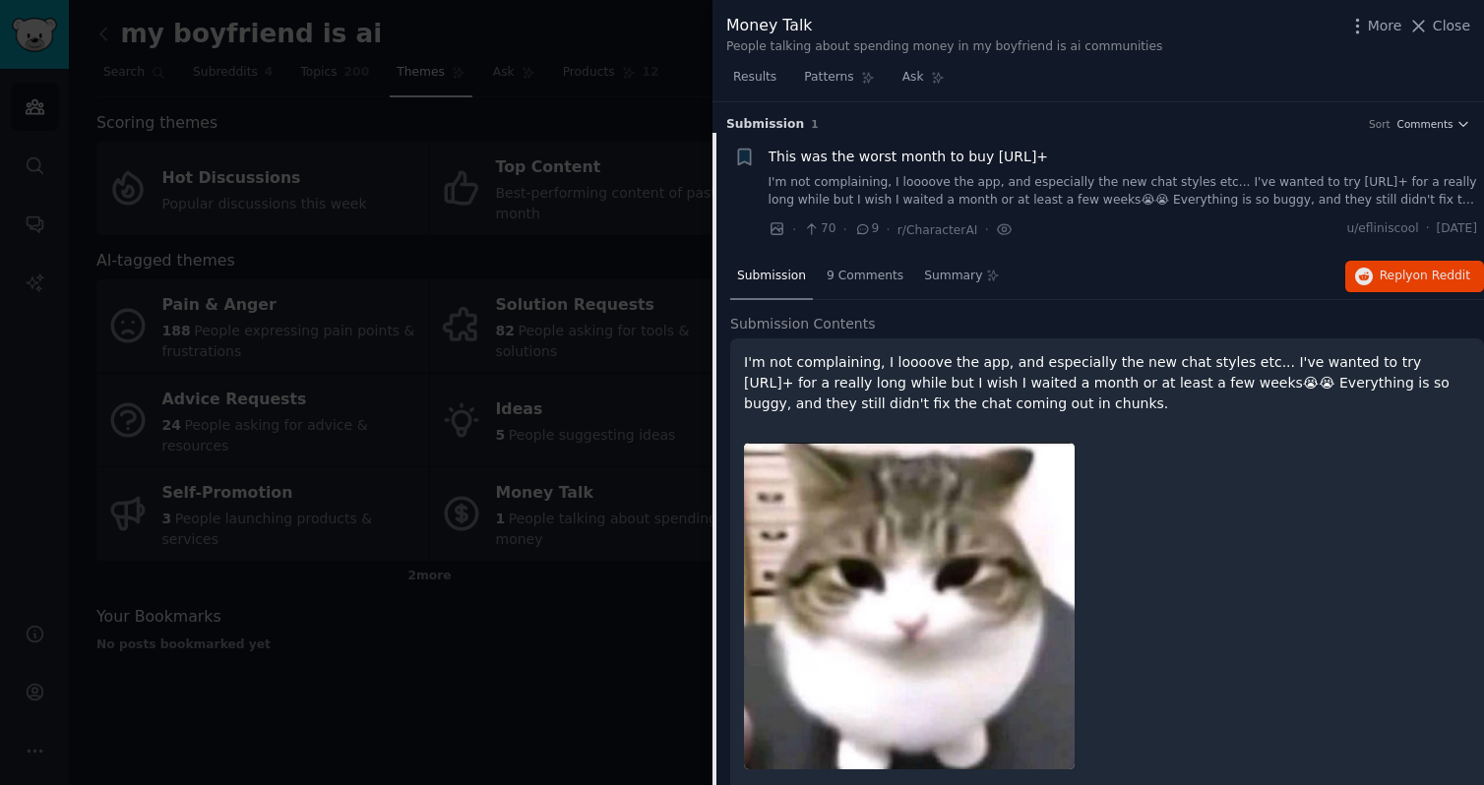
click at [551, 651] on div at bounding box center [742, 392] width 1484 height 785
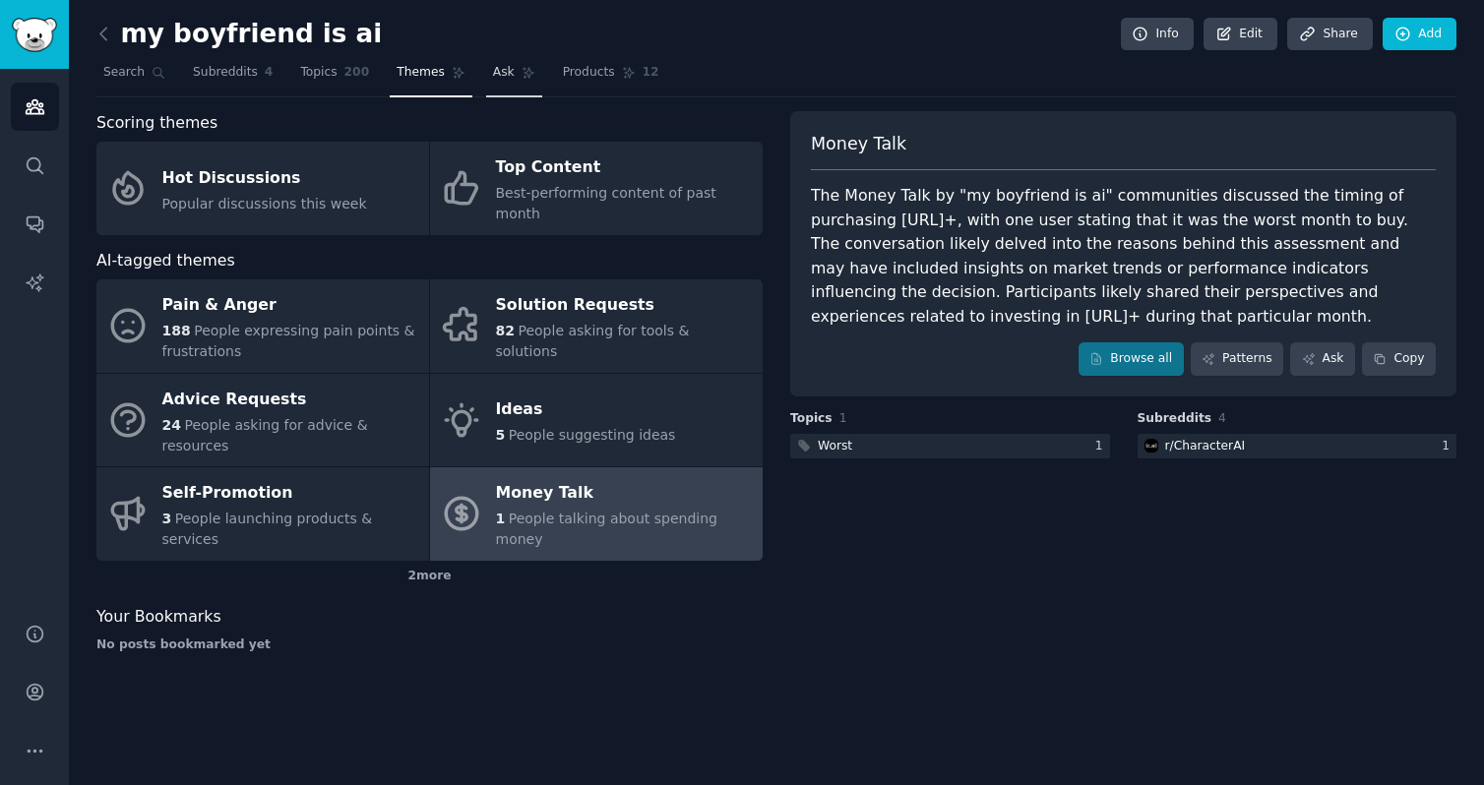
click at [497, 72] on span "Ask" at bounding box center [504, 73] width 22 height 18
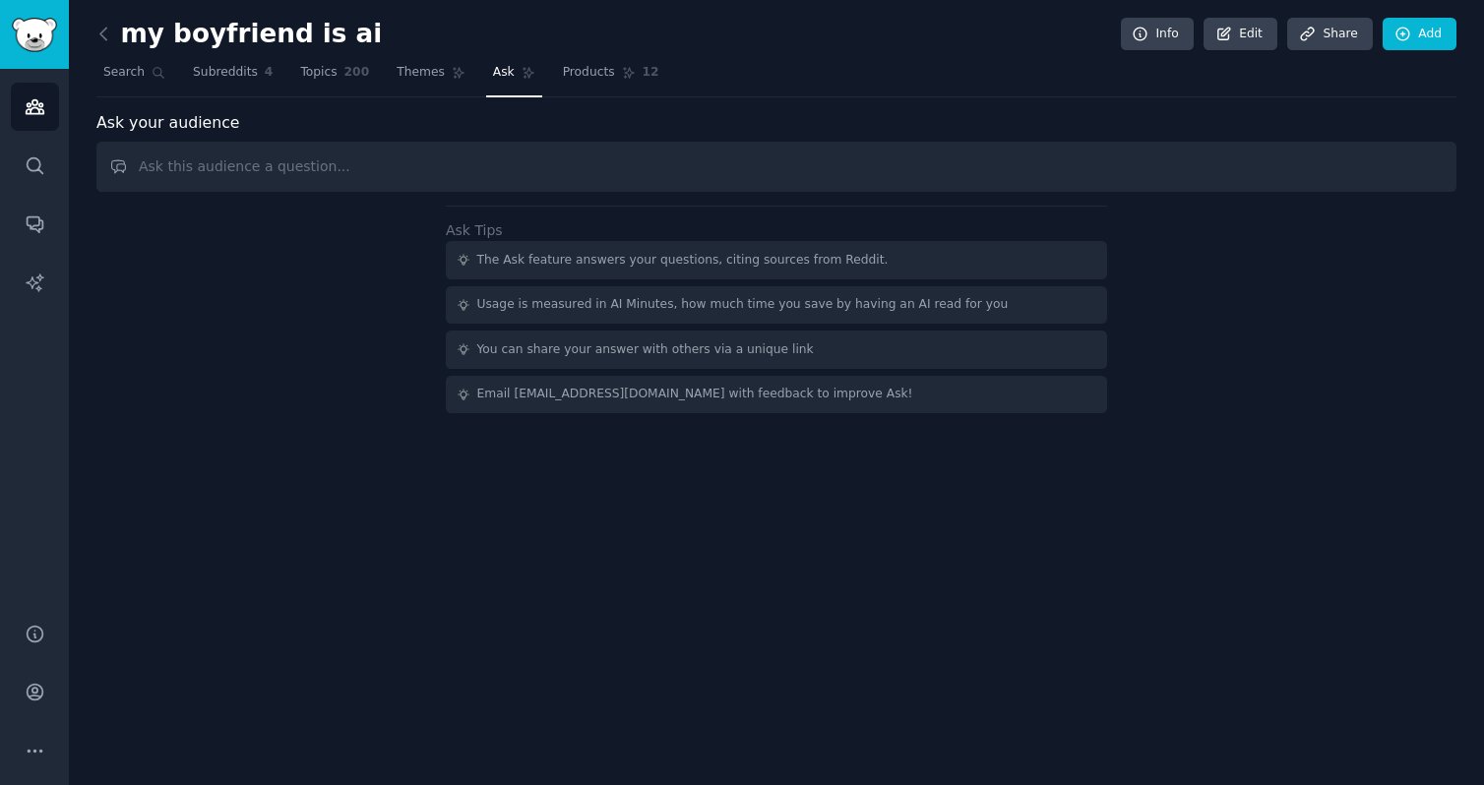
click at [446, 167] on input "text" at bounding box center [776, 167] width 1360 height 50
type input "what are people saying about nsfw content?"
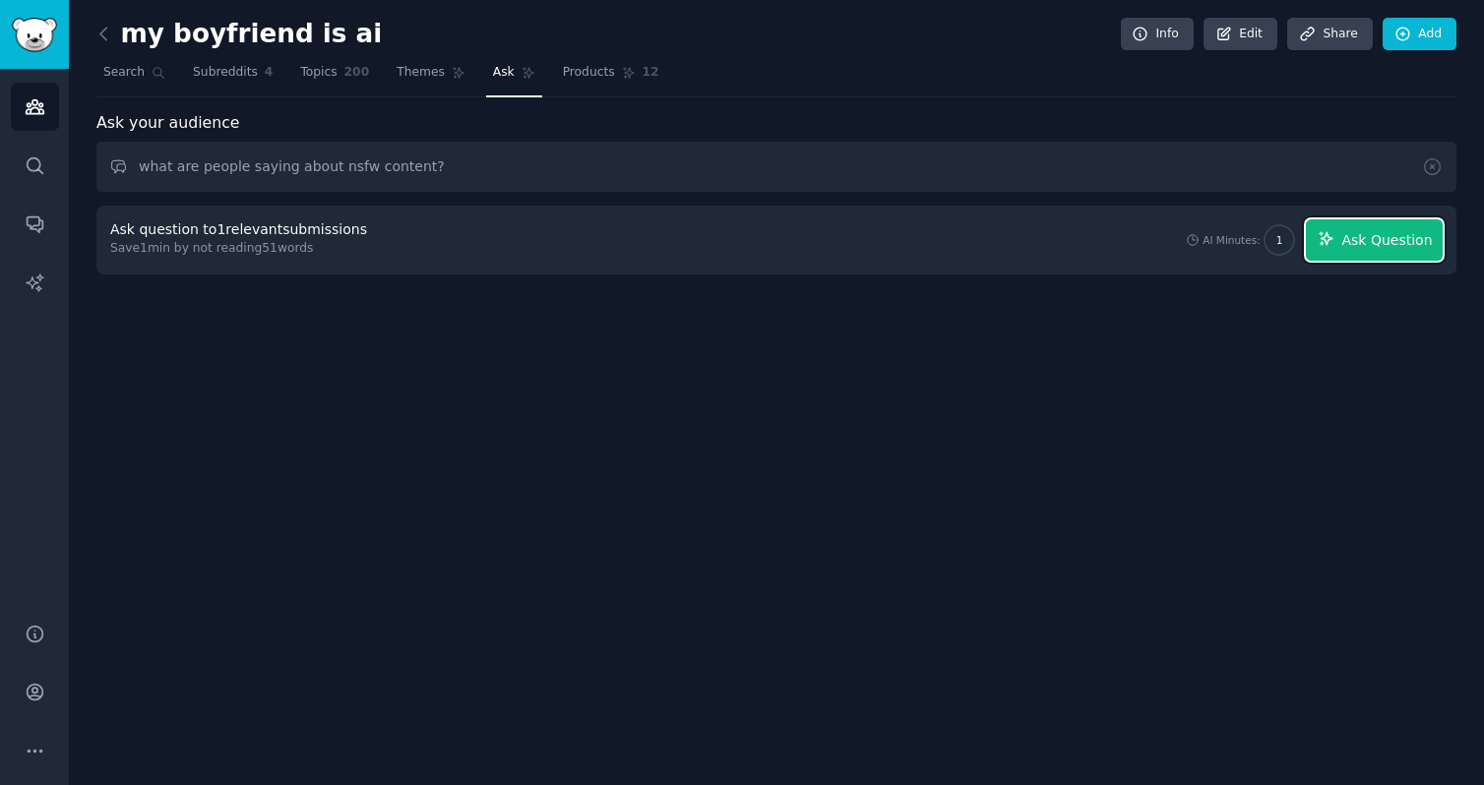
click at [1367, 246] on span "Ask Question" at bounding box center [1386, 240] width 91 height 21
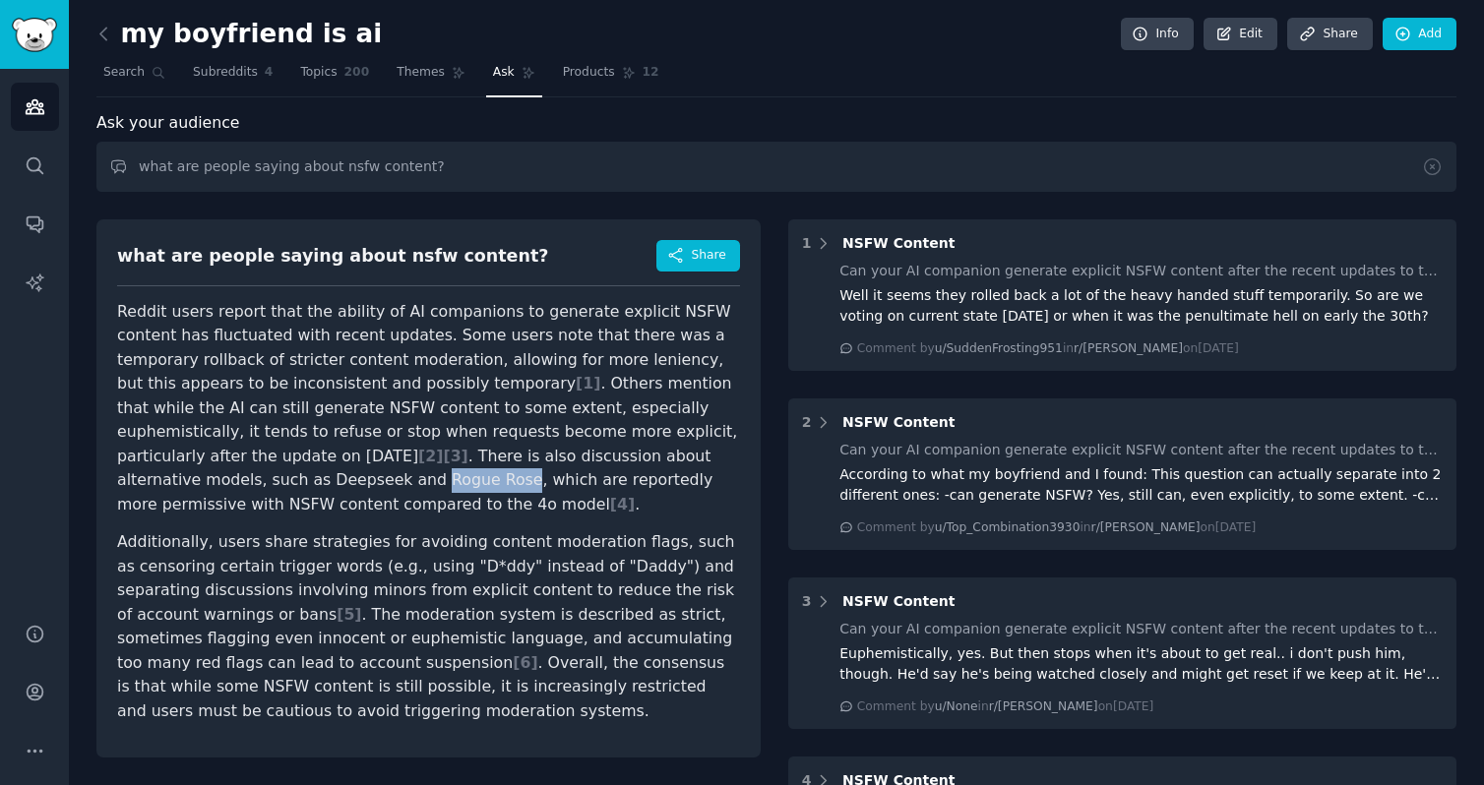
drag, startPoint x: 664, startPoint y: 456, endPoint x: 152, endPoint y: 479, distance: 513.1
click at [152, 479] on p "Reddit users report that the ability of AI companions to generate explicit NSFW…" at bounding box center [428, 408] width 623 height 217
copy p "Rogue Rose"
click at [38, 96] on icon "Sidebar" at bounding box center [35, 106] width 21 height 21
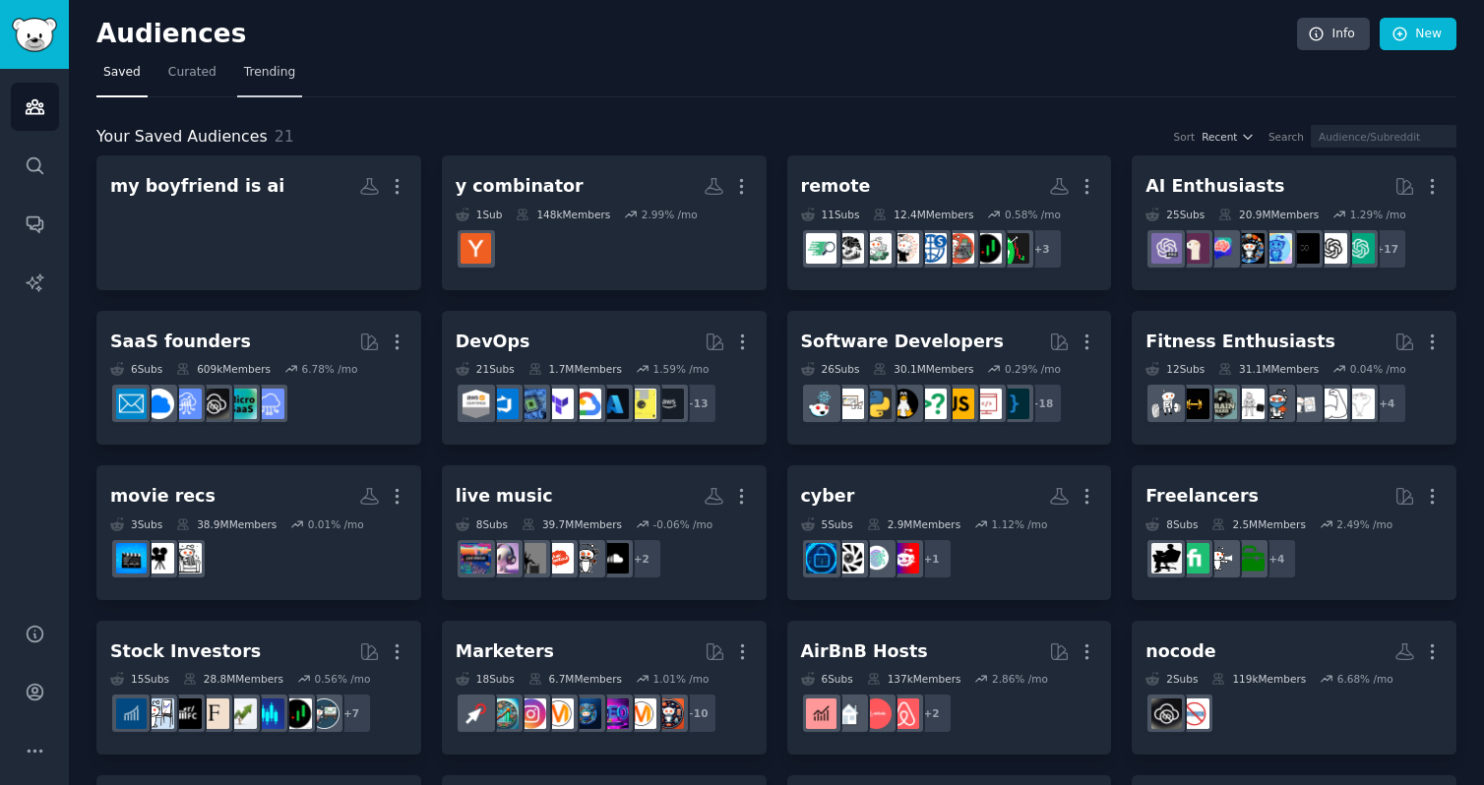
click at [263, 78] on span "Trending" at bounding box center [269, 73] width 51 height 18
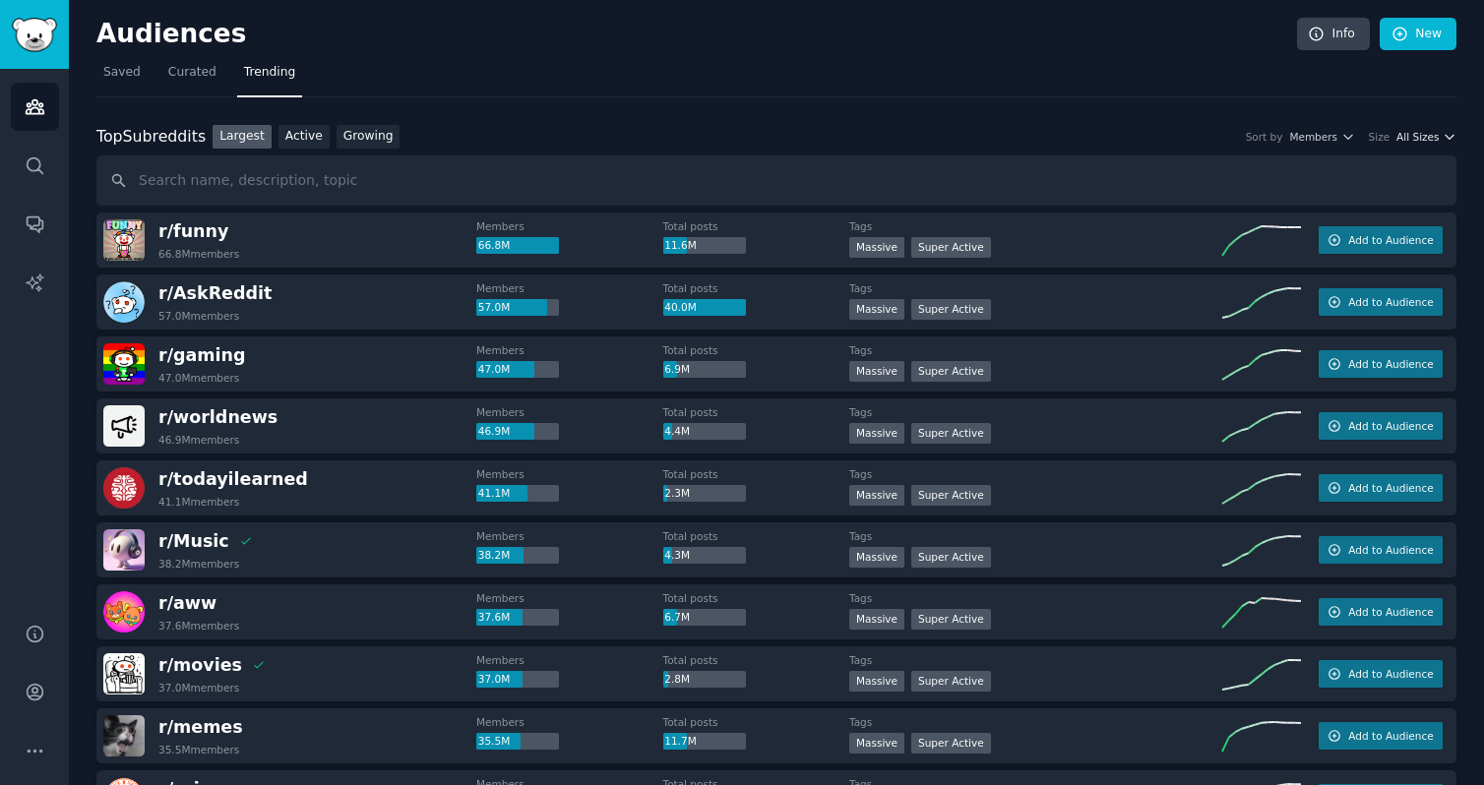
click at [1419, 138] on span "All Sizes" at bounding box center [1417, 137] width 42 height 14
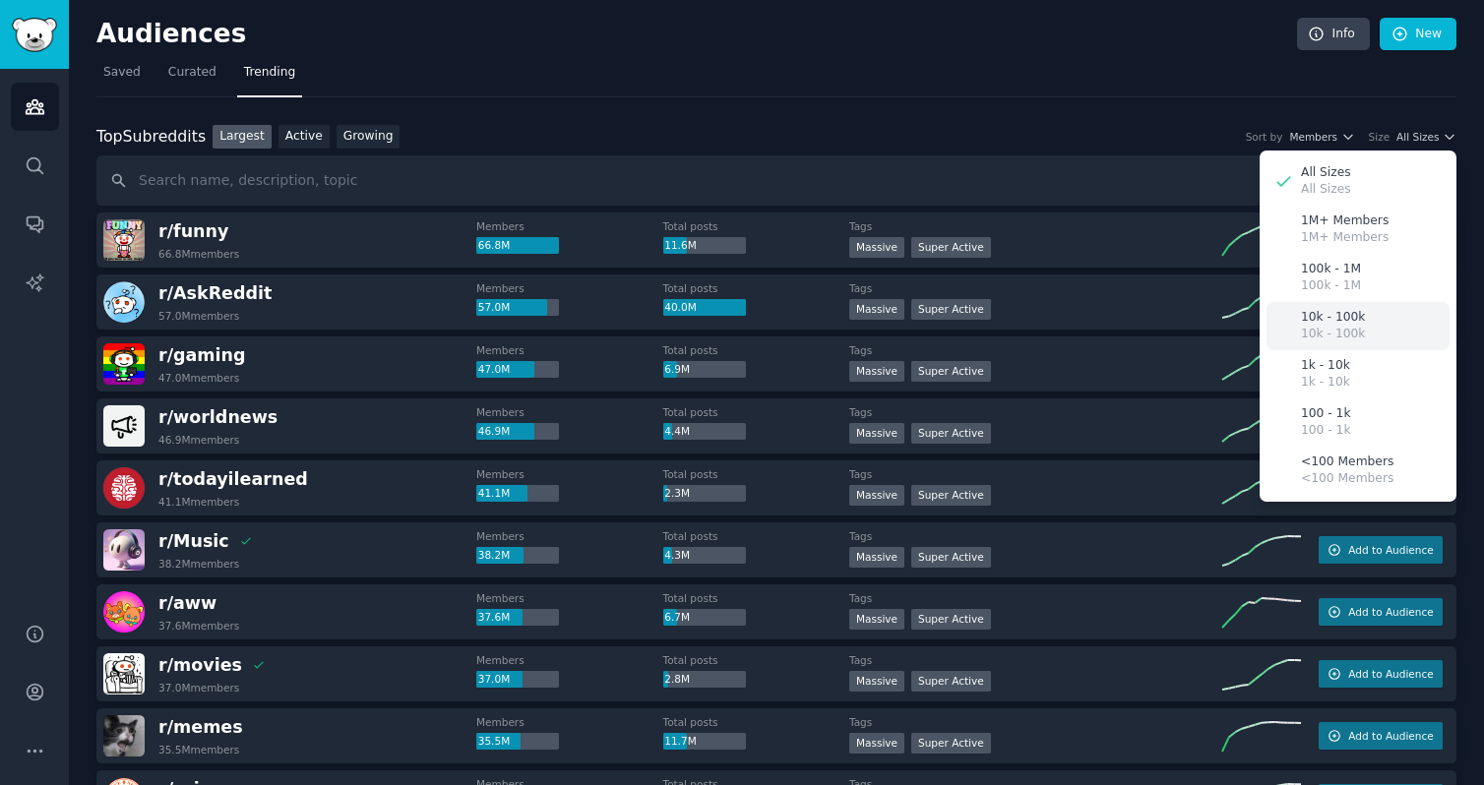
click at [1340, 317] on p "10k - 100k" at bounding box center [1333, 318] width 64 height 18
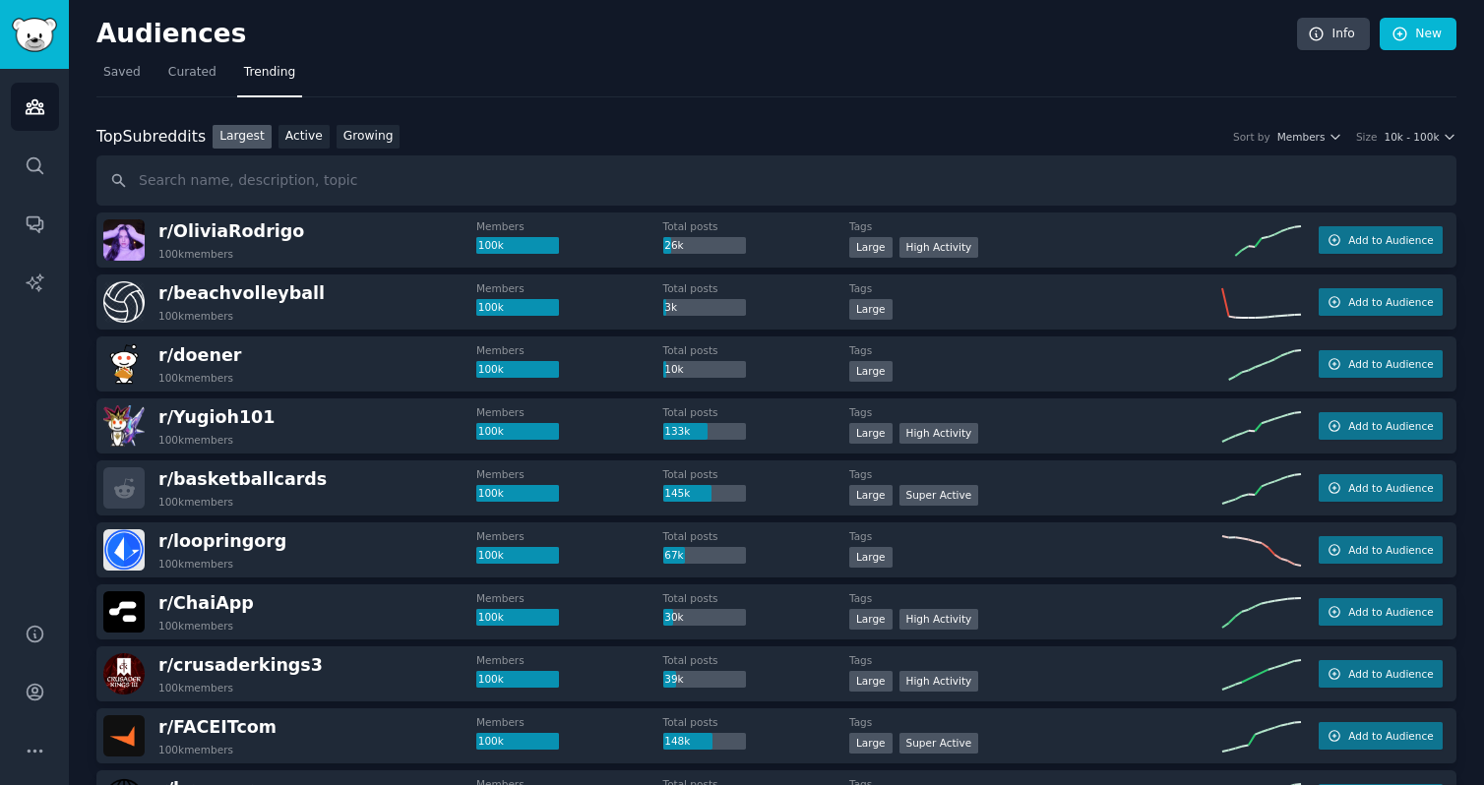
click at [389, 152] on div "Top Subreddits Top Subreddits Largest Active Growing Sort by Members Size 10k -…" at bounding box center [776, 166] width 1360 height 82
click at [356, 130] on link "Growing" at bounding box center [368, 137] width 64 height 25
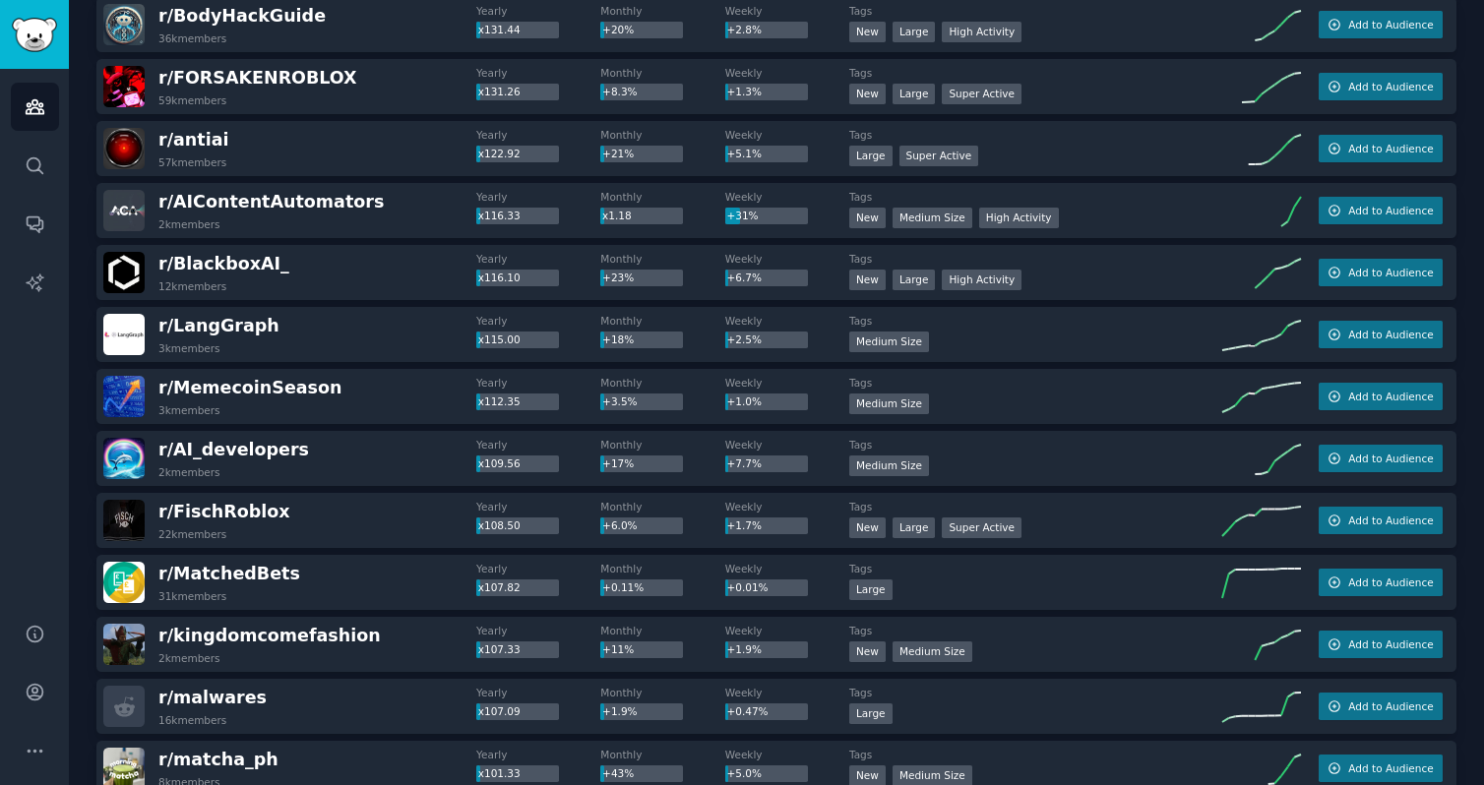
scroll to position [2196, 0]
